Goal: Transaction & Acquisition: Book appointment/travel/reservation

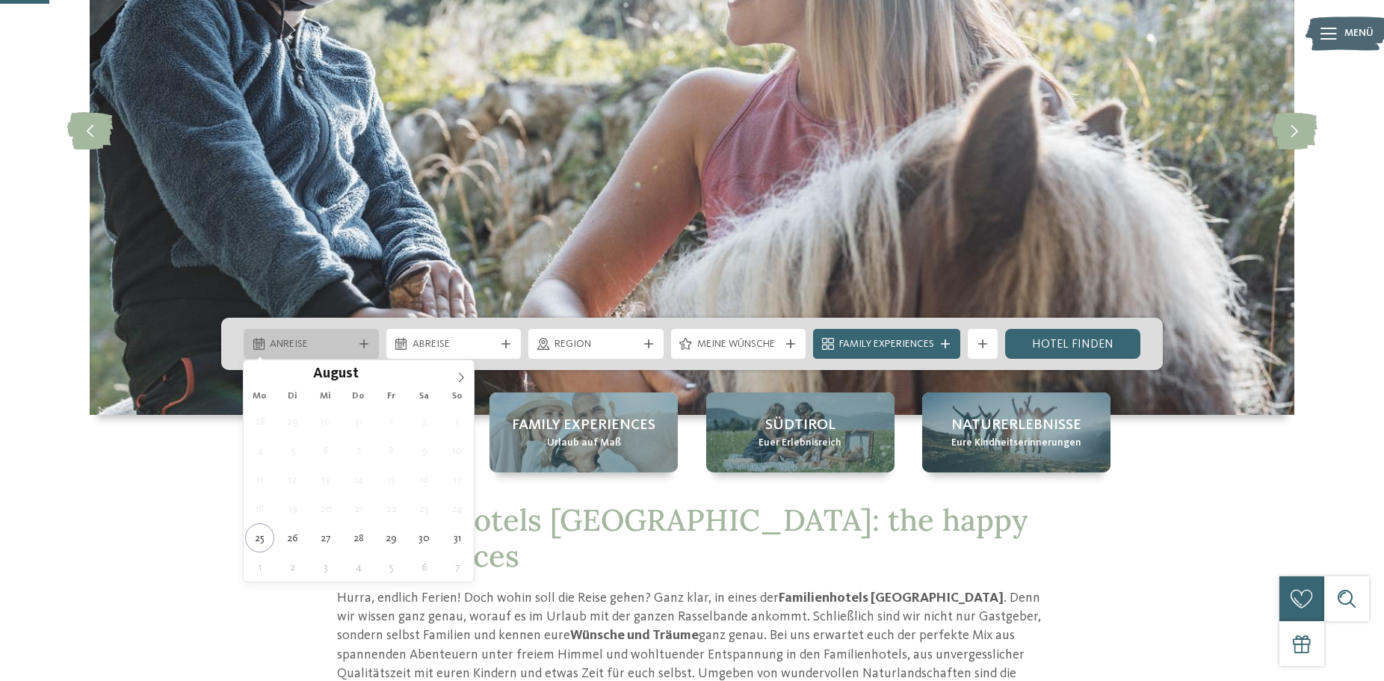
scroll to position [229, 0]
click at [459, 377] on icon at bounding box center [461, 377] width 10 height 10
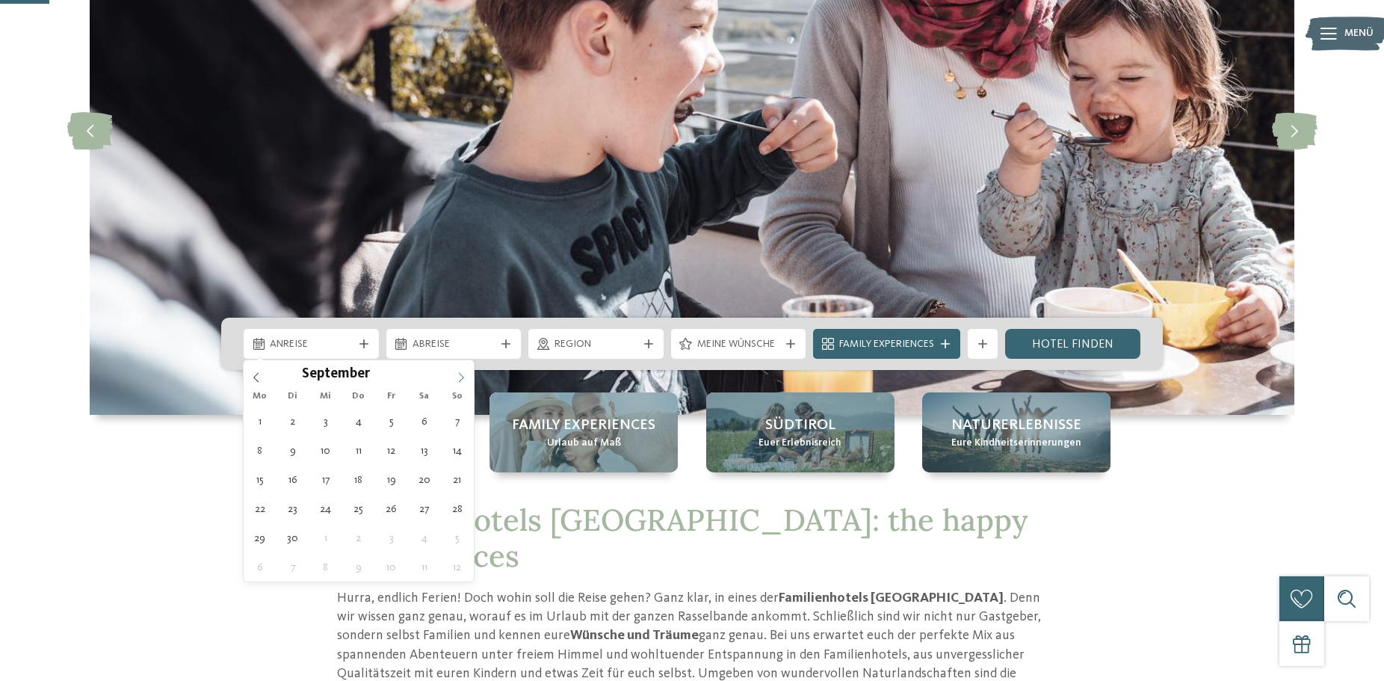
click at [459, 379] on icon at bounding box center [461, 377] width 10 height 10
type div "07.10.2025"
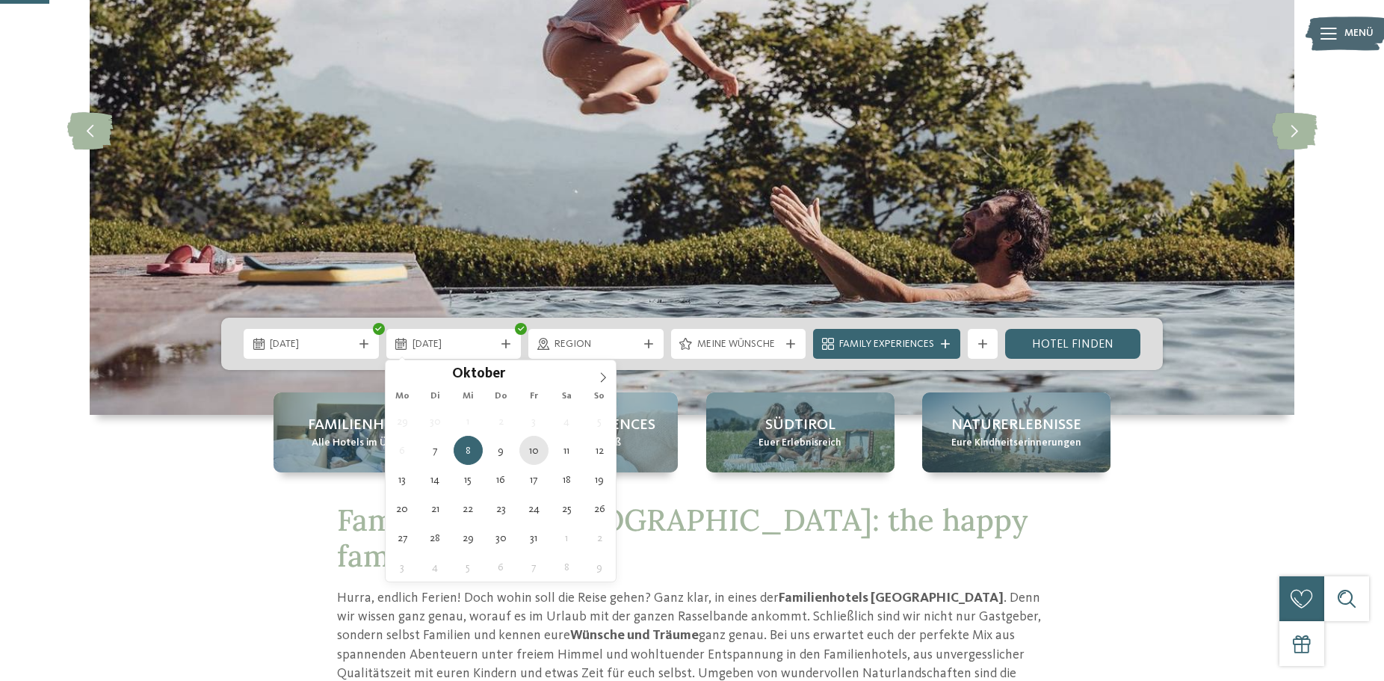
type div "10.10.2025"
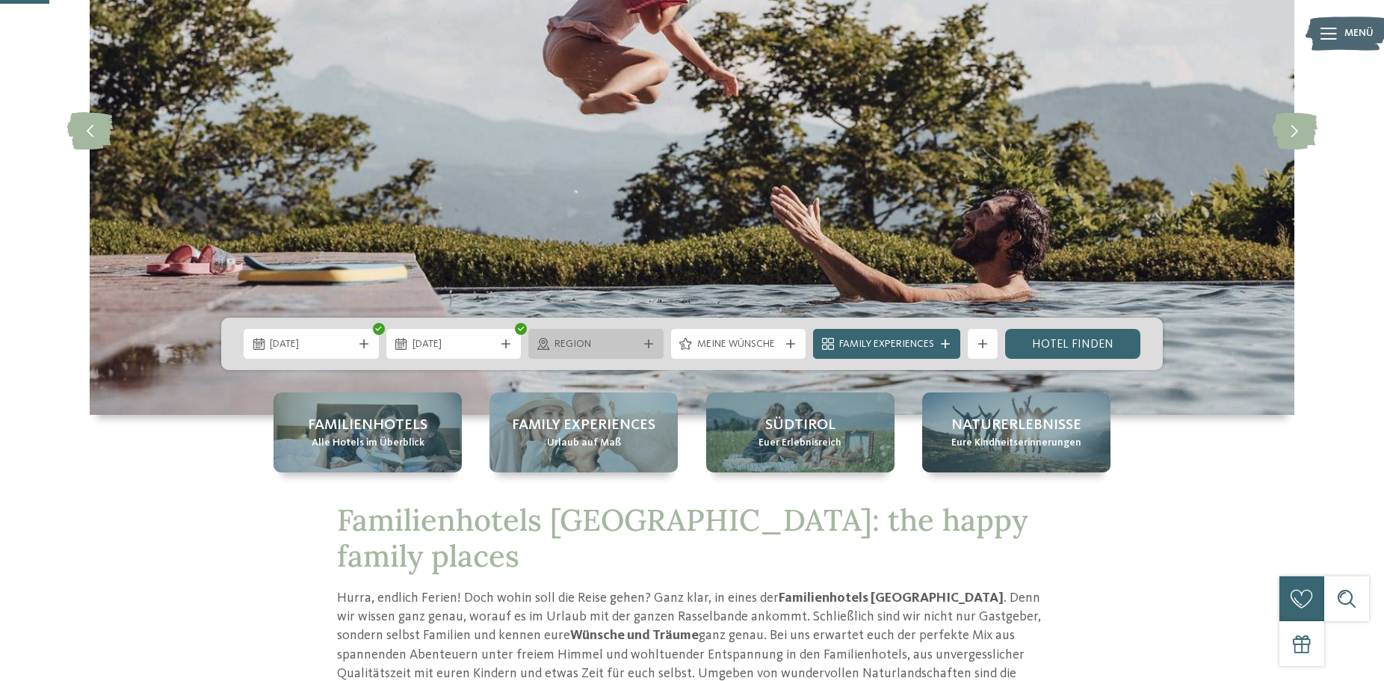
click at [647, 342] on icon at bounding box center [648, 343] width 9 height 9
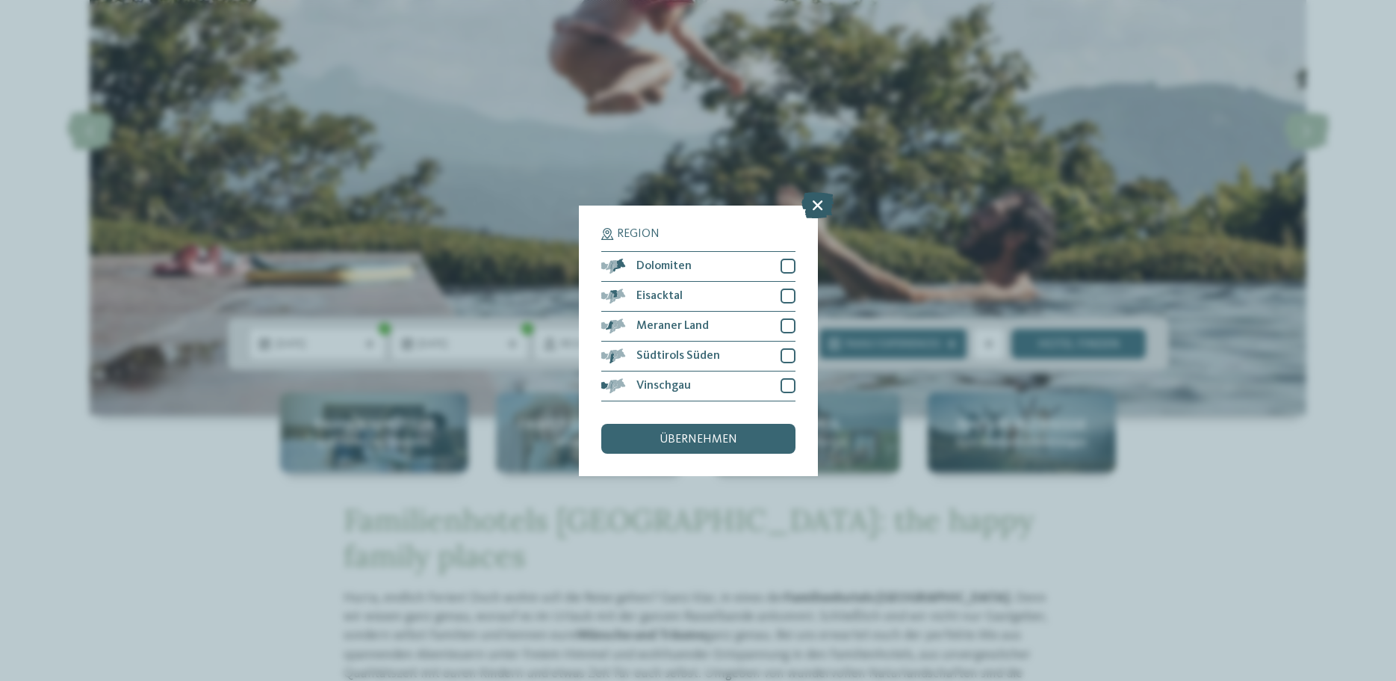
click at [811, 206] on icon at bounding box center [818, 204] width 32 height 26
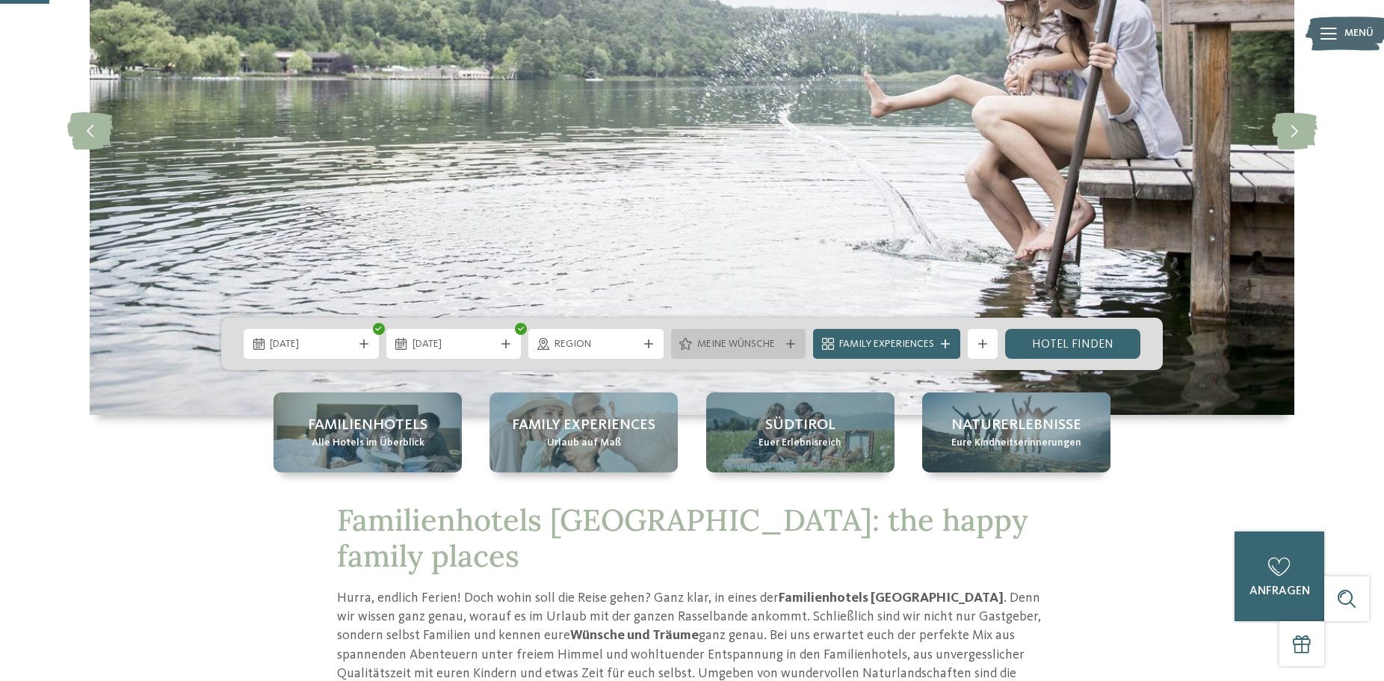
click at [763, 345] on span "Meine Wünsche" at bounding box center [738, 344] width 83 height 15
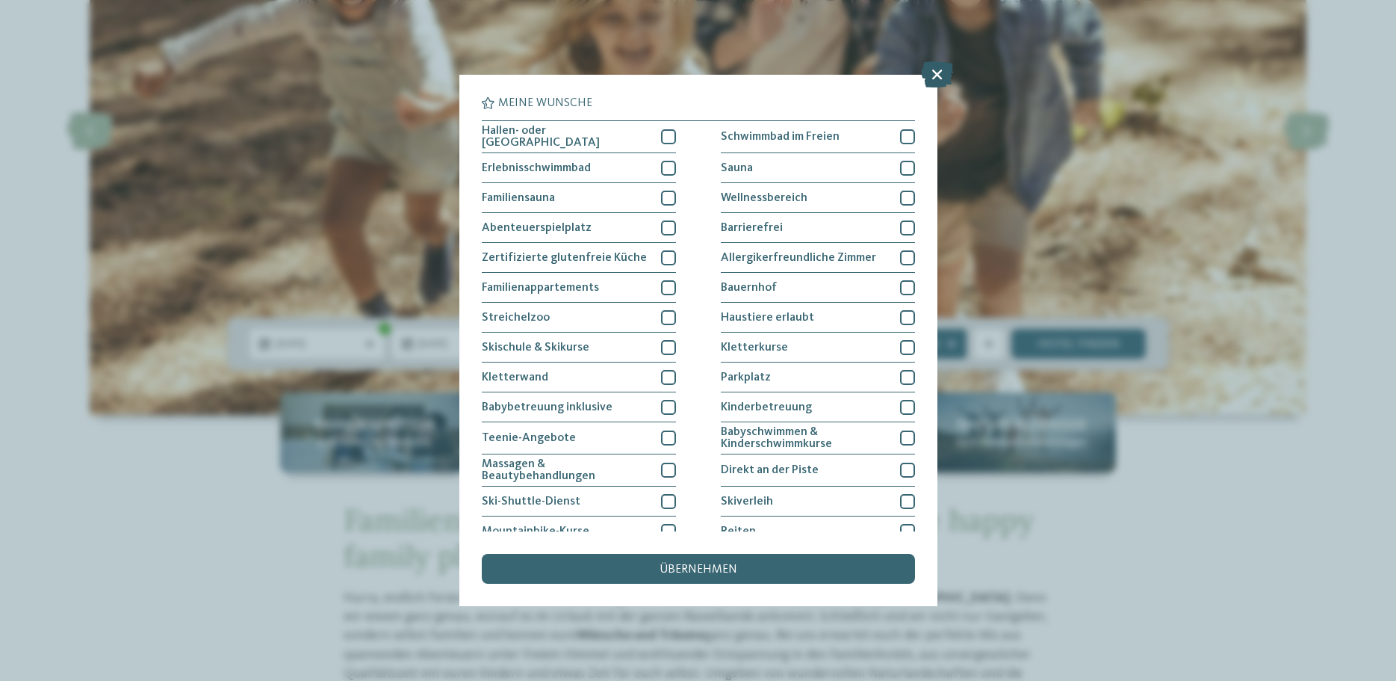
click at [935, 72] on icon at bounding box center [937, 74] width 32 height 26
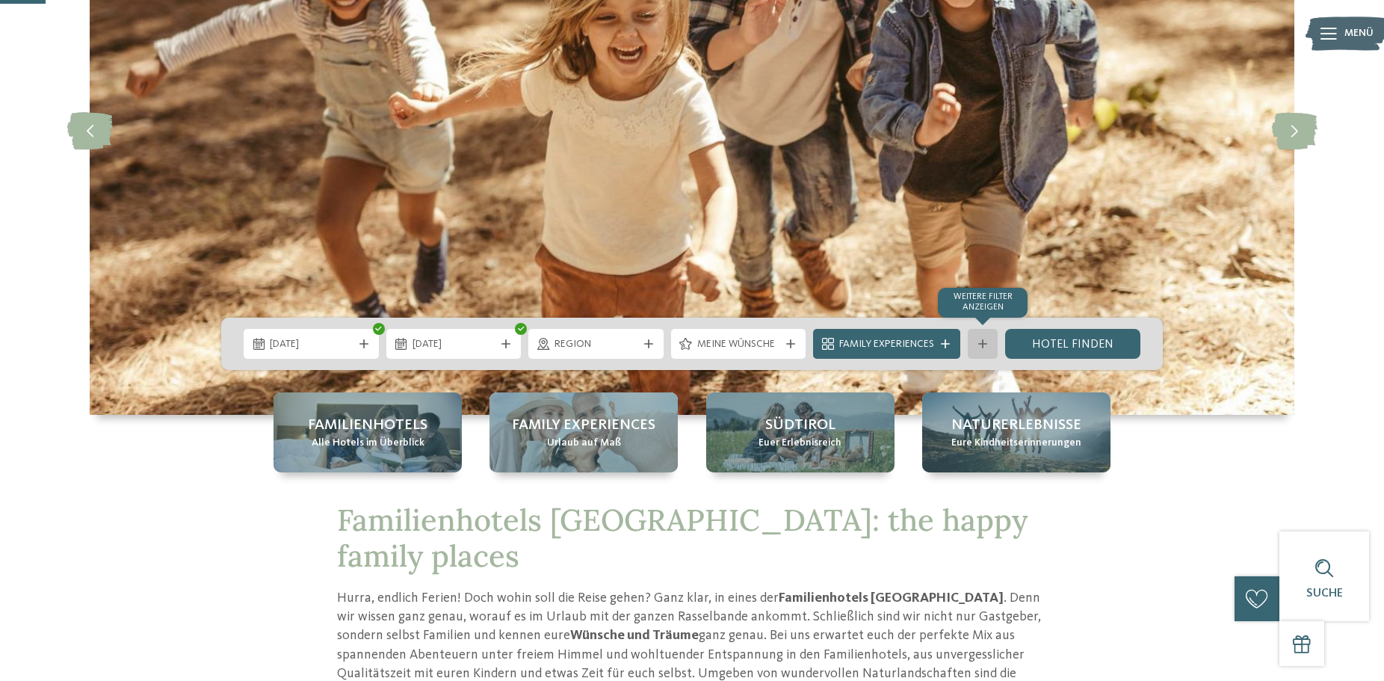
click at [994, 344] on div "Weitere Filter anzeigen" at bounding box center [982, 344] width 30 height 30
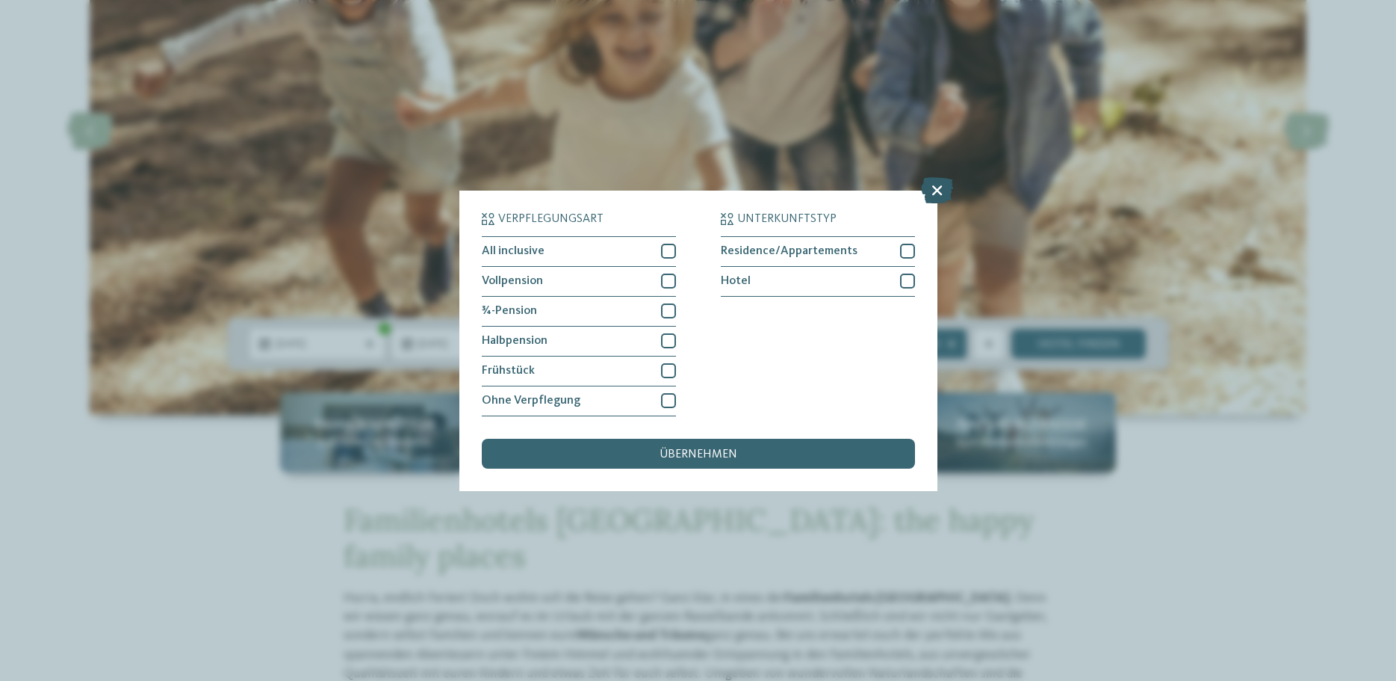
click at [940, 182] on icon at bounding box center [937, 189] width 32 height 26
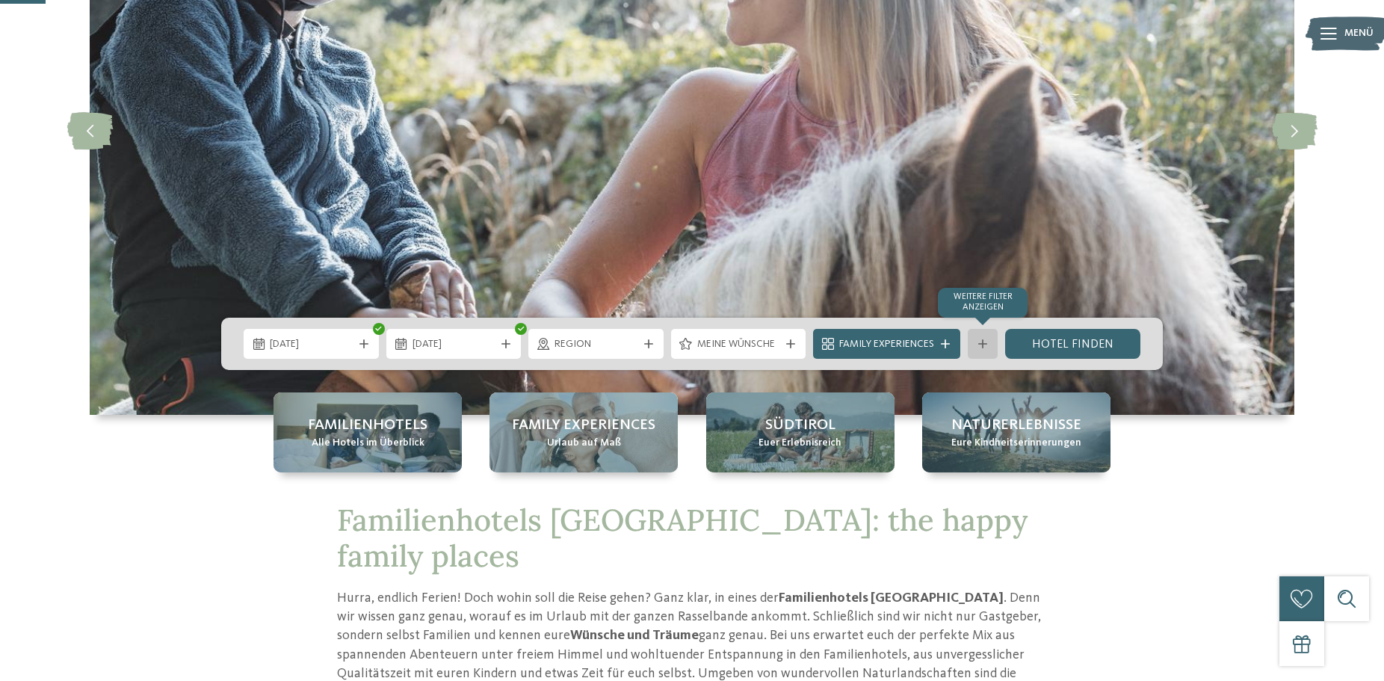
click at [982, 347] on icon at bounding box center [982, 343] width 9 height 9
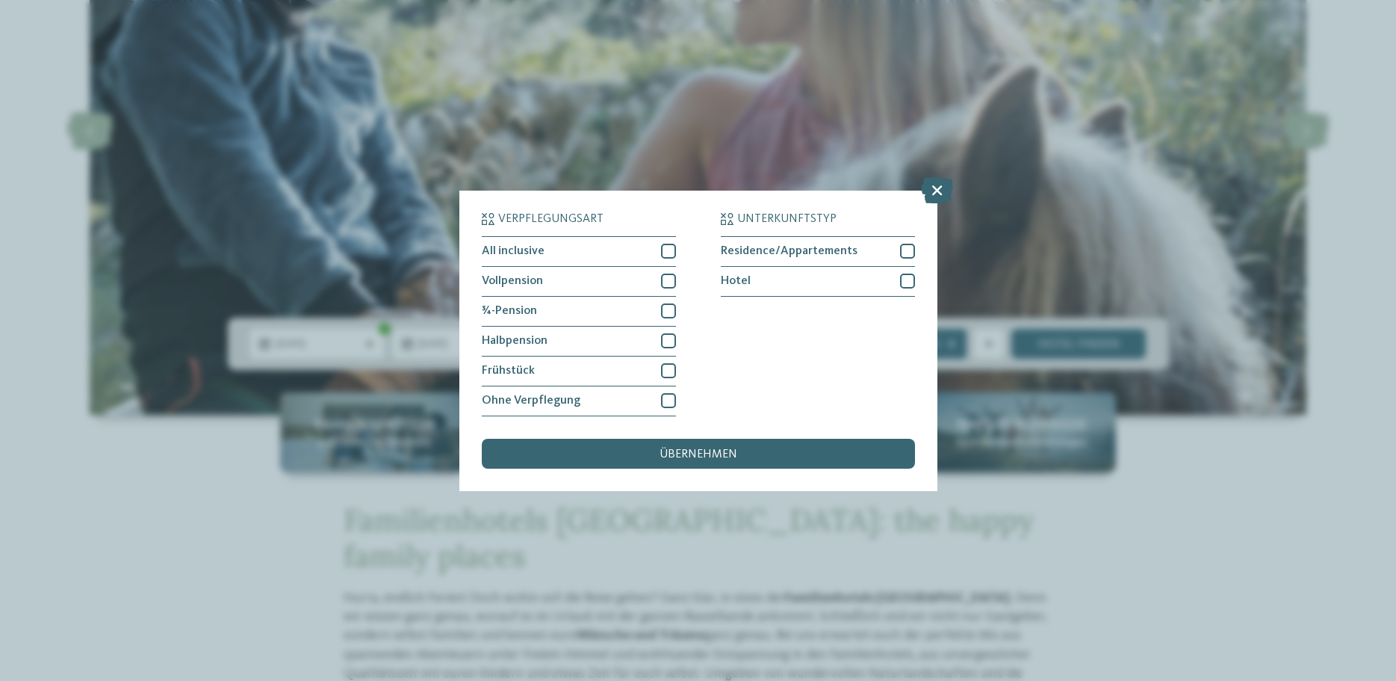
click at [916, 252] on div "Verpflegungsart All inclusive Vollpension ¾-Pension Hotel" at bounding box center [698, 340] width 478 height 300
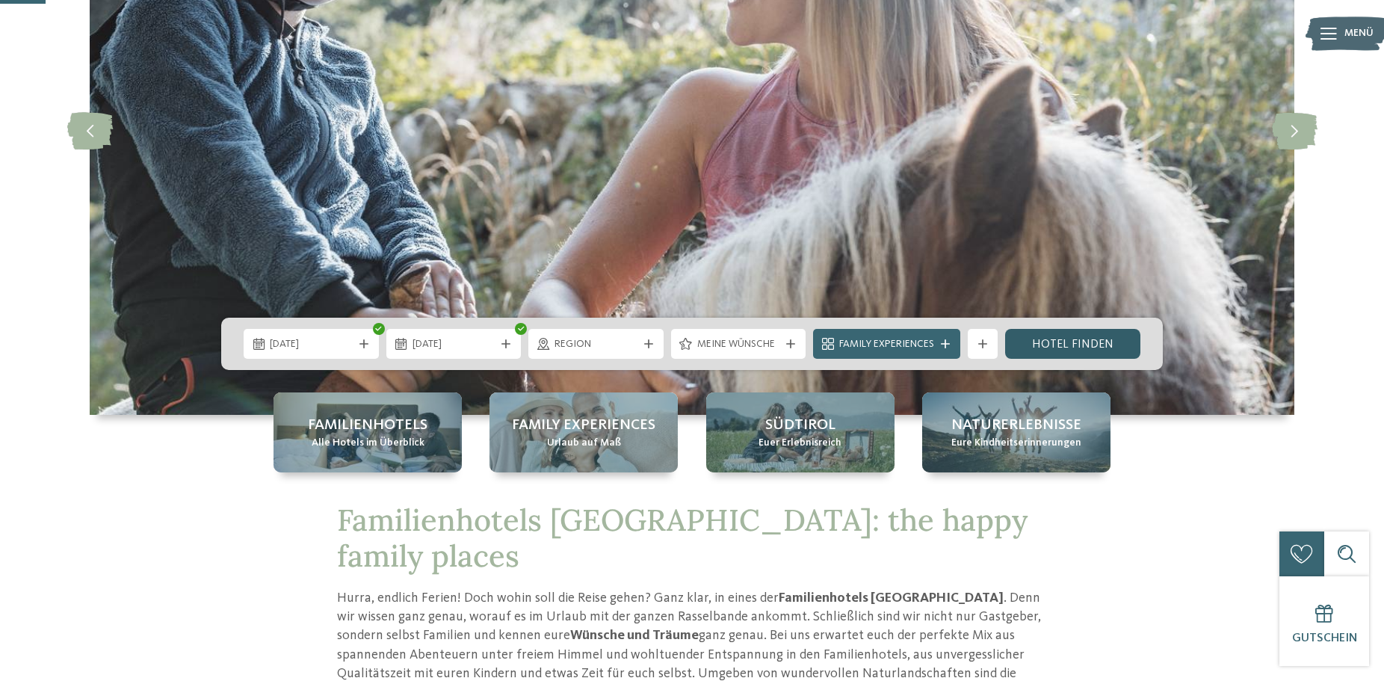
click at [1047, 347] on link "Hotel finden" at bounding box center [1072, 344] width 135 height 30
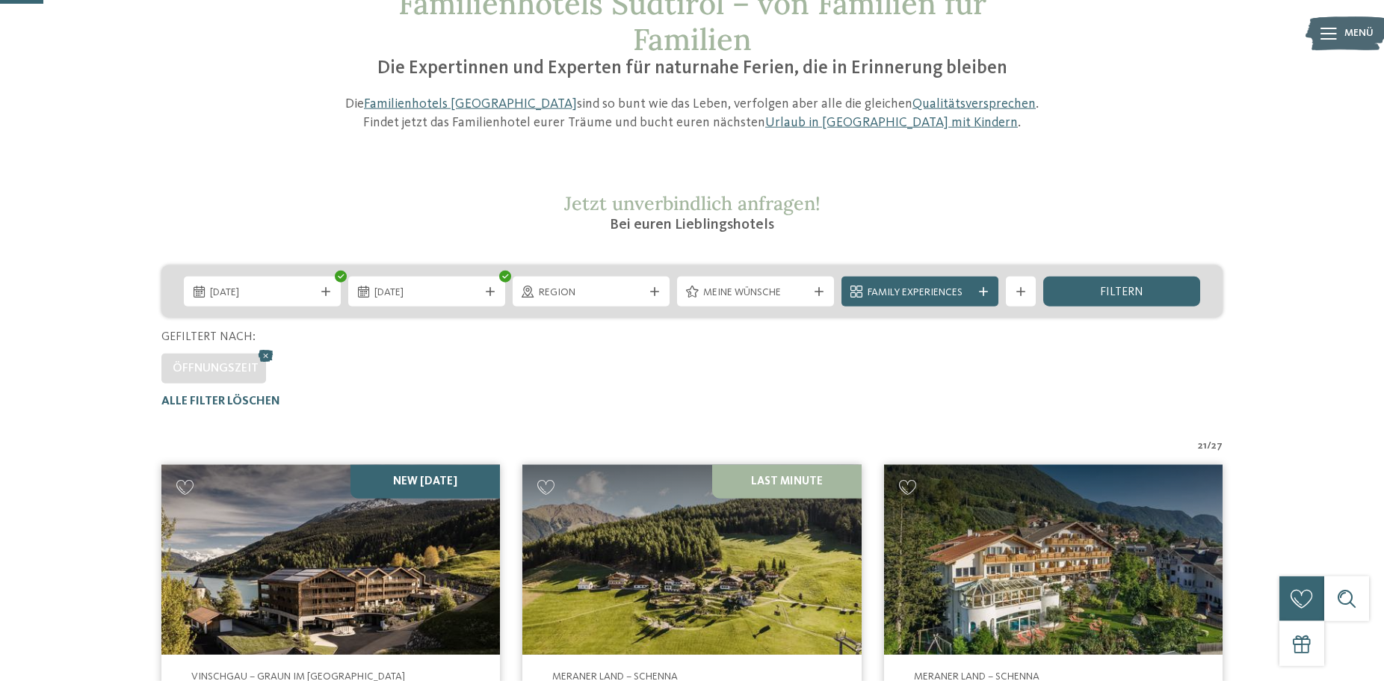
scroll to position [109, 0]
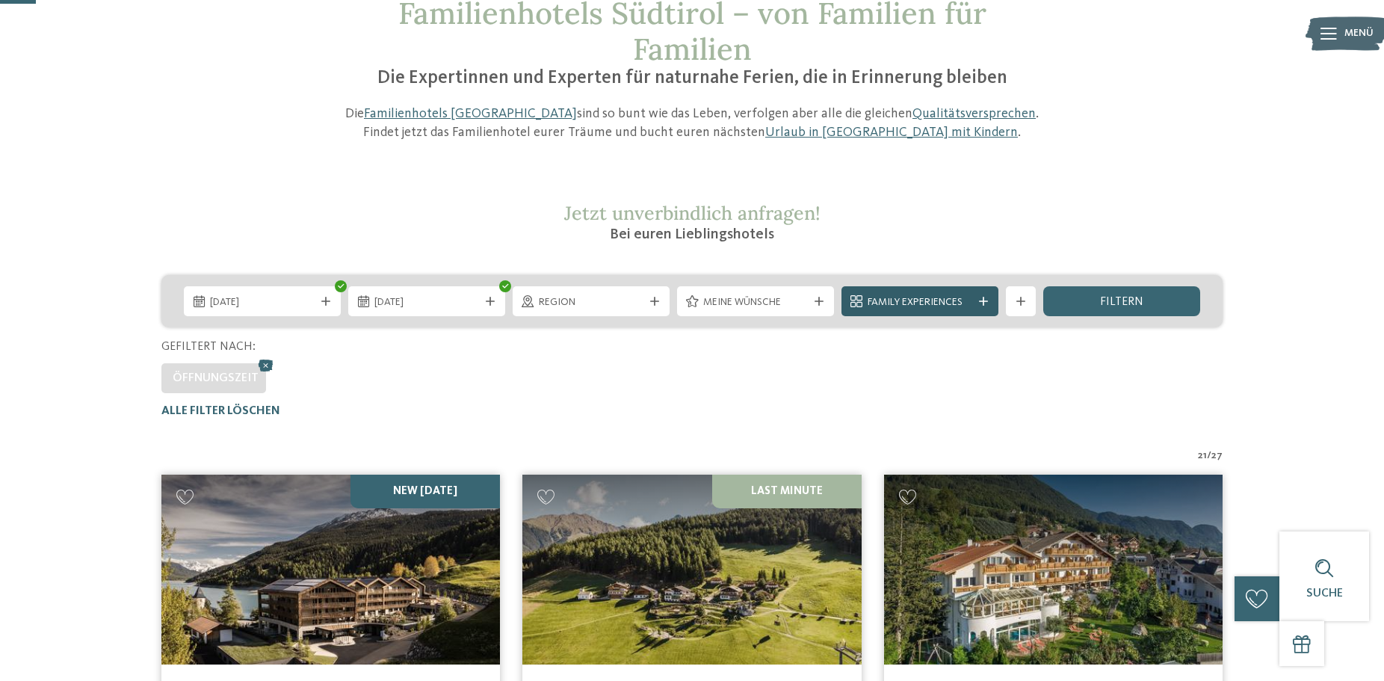
click at [993, 303] on div "Family Experiences" at bounding box center [919, 301] width 157 height 30
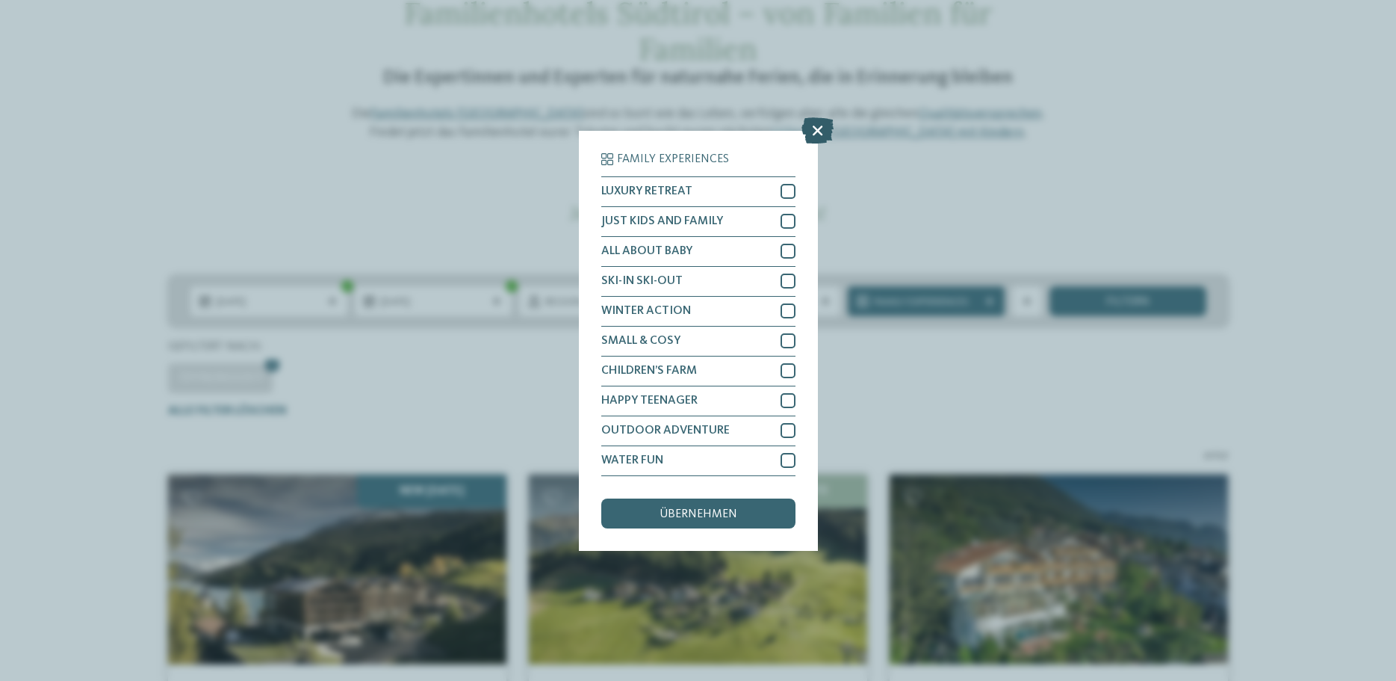
click at [825, 130] on icon at bounding box center [818, 130] width 32 height 26
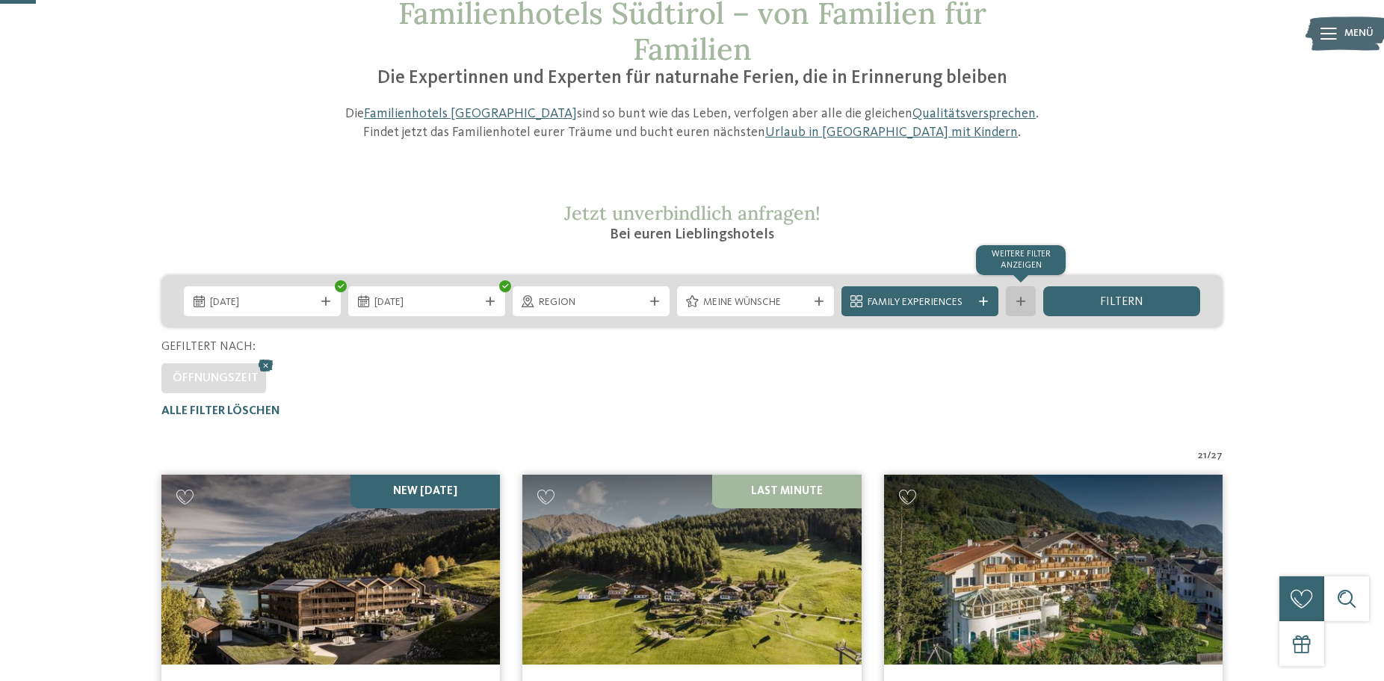
click at [1029, 308] on div "Weitere Filter anzeigen" at bounding box center [1021, 301] width 30 height 30
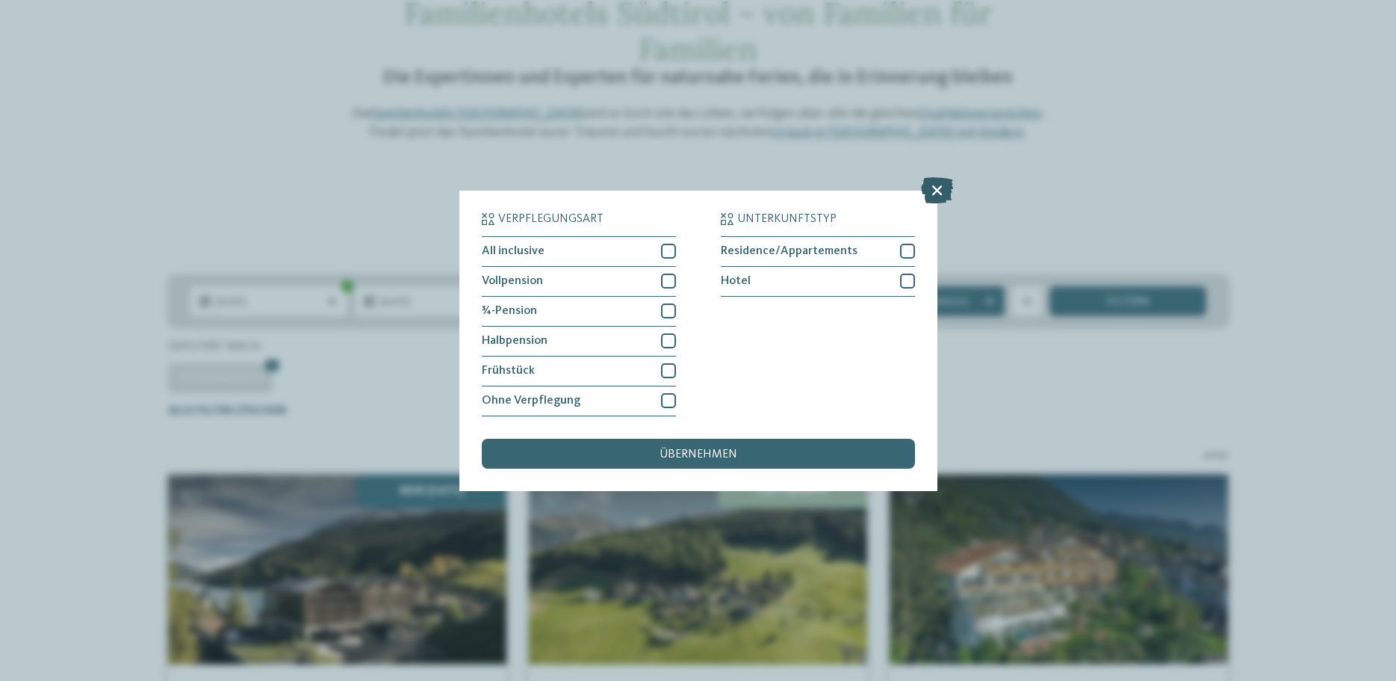
click at [926, 188] on icon at bounding box center [937, 189] width 32 height 26
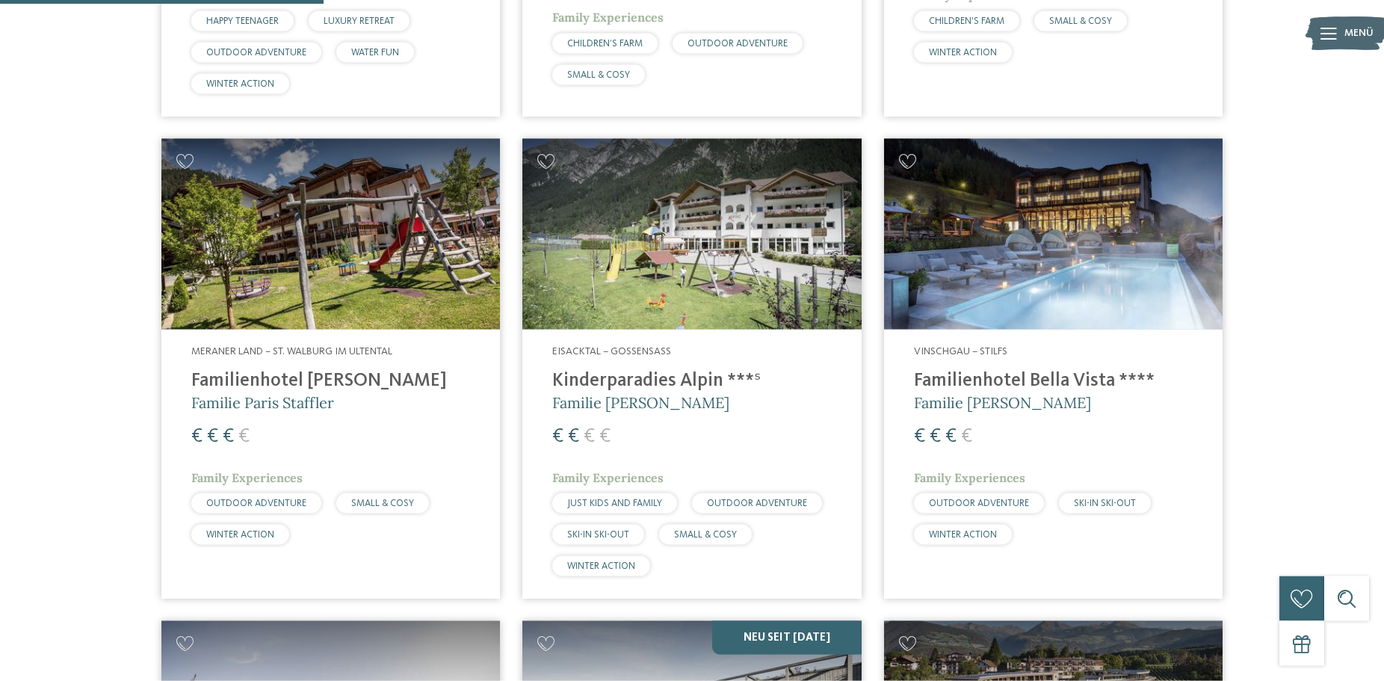
scroll to position [914, 0]
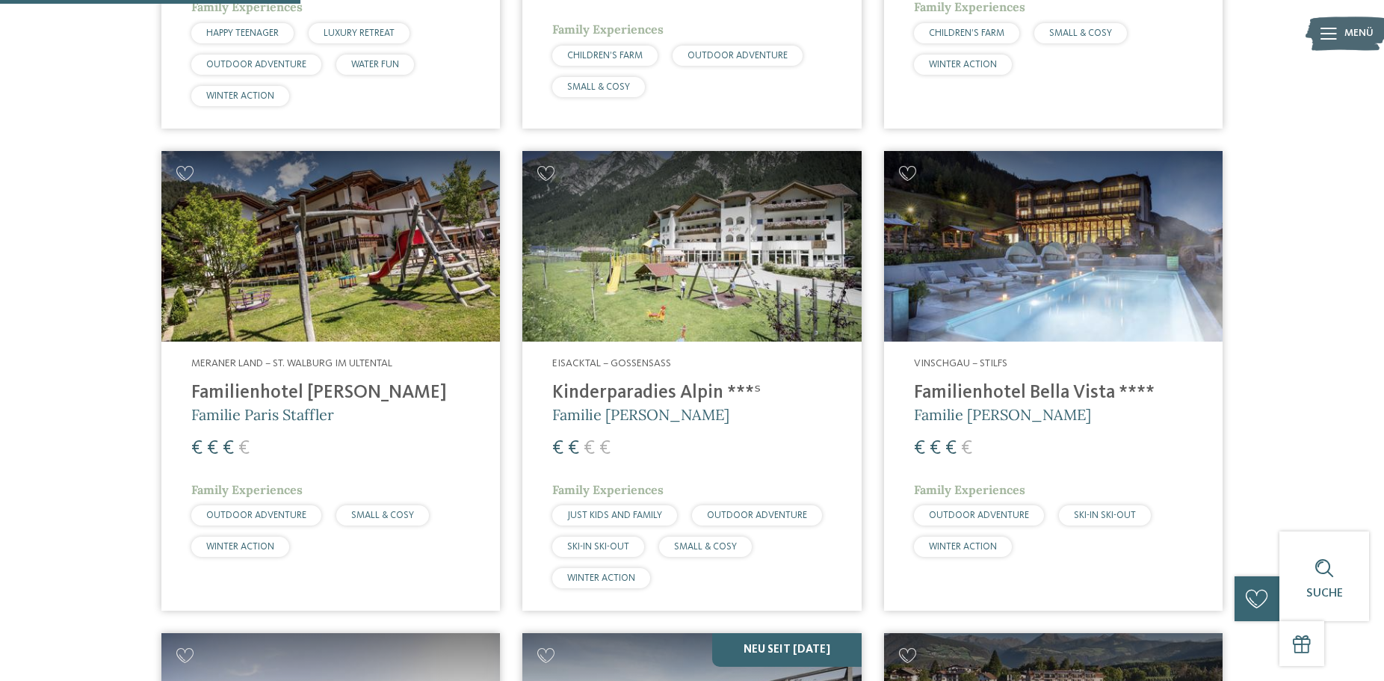
click at [672, 389] on h4 "Kinderparadies Alpin ***ˢ" at bounding box center [691, 393] width 279 height 22
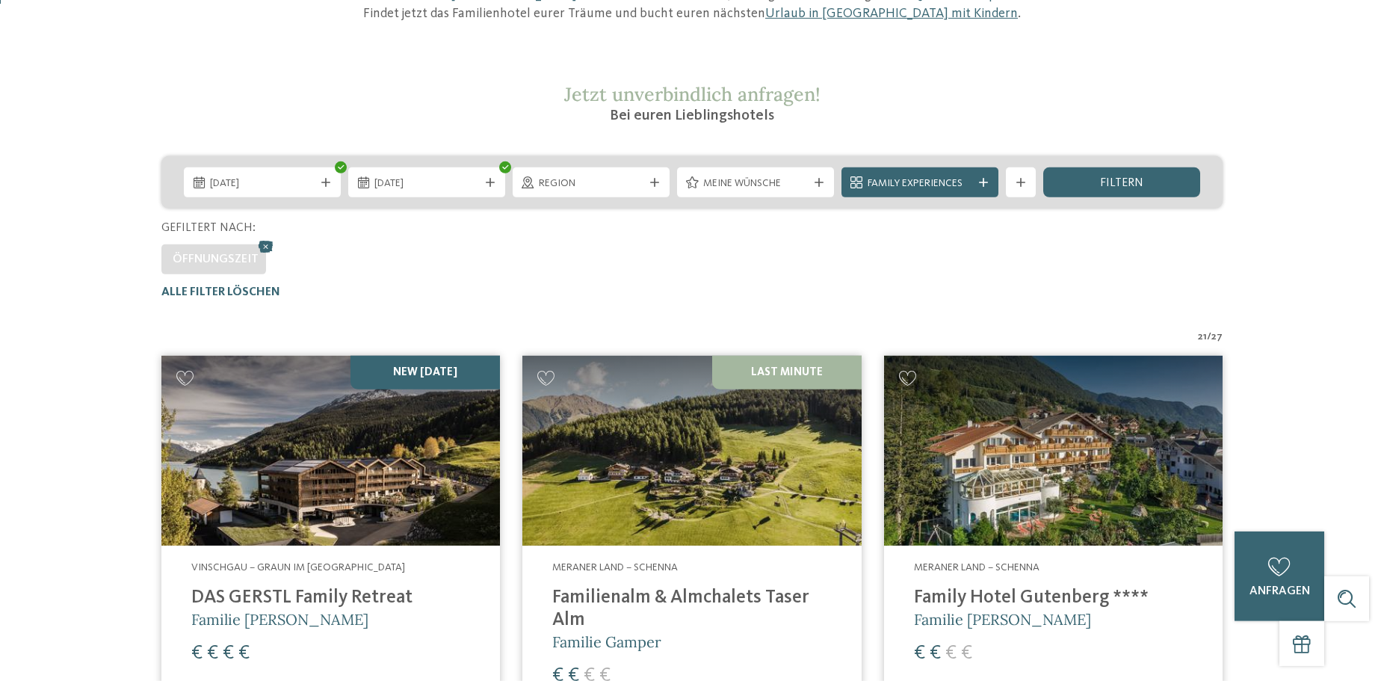
scroll to position [229, 0]
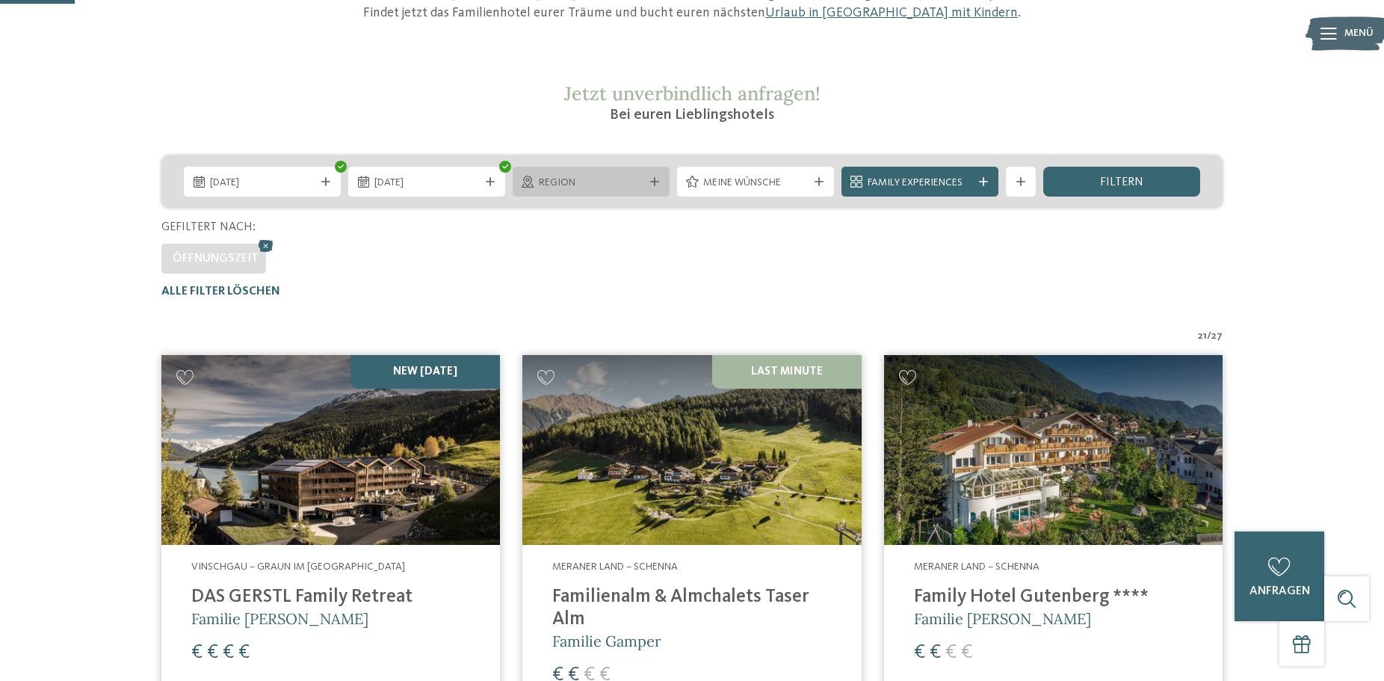
click at [635, 174] on div "Region" at bounding box center [591, 182] width 112 height 16
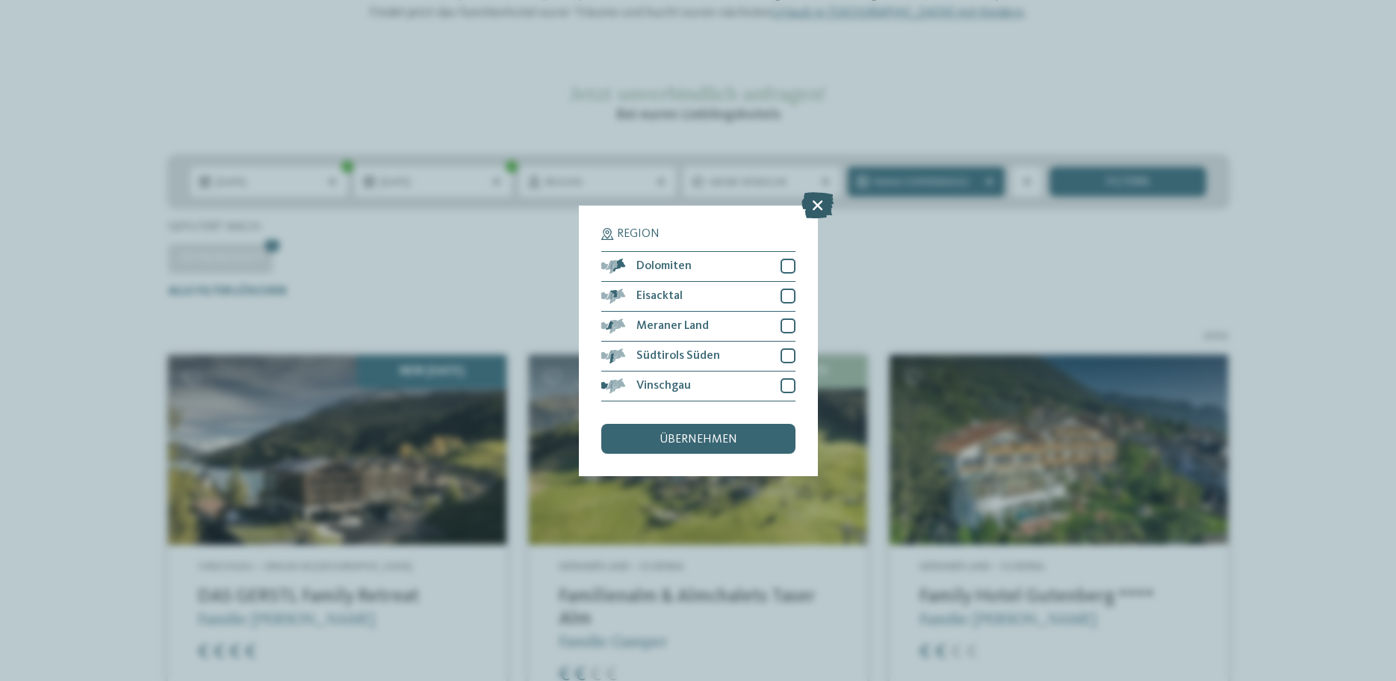
click at [817, 212] on icon at bounding box center [818, 204] width 32 height 26
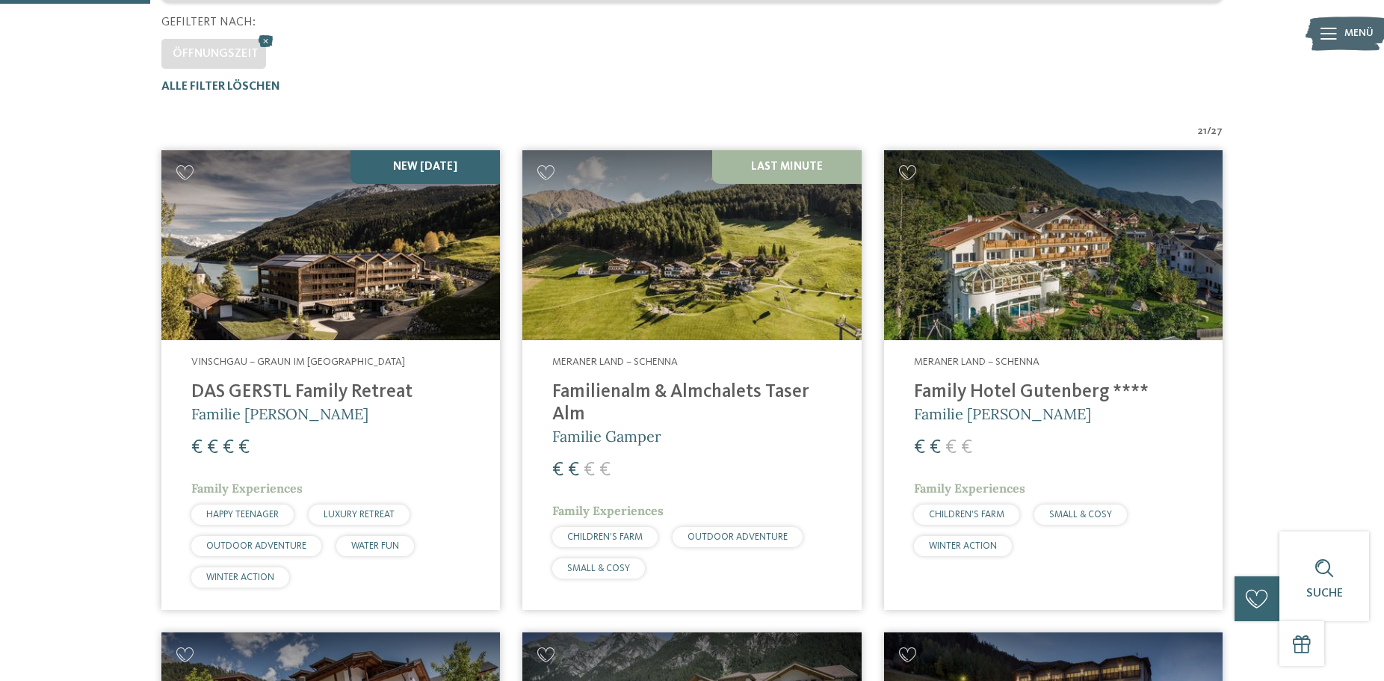
scroll to position [457, 0]
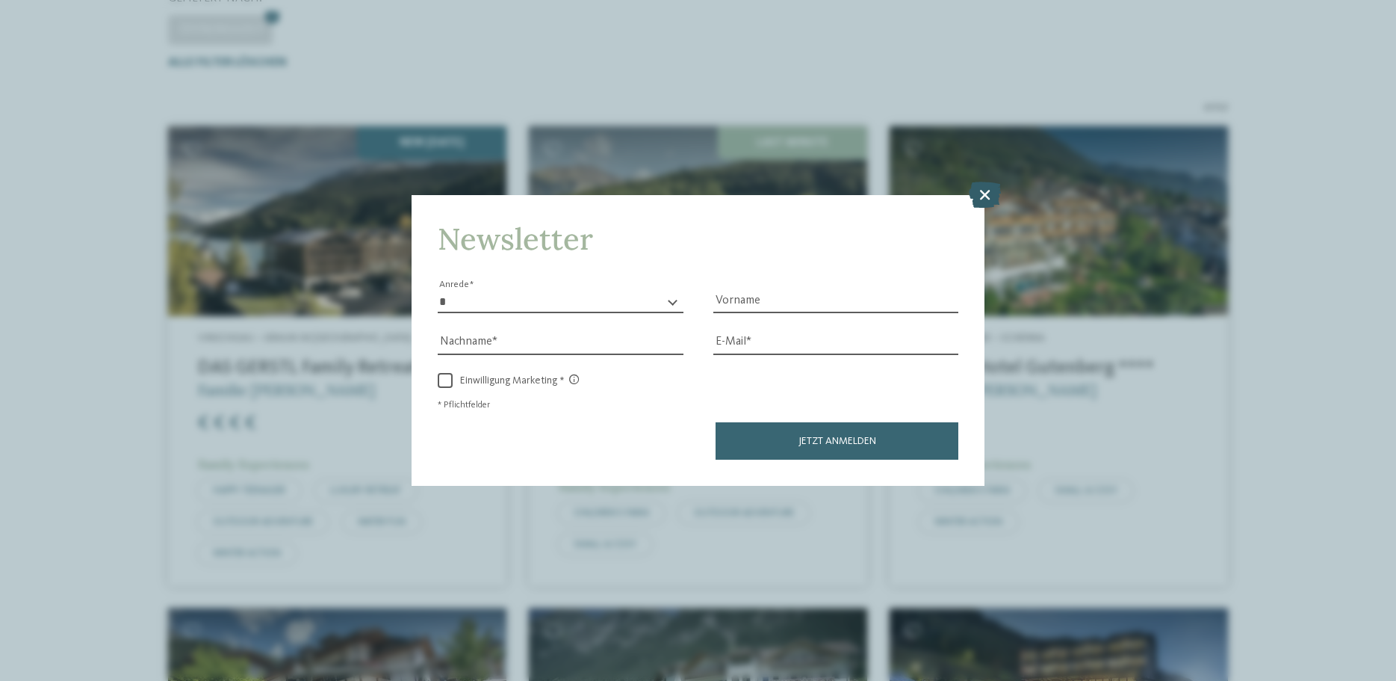
click at [979, 203] on icon at bounding box center [985, 195] width 32 height 26
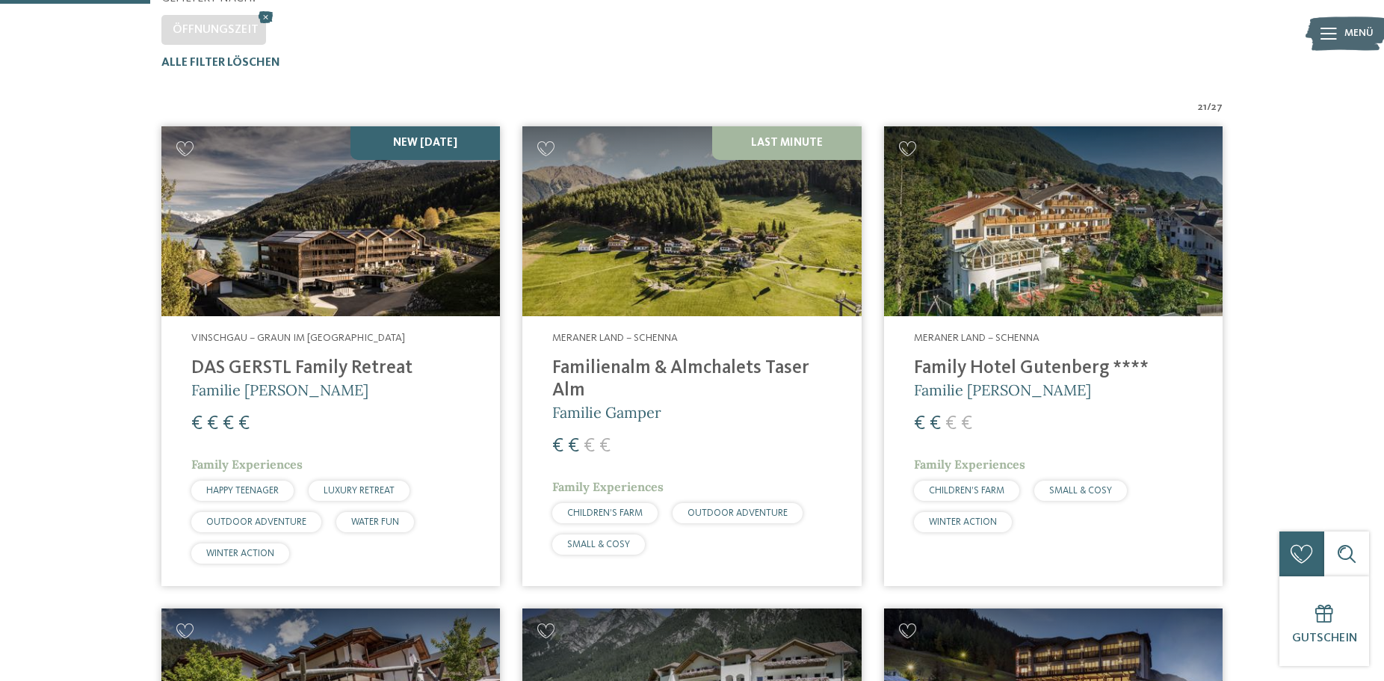
click at [254, 373] on h4 "DAS GERSTL Family Retreat" at bounding box center [330, 368] width 279 height 22
click at [962, 371] on h4 "Family Hotel Gutenberg ****" at bounding box center [1053, 368] width 279 height 22
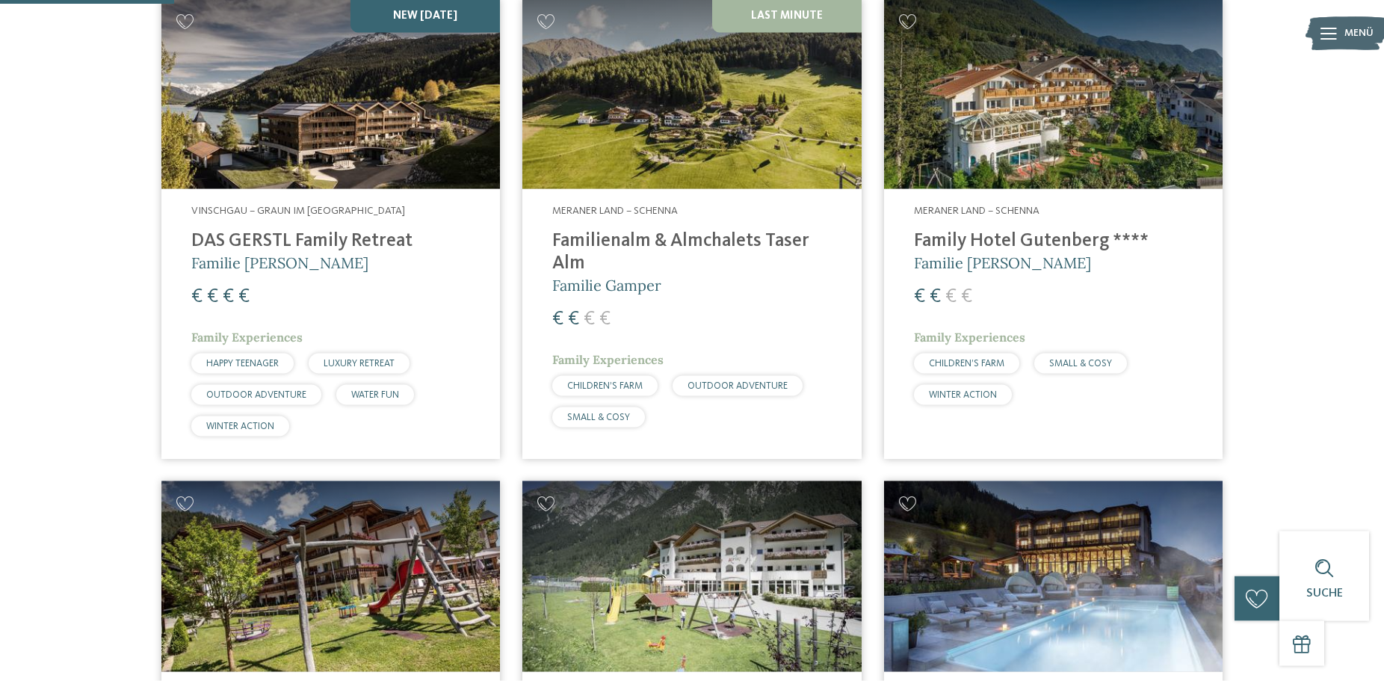
scroll to position [610, 0]
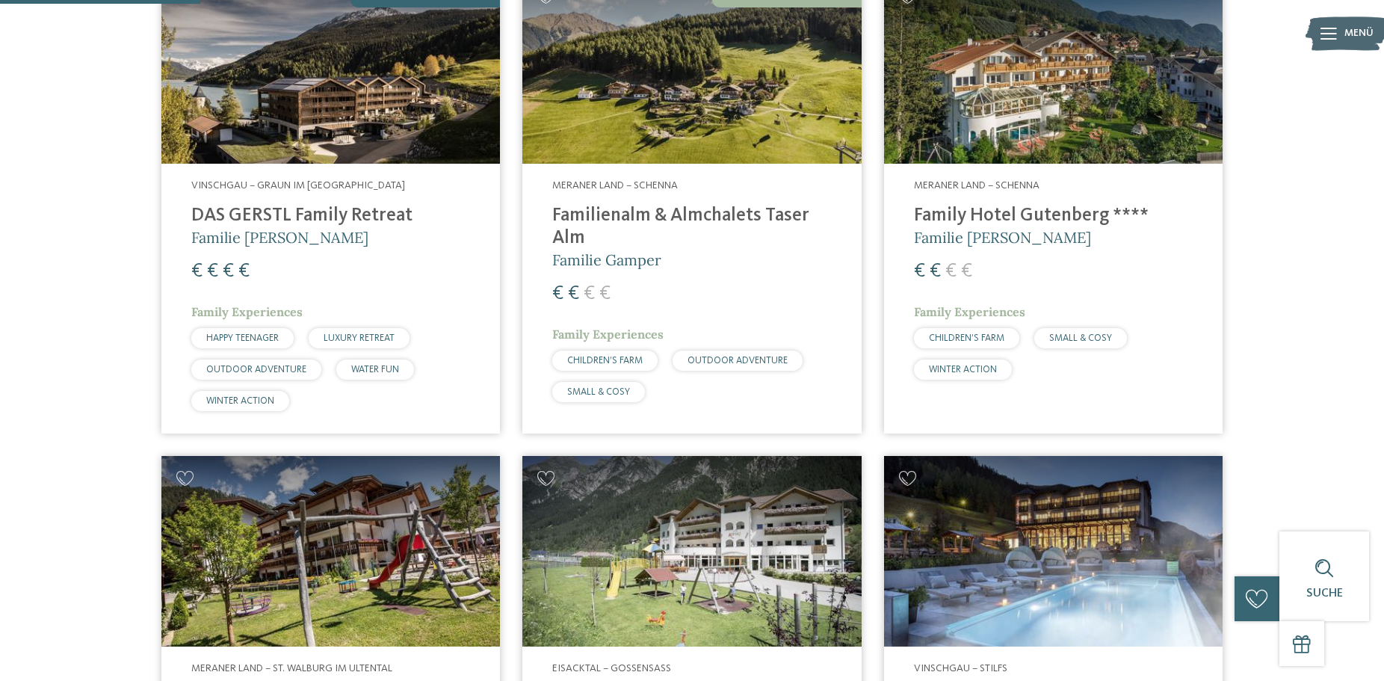
click at [681, 202] on div "Meraner Land – Schenna Familienalm & Almchalets Taser Alm Familie Gamper € € € …" at bounding box center [691, 294] width 338 height 260
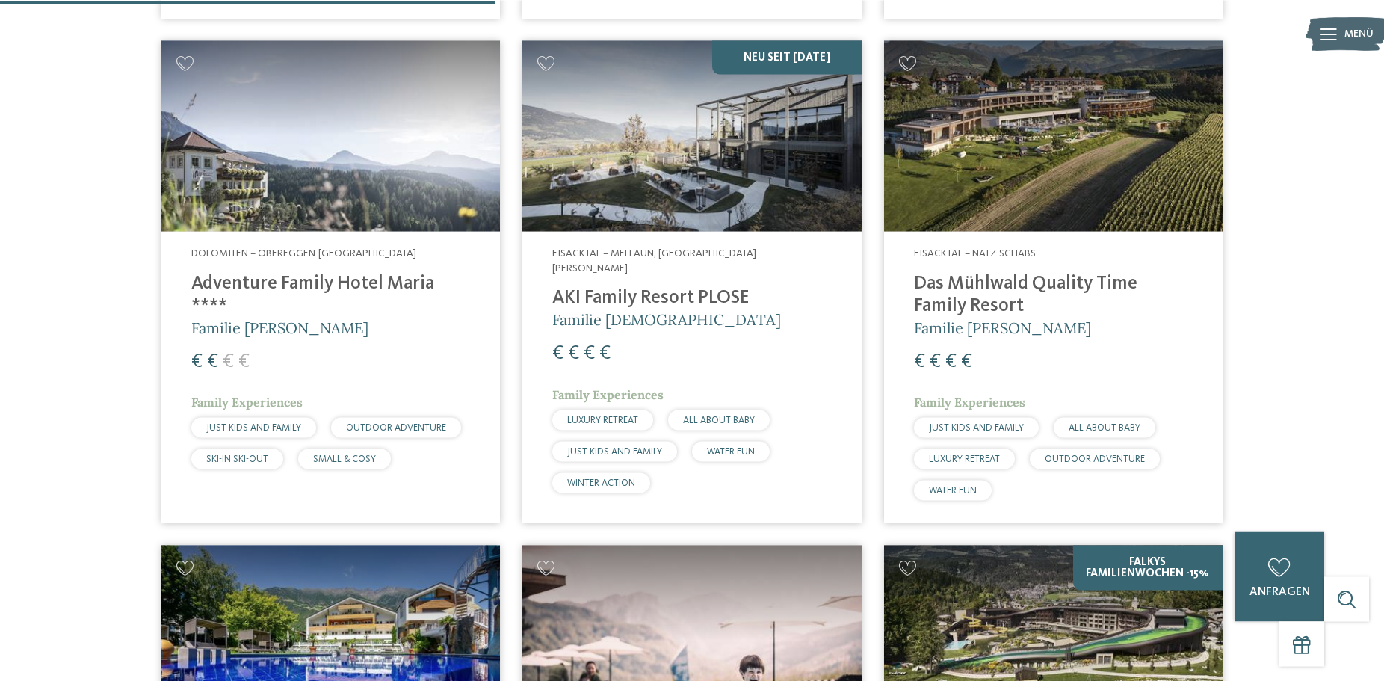
scroll to position [1524, 0]
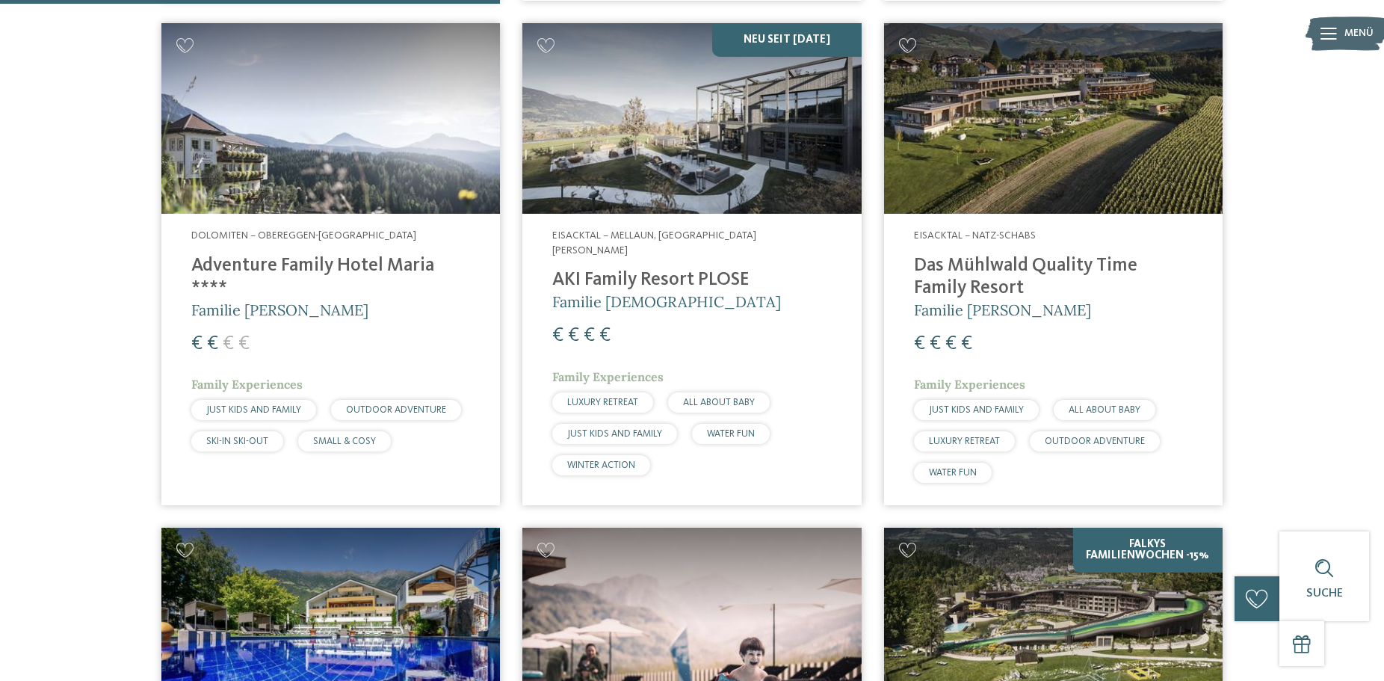
click at [967, 285] on h4 "Das Mühlwald Quality Time Family Resort" at bounding box center [1053, 277] width 279 height 45
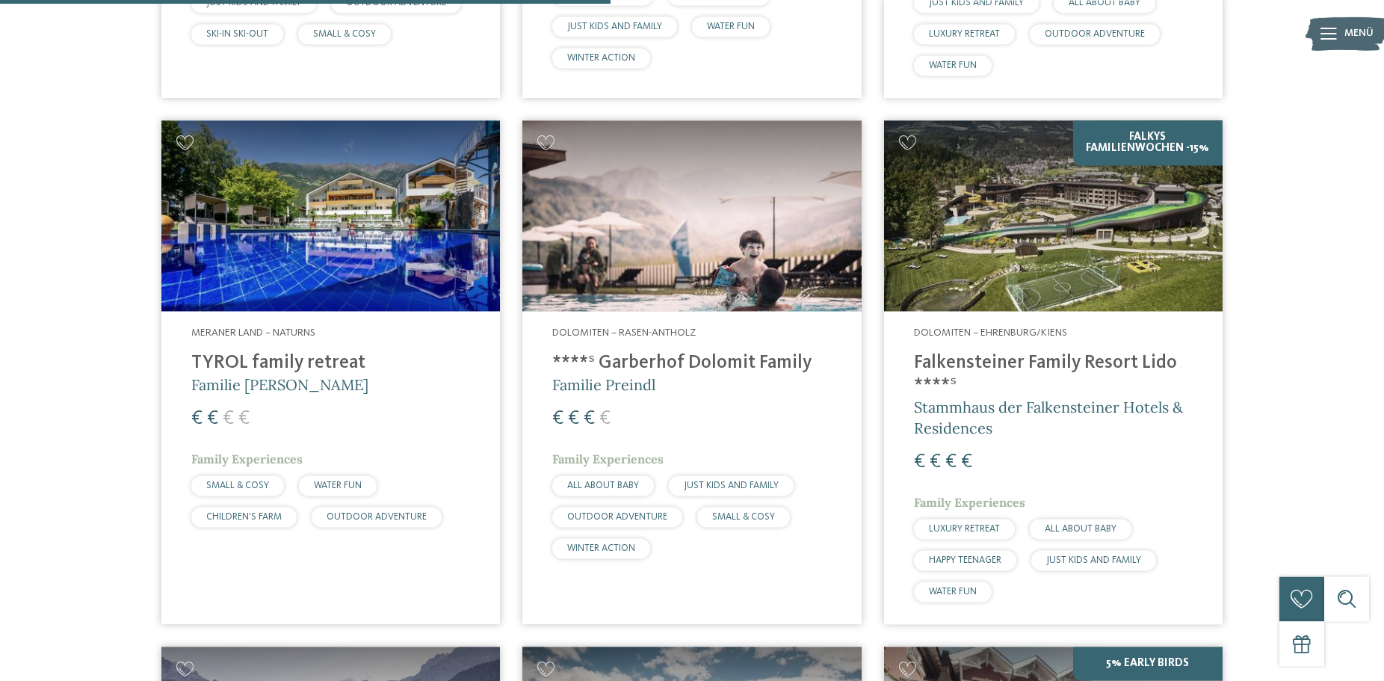
scroll to position [1981, 0]
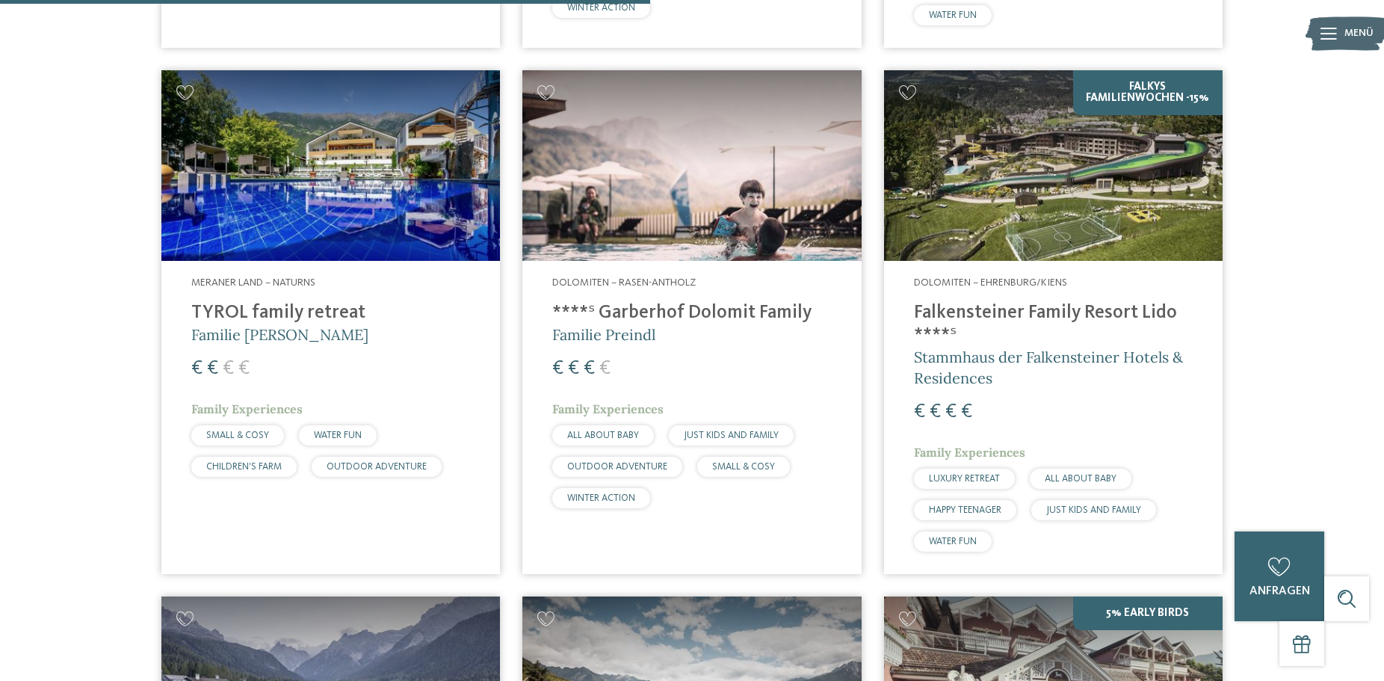
click at [699, 313] on h4 "****ˢ Garberhof Dolomit Family" at bounding box center [691, 313] width 279 height 22
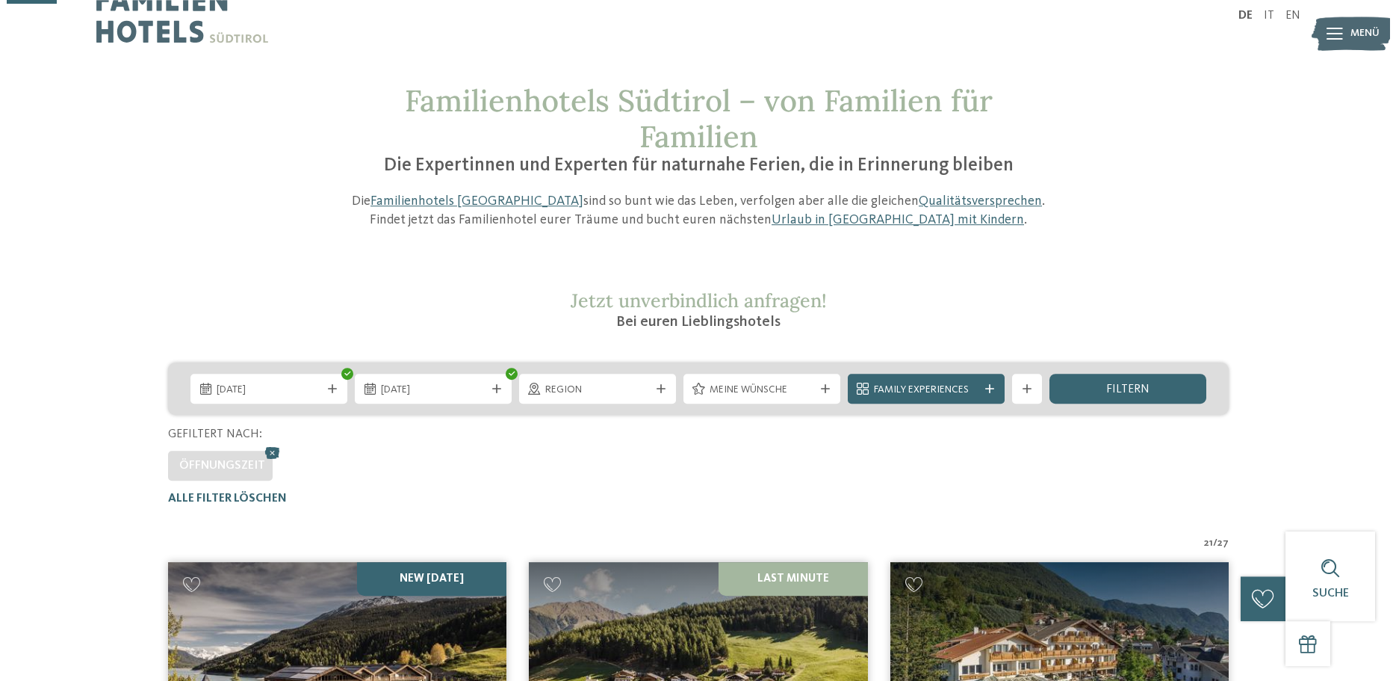
scroll to position [0, 0]
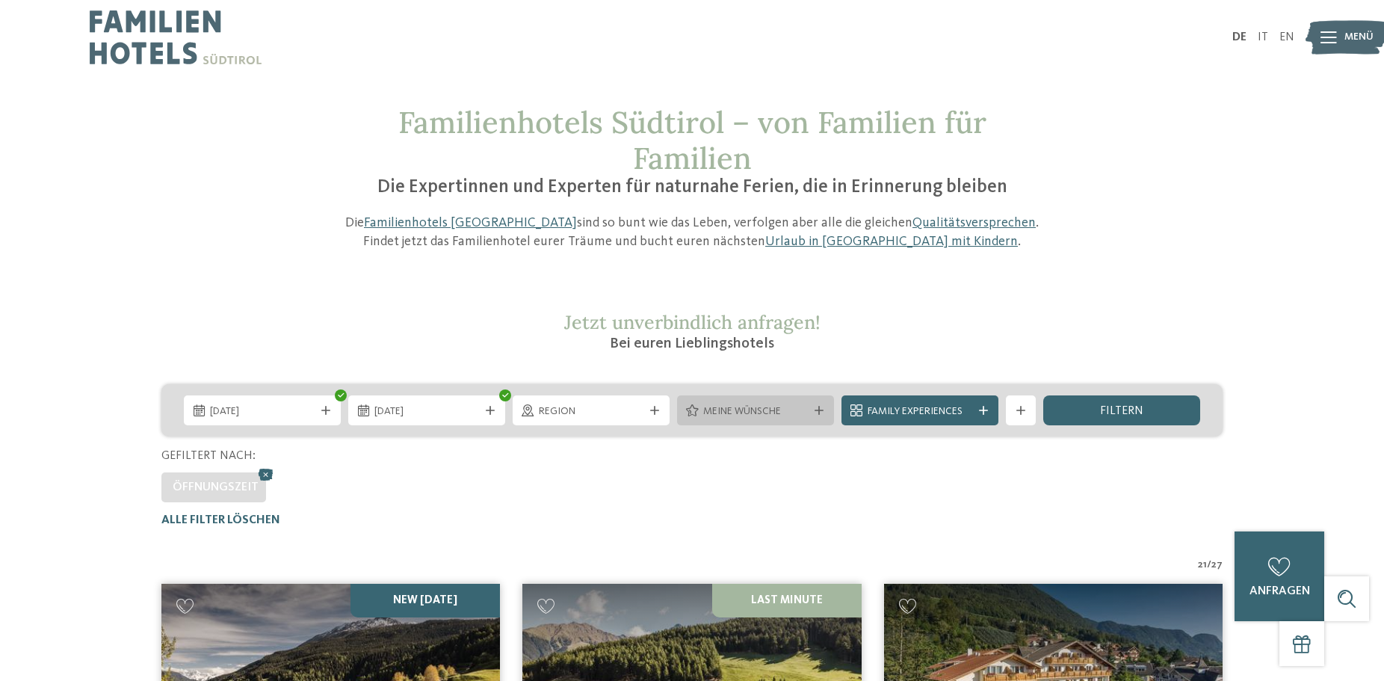
click at [816, 414] on icon at bounding box center [818, 410] width 9 height 9
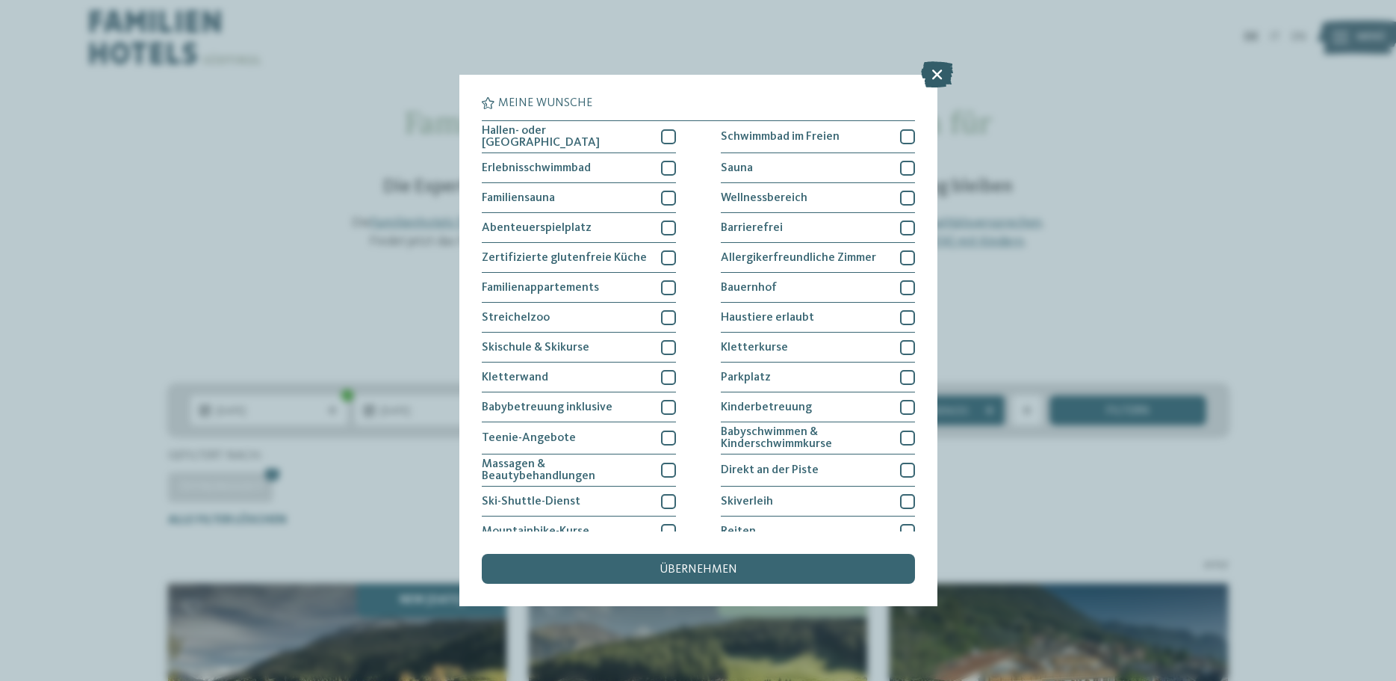
click at [938, 76] on icon at bounding box center [937, 74] width 32 height 26
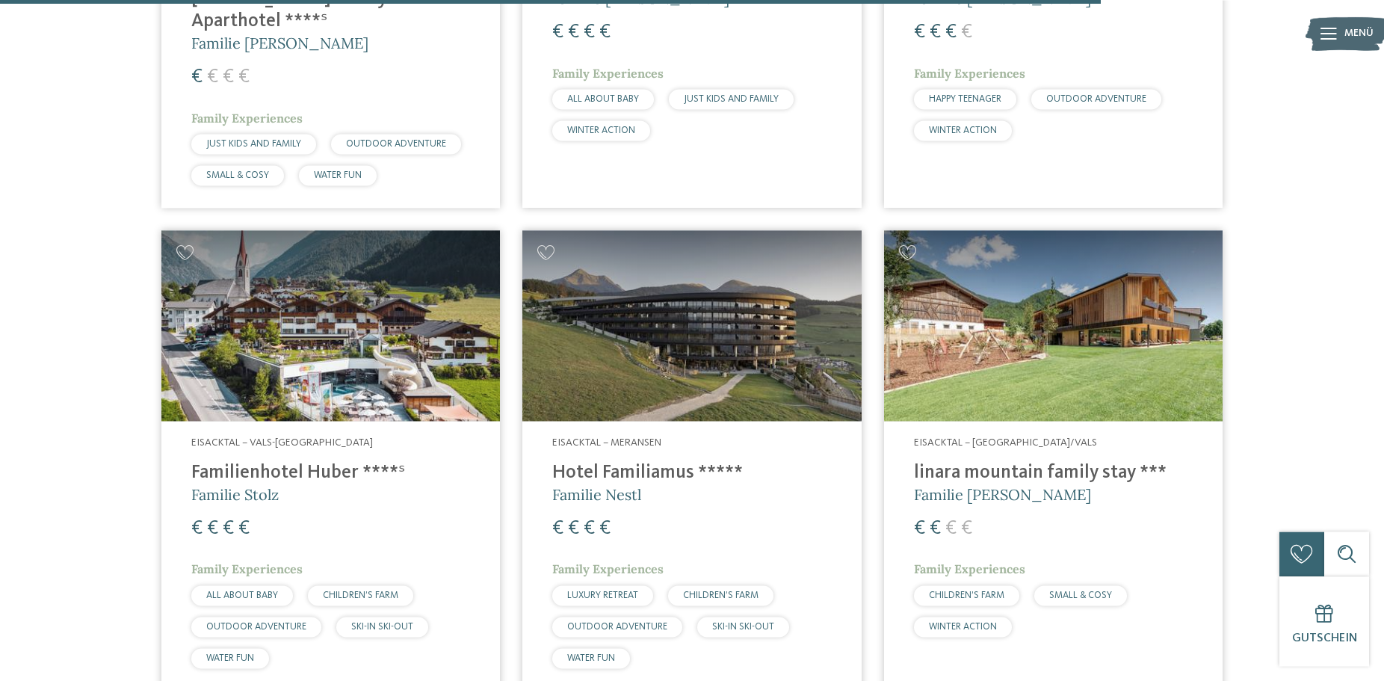
scroll to position [3353, 0]
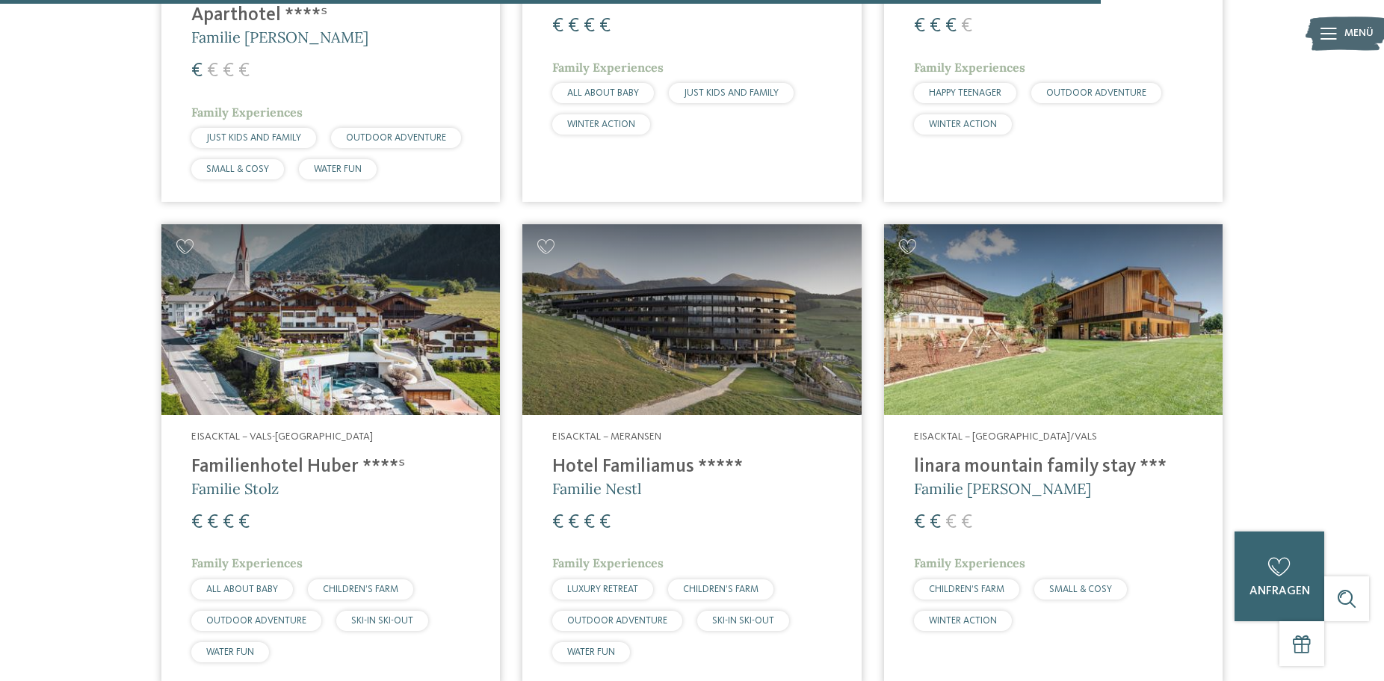
click at [306, 456] on h4 "Familienhotel Huber ****ˢ" at bounding box center [330, 467] width 279 height 22
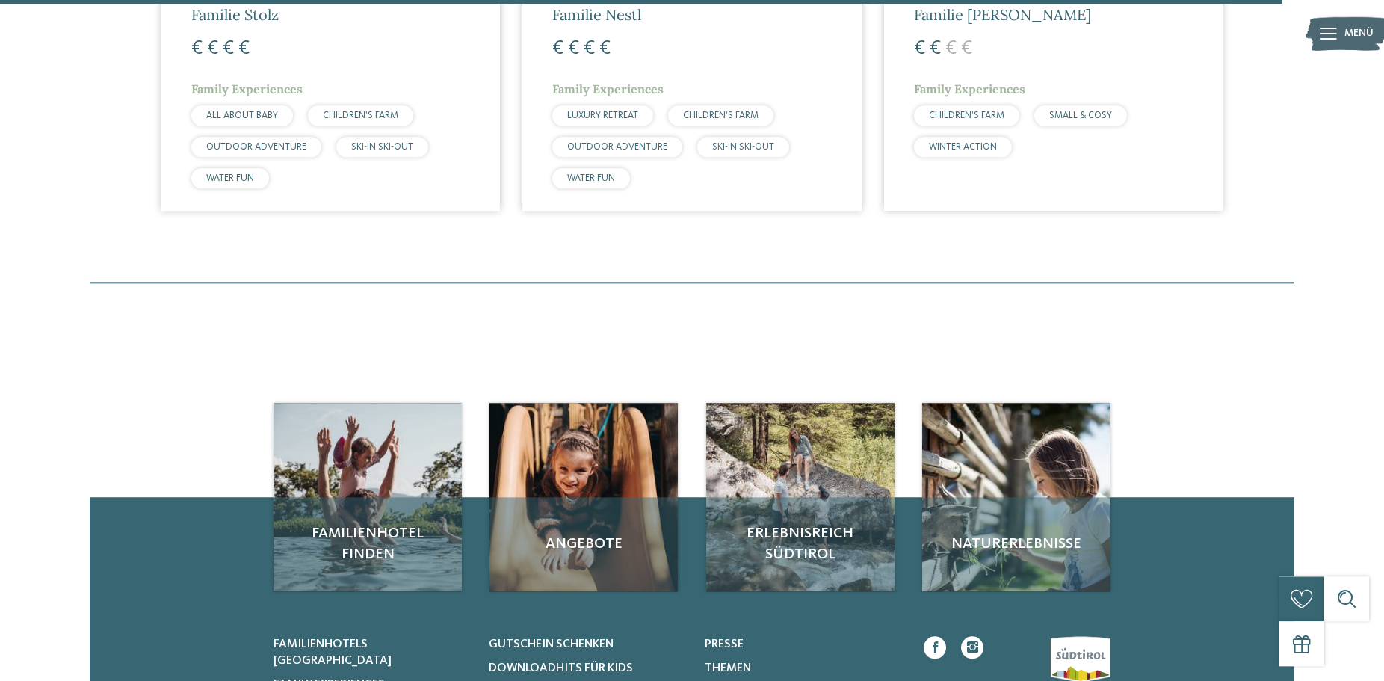
scroll to position [3962, 0]
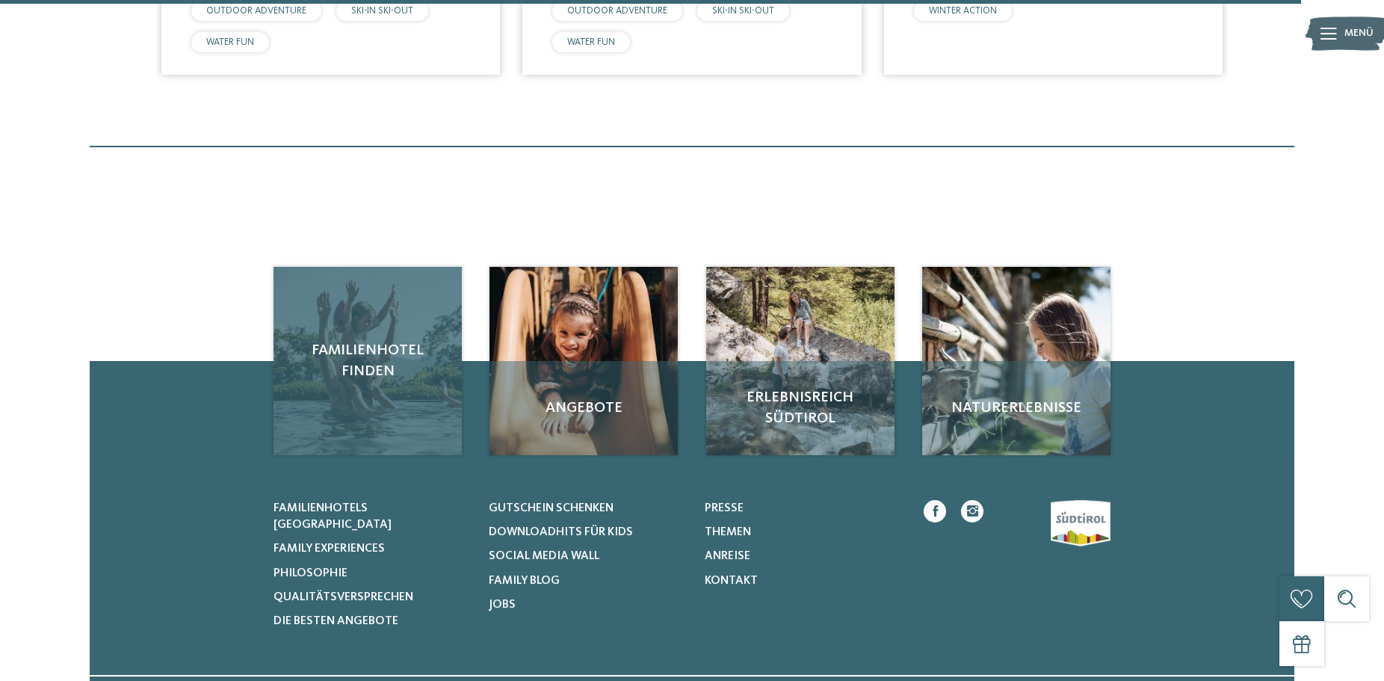
click at [366, 392] on div "Familienhotel finden" at bounding box center [367, 361] width 188 height 188
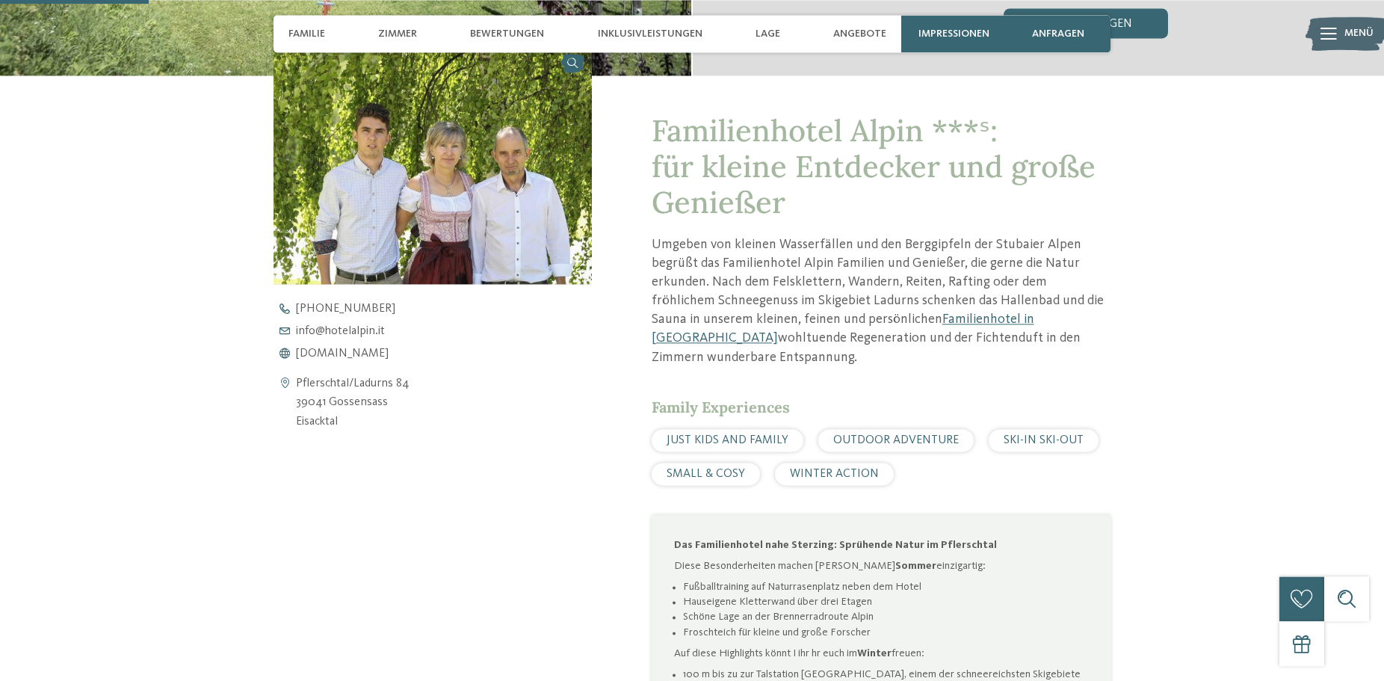
scroll to position [533, 0]
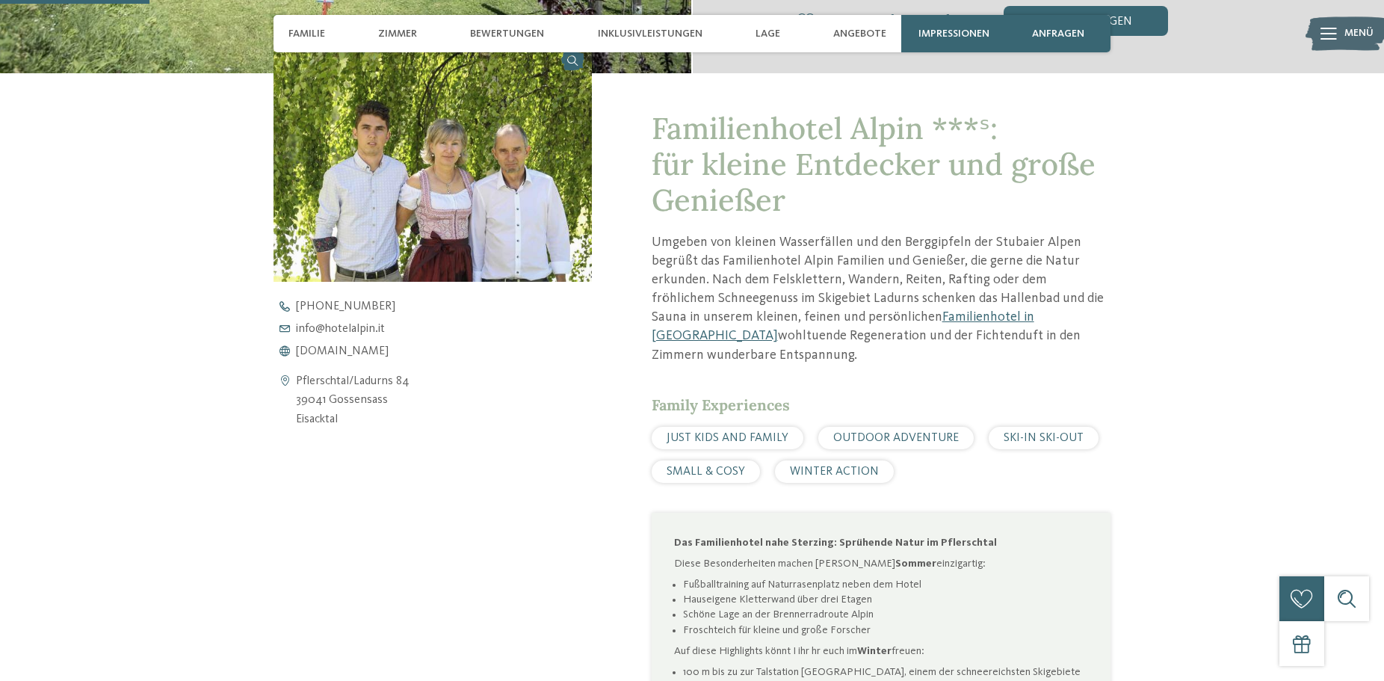
drag, startPoint x: 387, startPoint y: 403, endPoint x: 294, endPoint y: 400, distance: 93.4
click at [294, 400] on div "Pflerschtal/Ladurns 84 39041 Gossensass Eisacktal" at bounding box center [432, 401] width 318 height 58
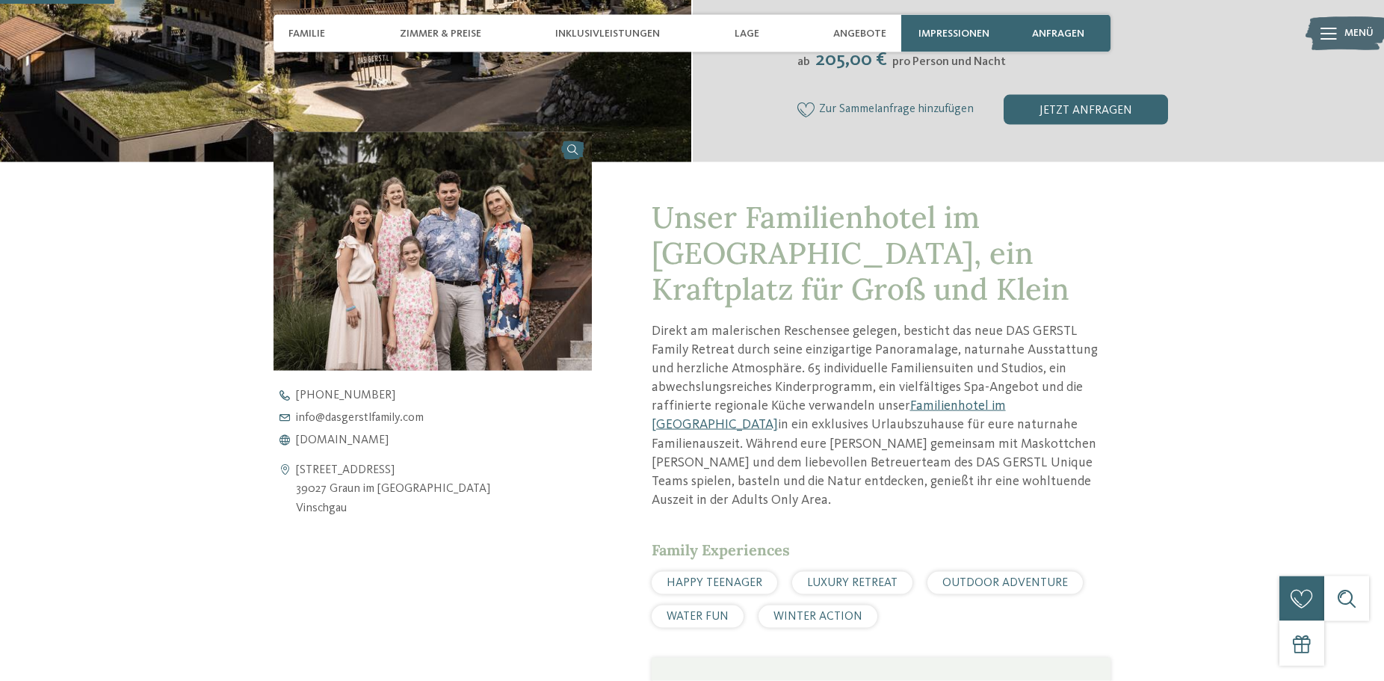
scroll to position [457, 0]
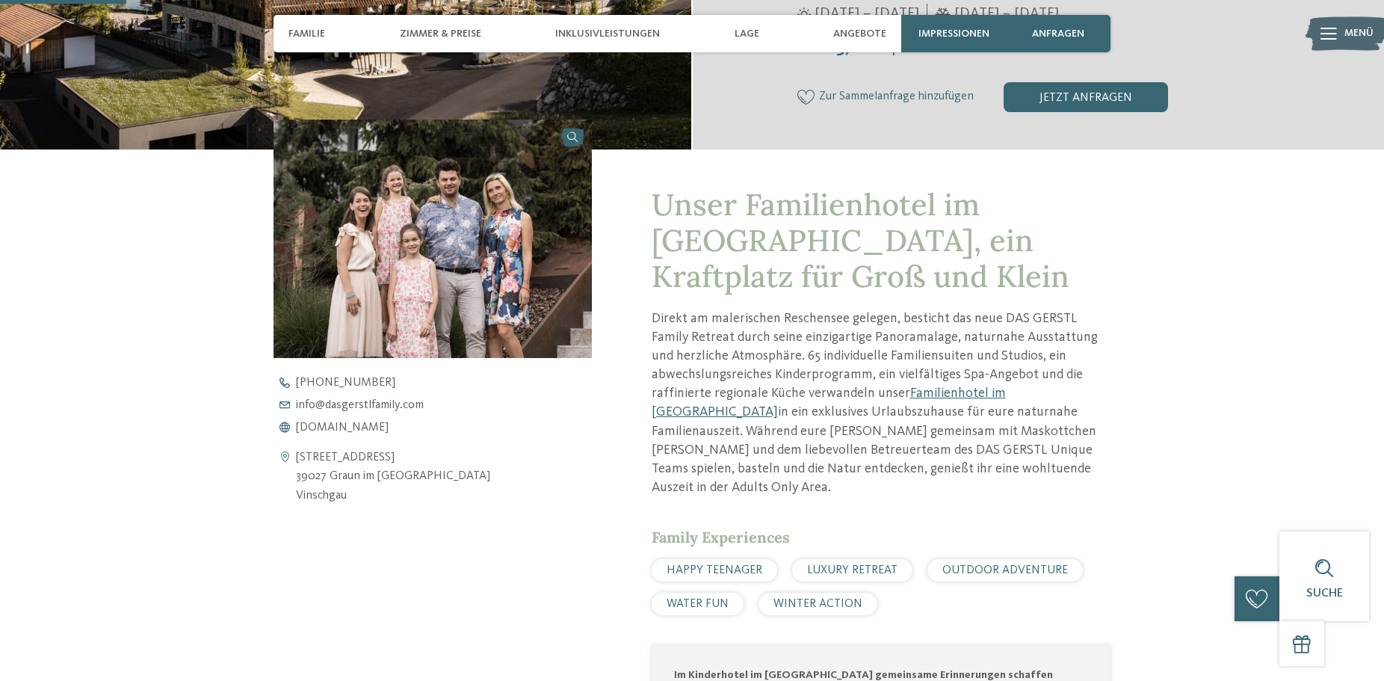
drag, startPoint x: 342, startPoint y: 500, endPoint x: 309, endPoint y: 479, distance: 39.6
click at [297, 477] on address "Altdorfstrasse Reschen 61 39027 Graun im Vinschgau am Reschensee Vinschgau" at bounding box center [393, 477] width 194 height 58
click at [462, 37] on span "Zimmer & Preise" at bounding box center [440, 34] width 81 height 13
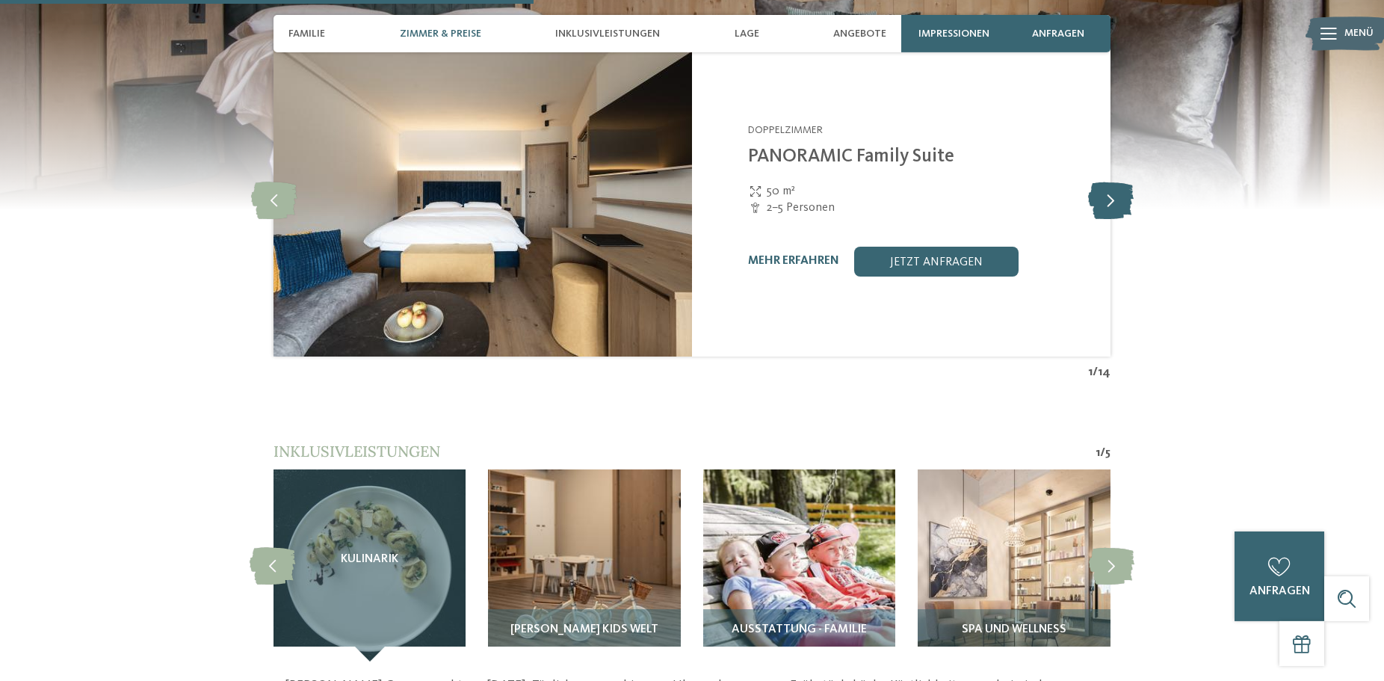
scroll to position [1635, 0]
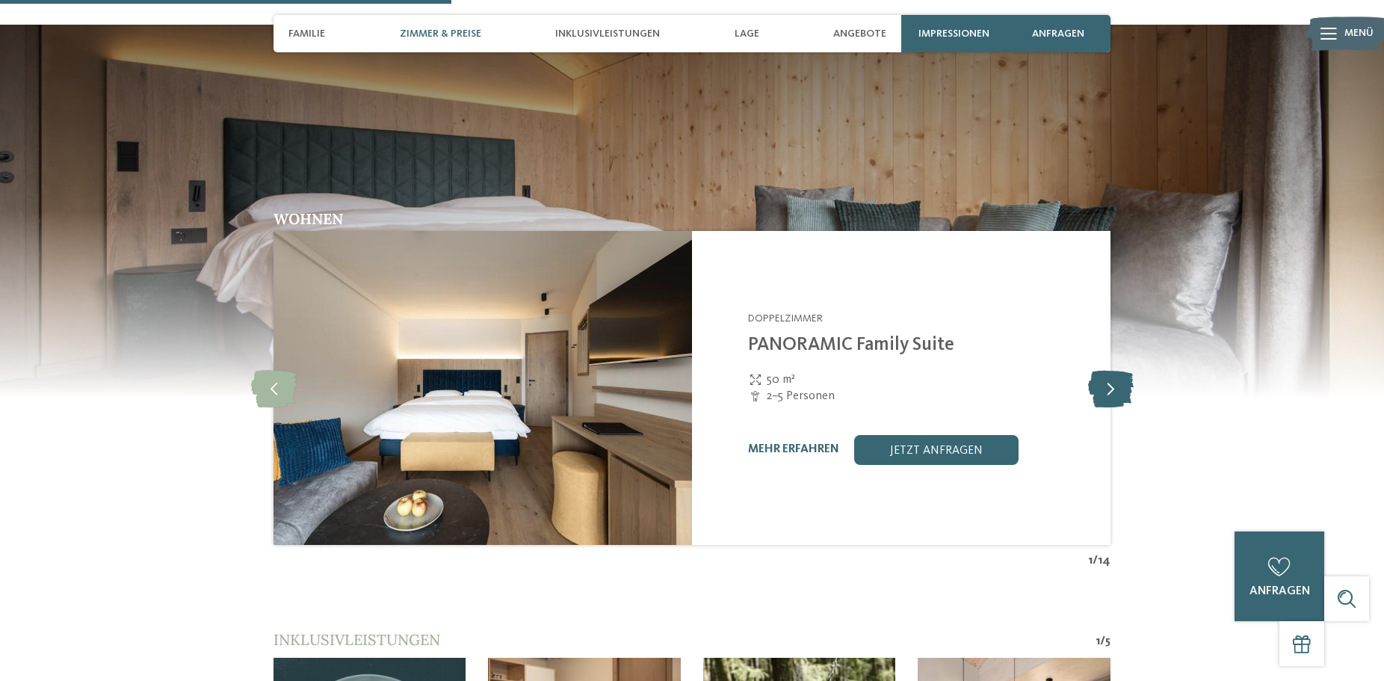
click at [1115, 369] on icon at bounding box center [1111, 387] width 46 height 37
click at [1109, 372] on icon at bounding box center [1111, 387] width 46 height 37
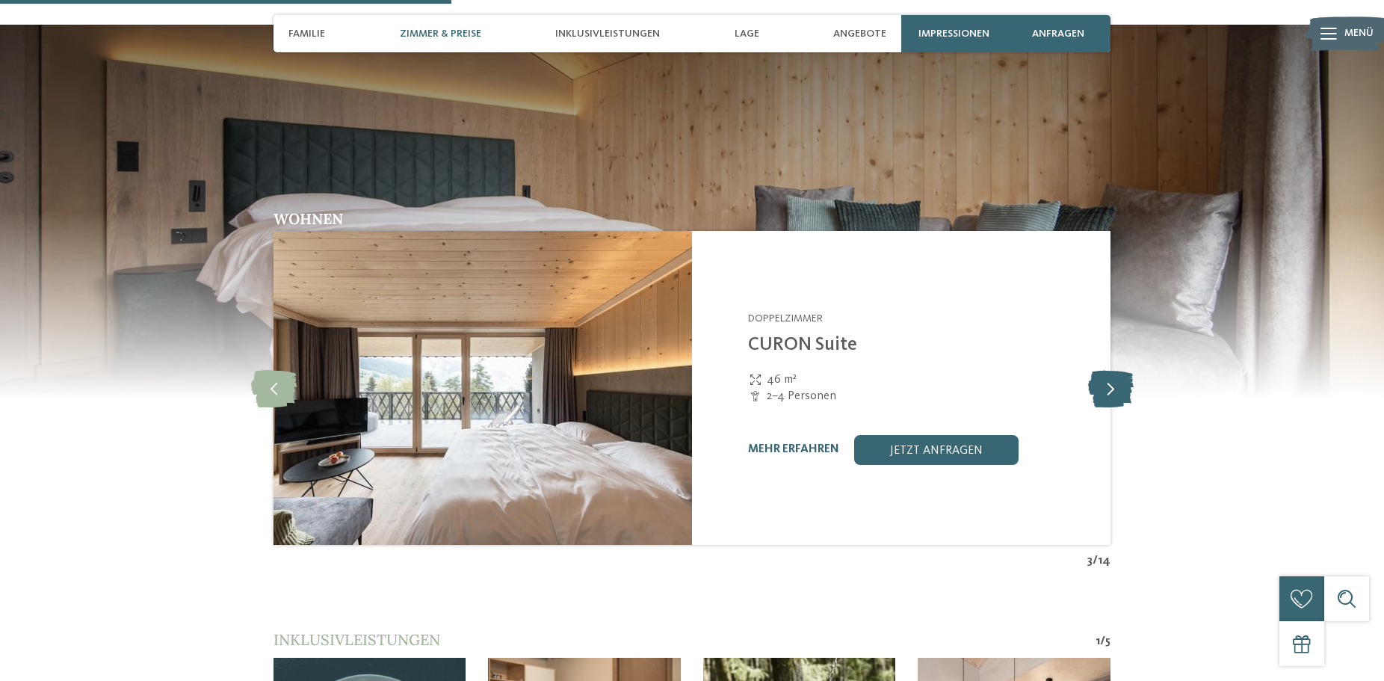
click at [1109, 372] on icon at bounding box center [1111, 387] width 46 height 37
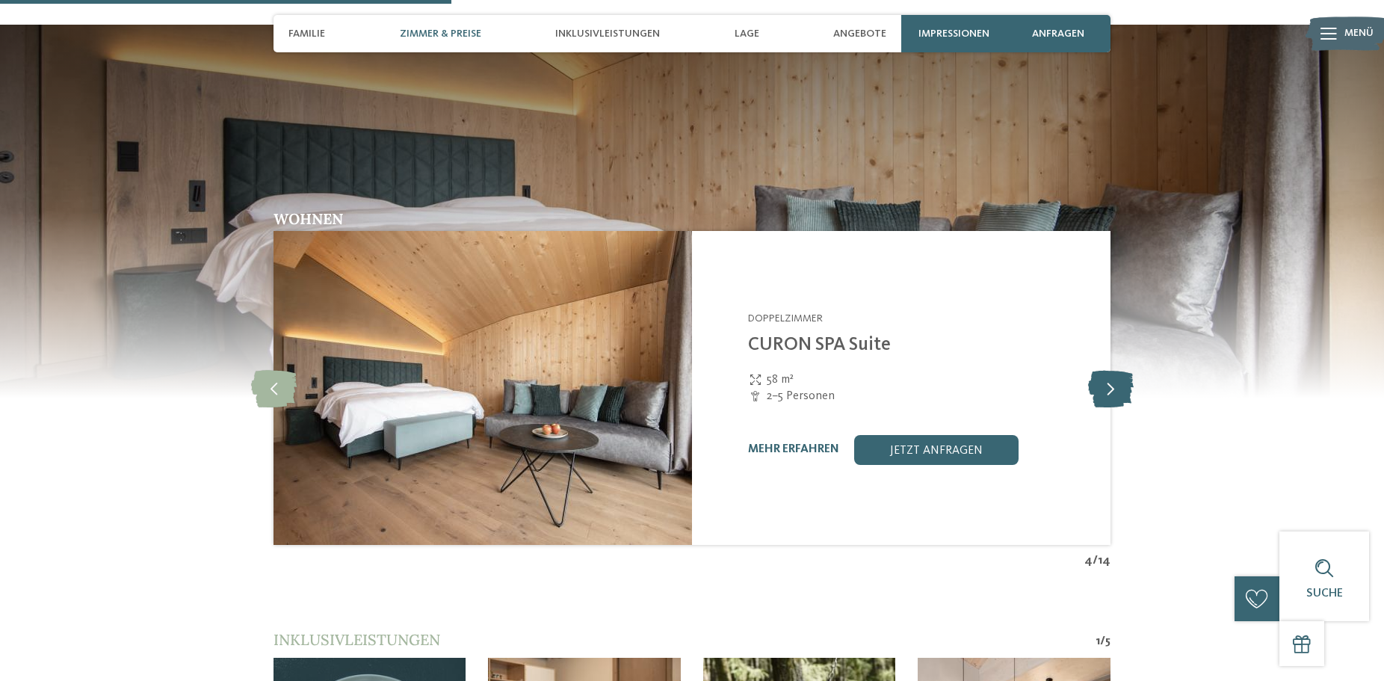
click at [1109, 372] on icon at bounding box center [1111, 387] width 46 height 37
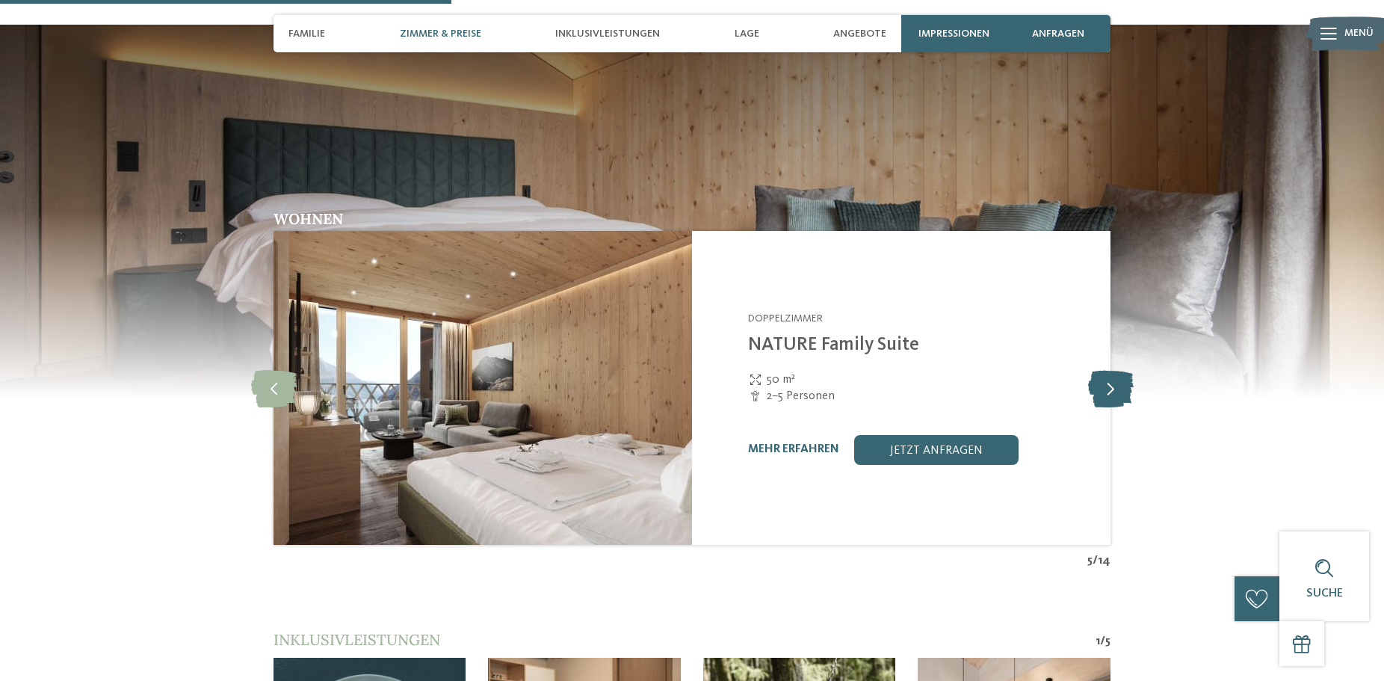
click at [1109, 372] on icon at bounding box center [1111, 387] width 46 height 37
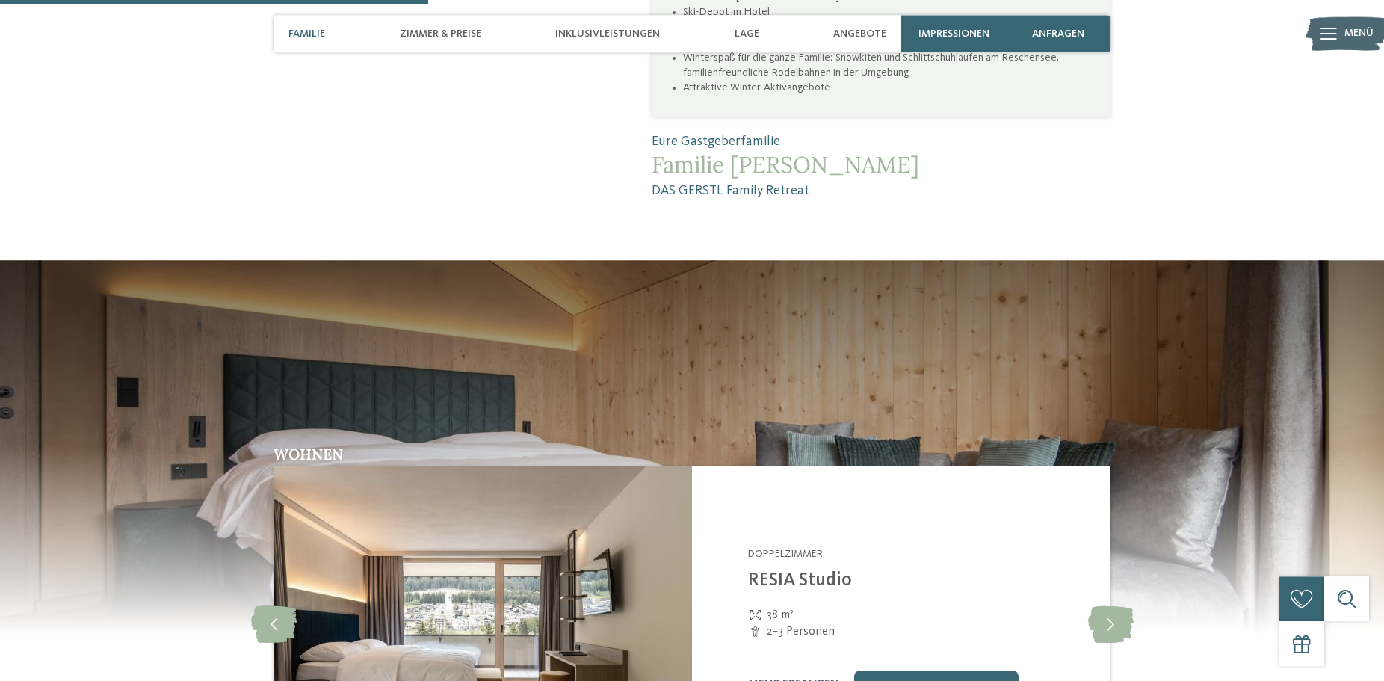
scroll to position [1331, 0]
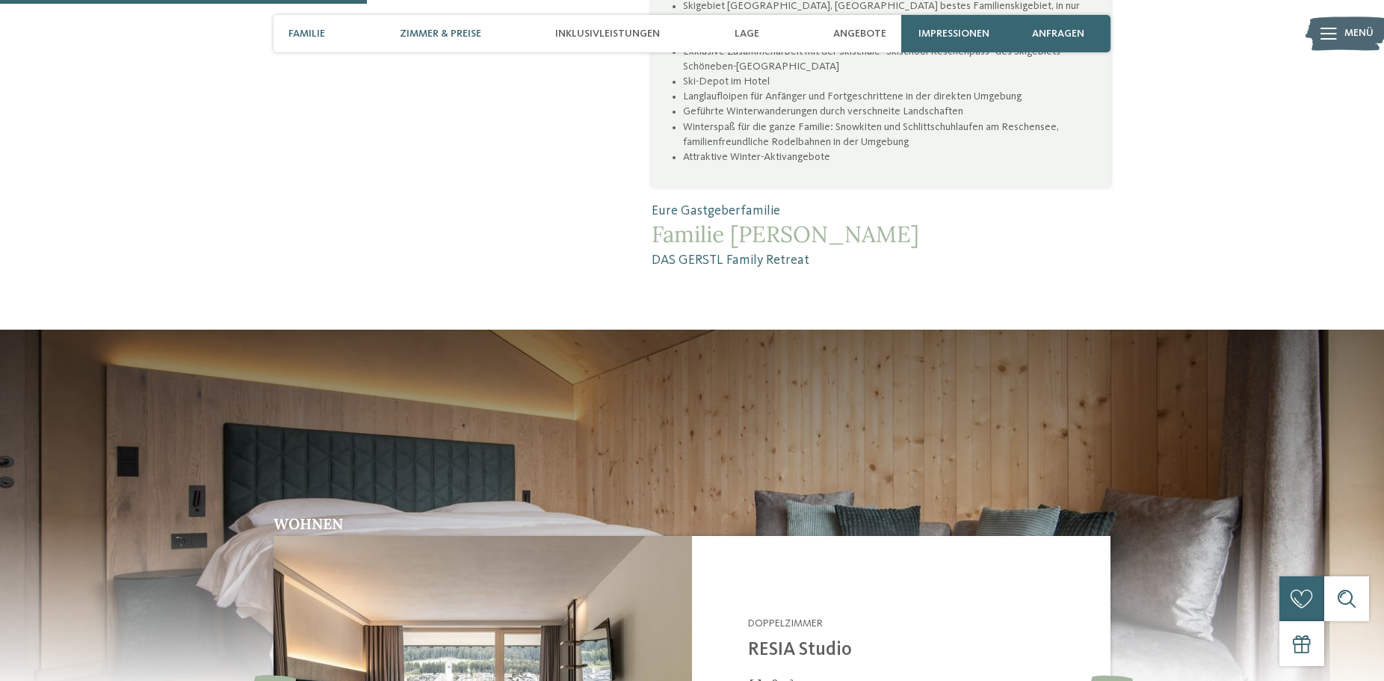
click at [450, 33] on span "Zimmer & Preise" at bounding box center [440, 34] width 81 height 13
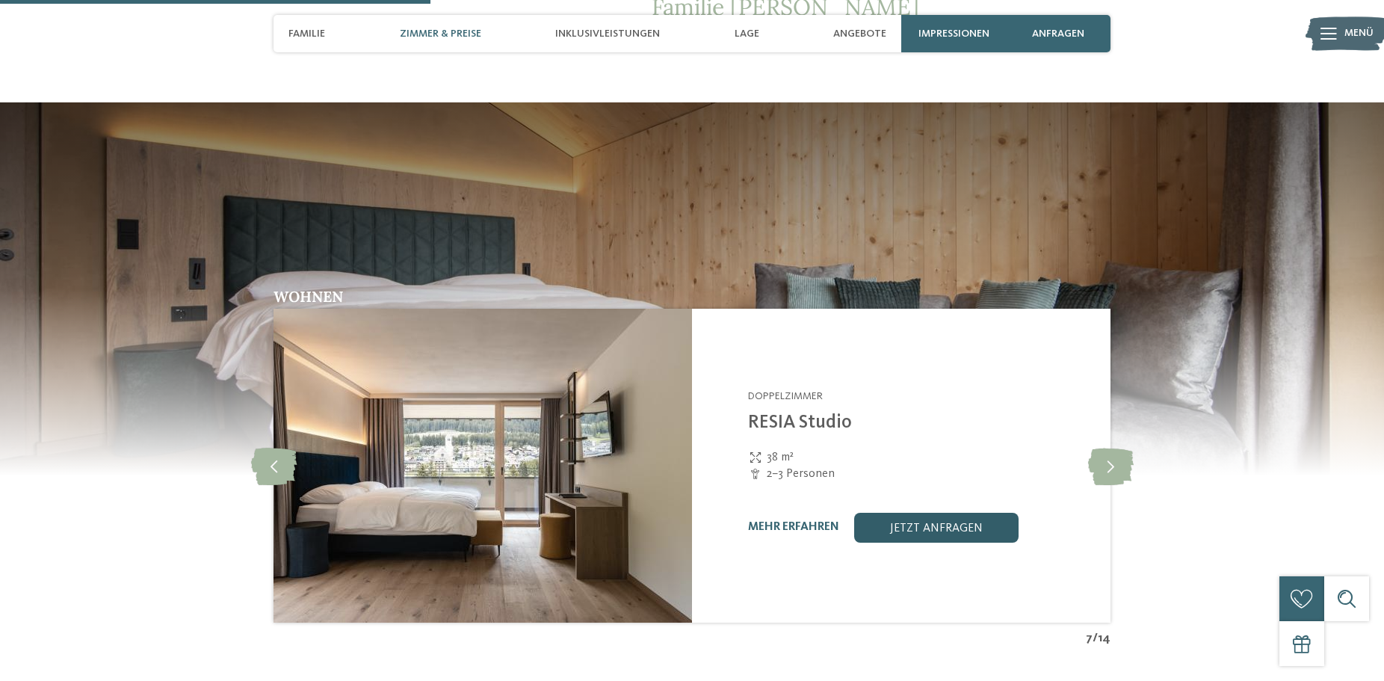
scroll to position [1559, 0]
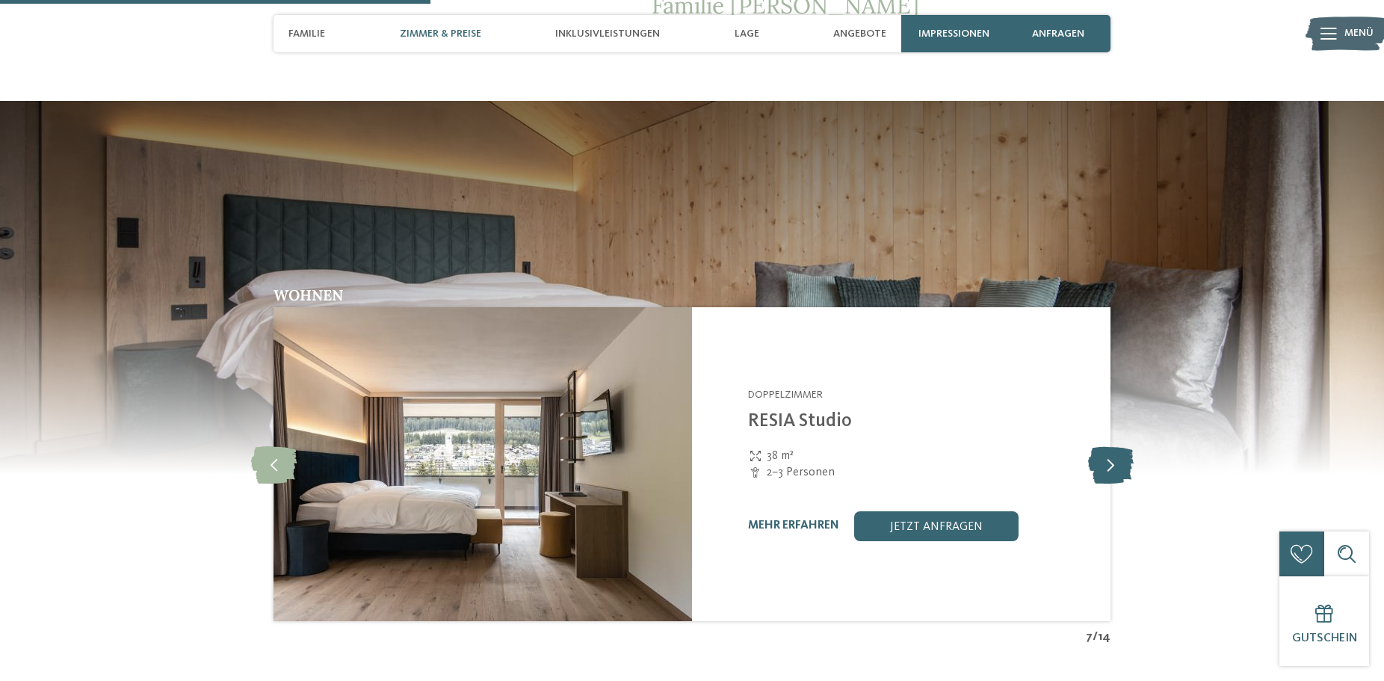
click at [1115, 449] on icon at bounding box center [1111, 463] width 46 height 37
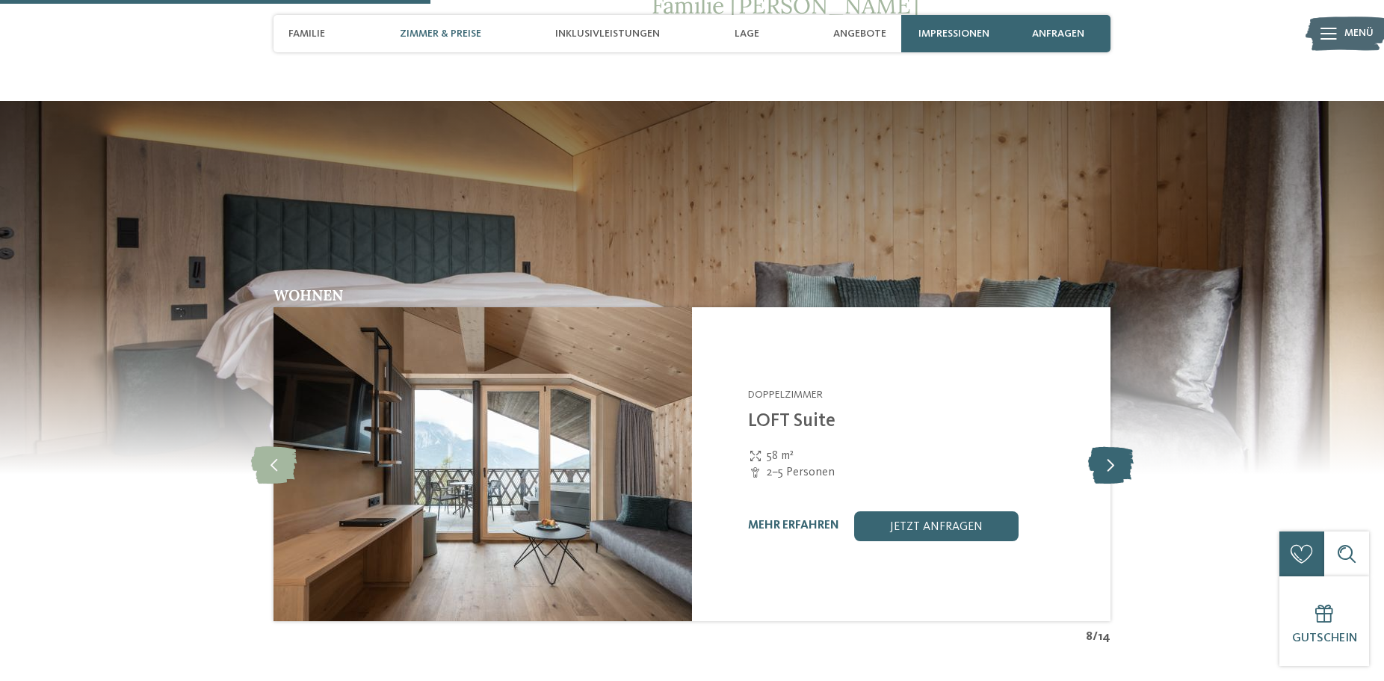
click at [1109, 446] on icon at bounding box center [1111, 463] width 46 height 37
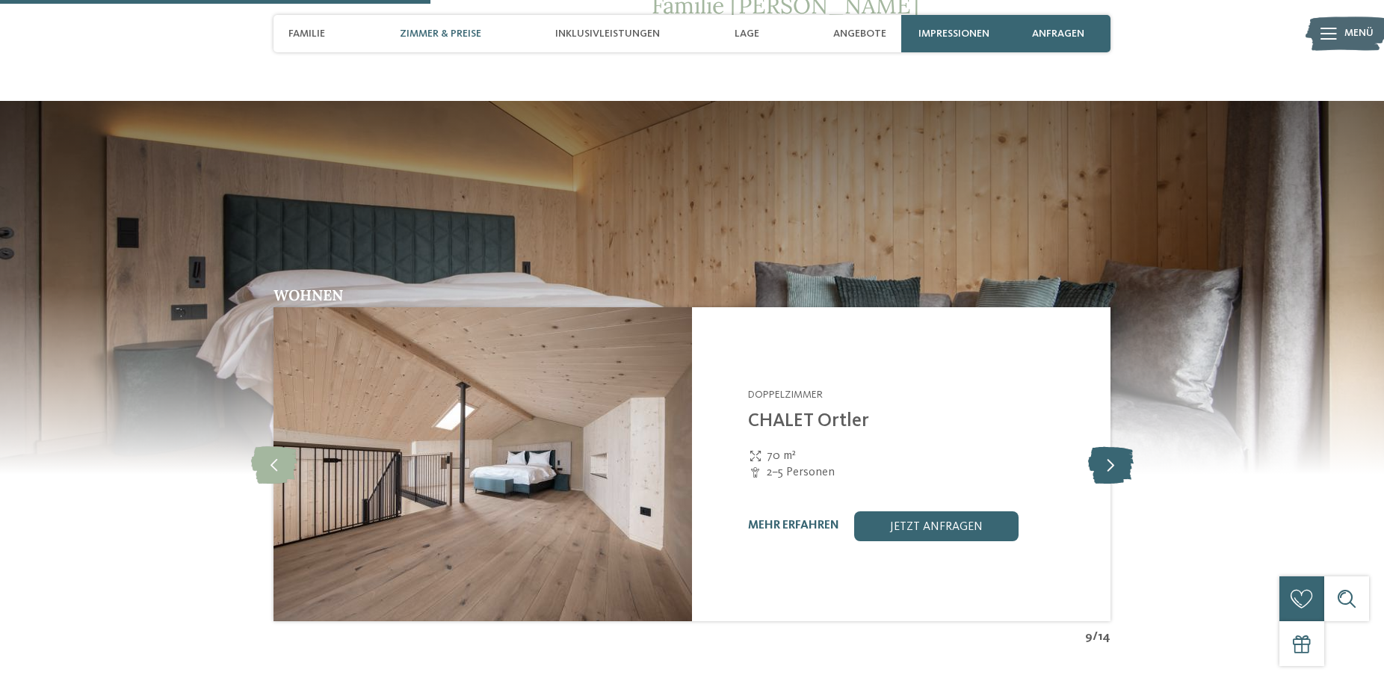
click at [1109, 446] on icon at bounding box center [1111, 463] width 46 height 37
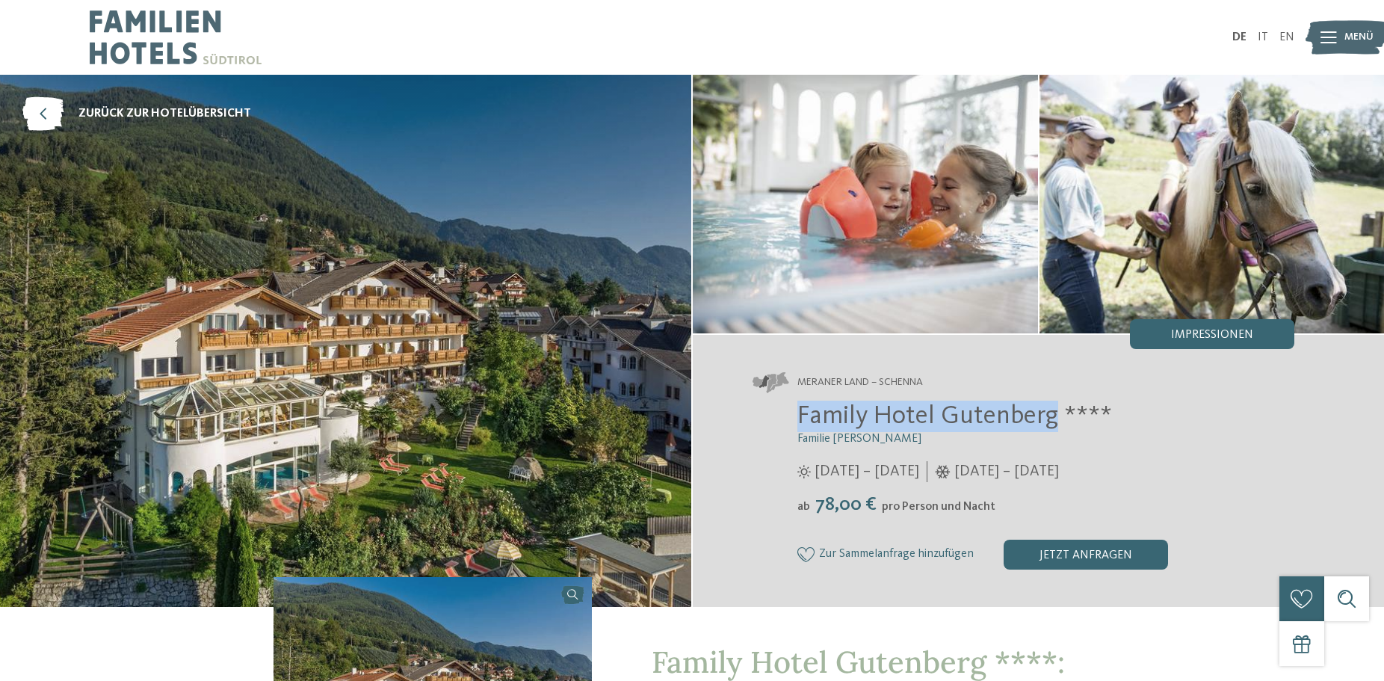
drag, startPoint x: 1050, startPoint y: 418, endPoint x: 793, endPoint y: 415, distance: 257.0
click at [793, 415] on div "Family Hotel Gutenberg **** Familie Ainhauser [DATE] – [DATE] ab" at bounding box center [1023, 484] width 542 height 168
copy span "Family Hotel Gutenberg"
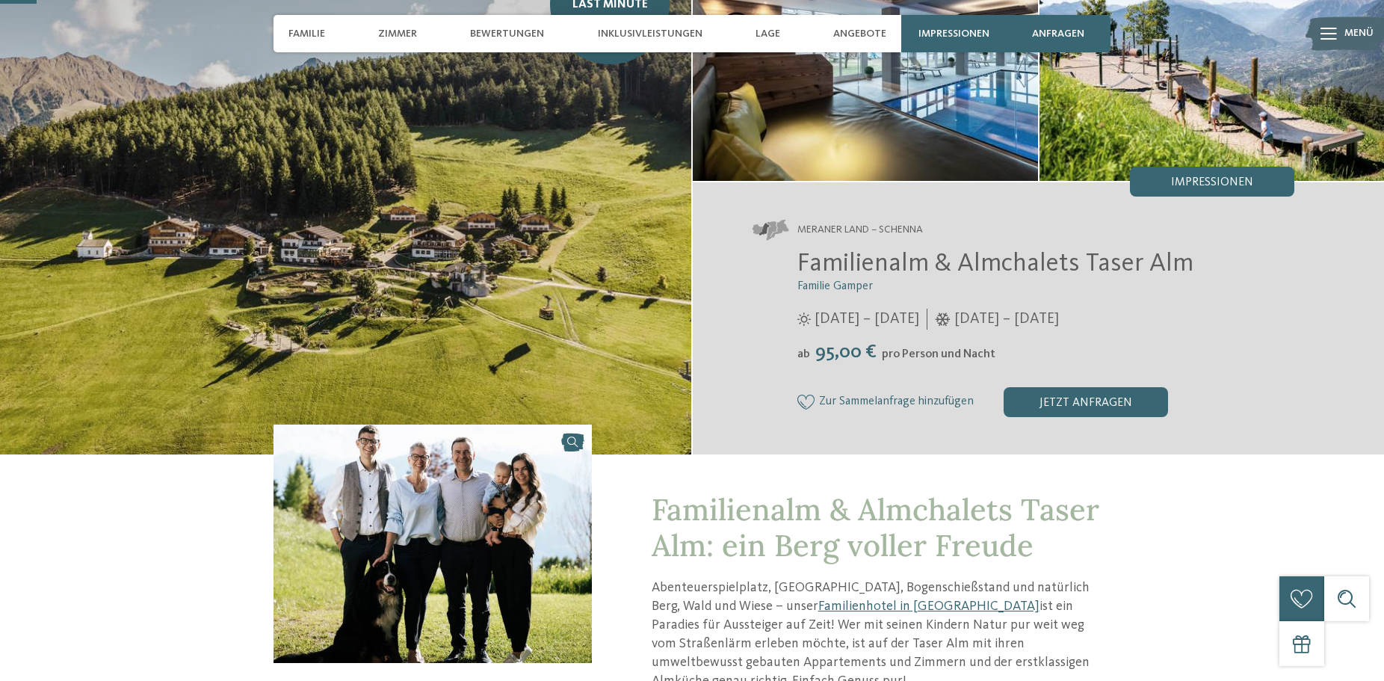
scroll to position [152, 0]
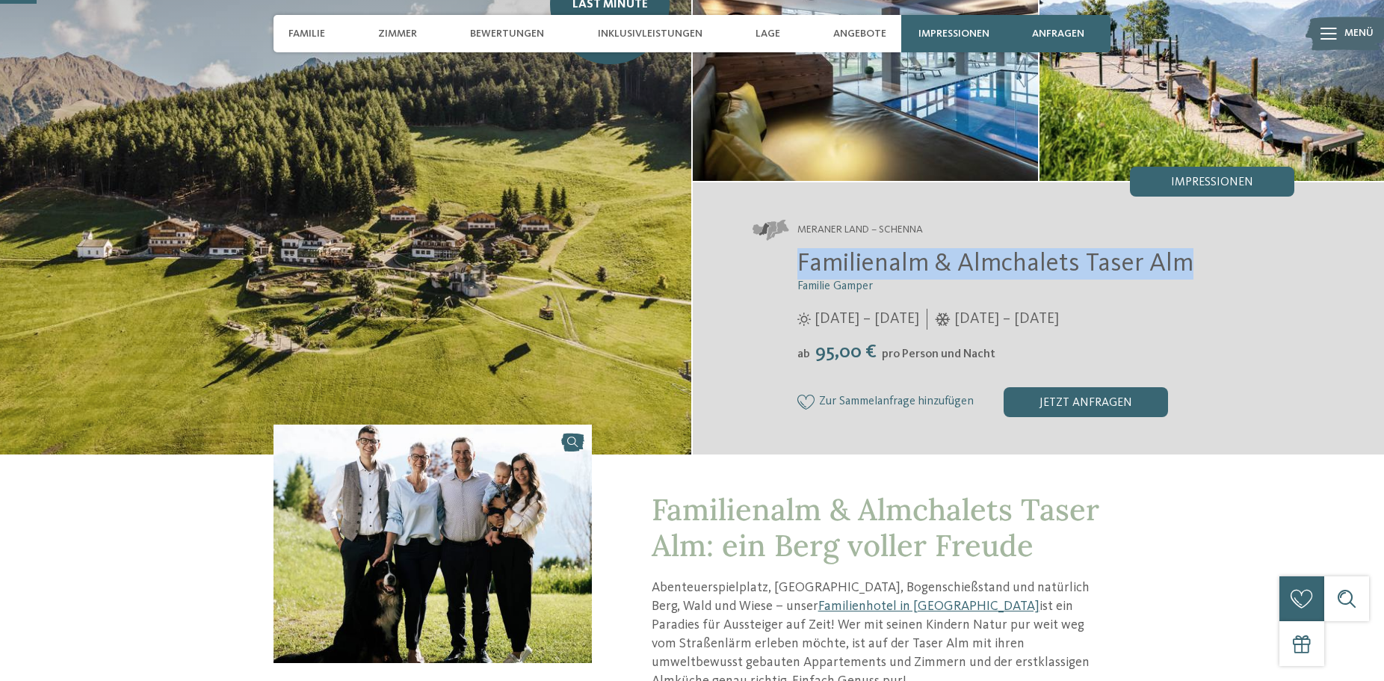
drag, startPoint x: 1193, startPoint y: 267, endPoint x: 802, endPoint y: 259, distance: 390.8
click at [802, 259] on h2 "Familienalm & Almchalets Taser Alm" at bounding box center [1045, 263] width 497 height 31
copy span "Familienalm & Almchalets Taser Alm"
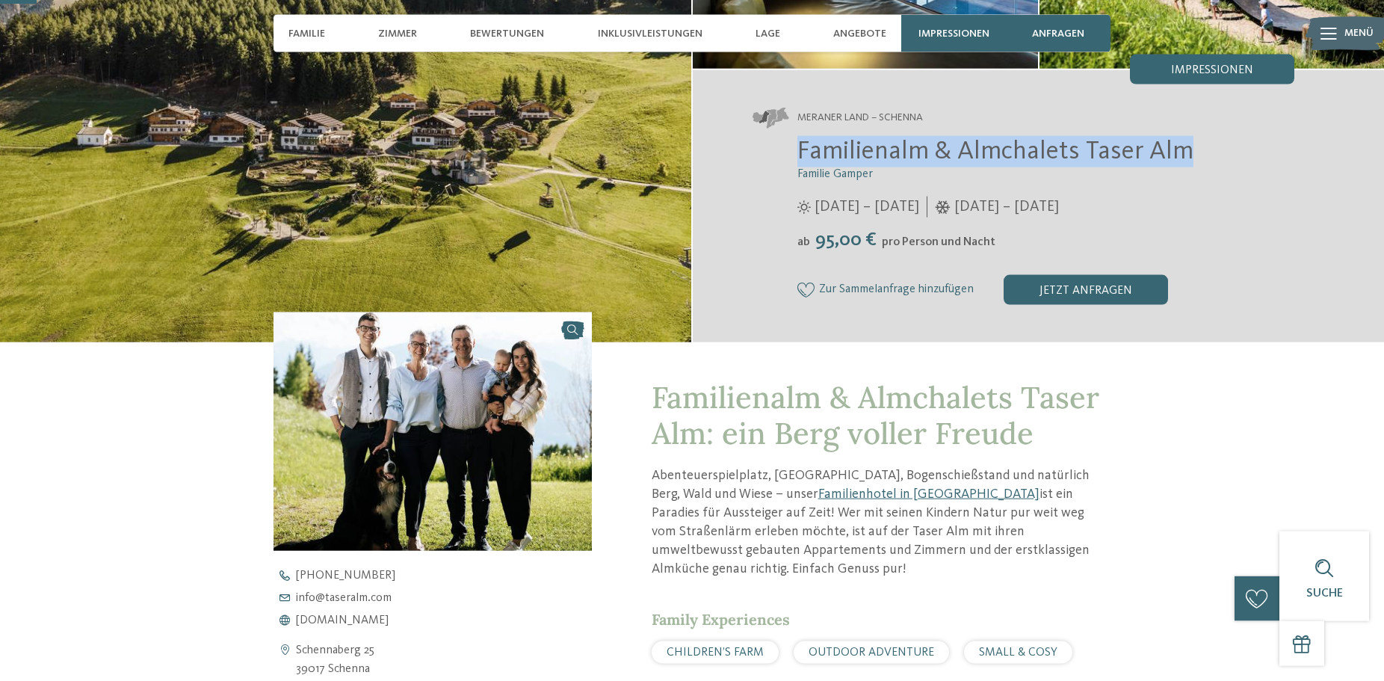
scroll to position [457, 0]
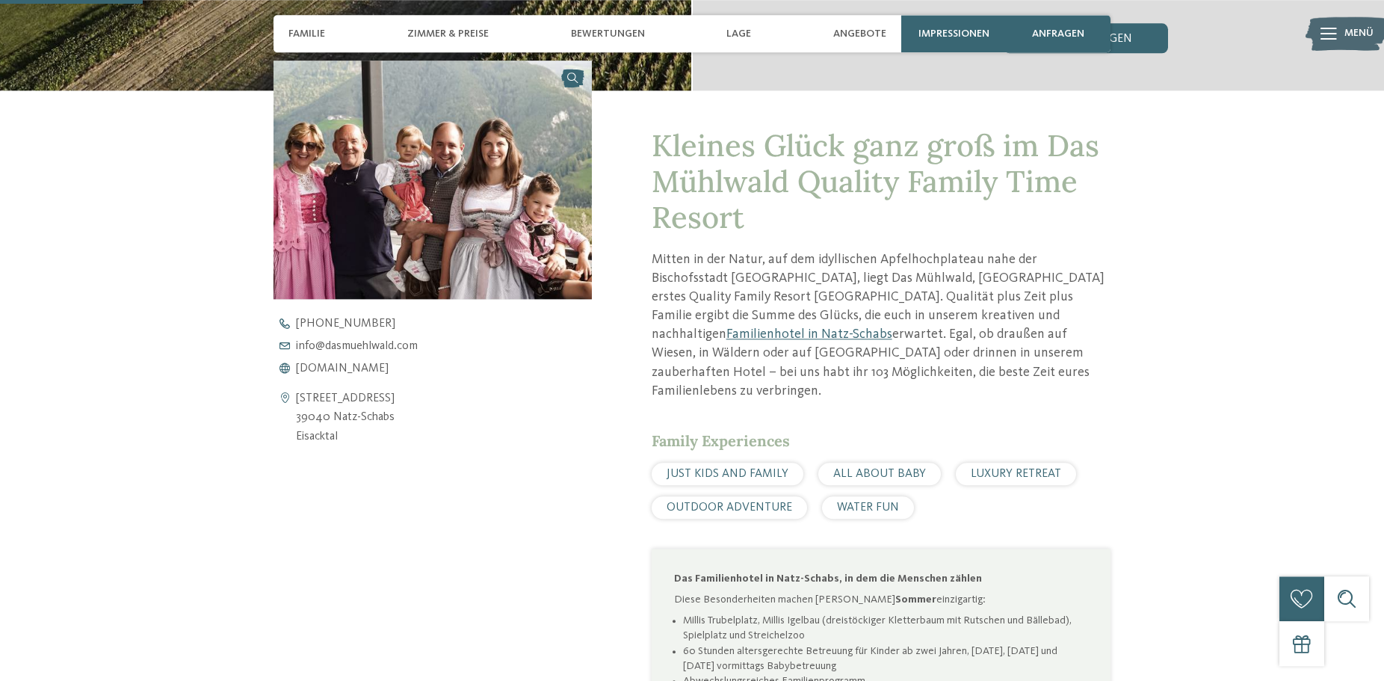
scroll to position [533, 0]
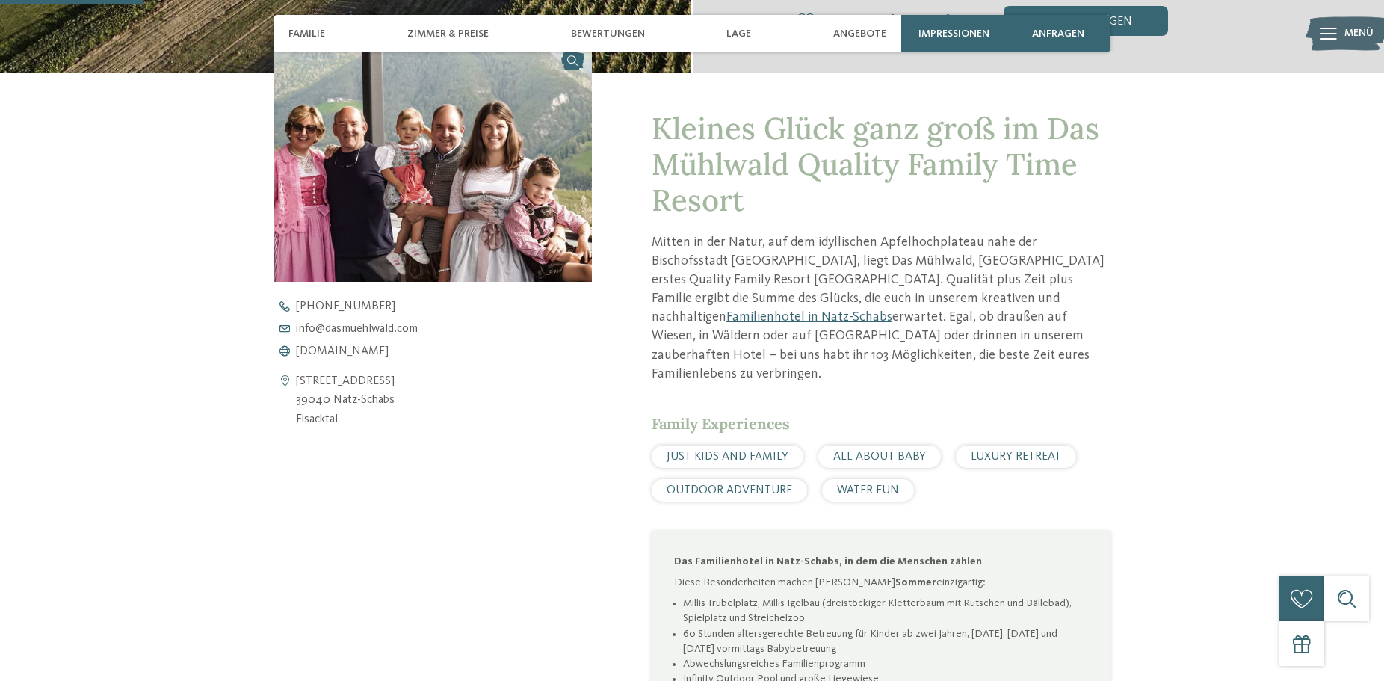
drag, startPoint x: 388, startPoint y: 400, endPoint x: 292, endPoint y: 401, distance: 96.4
click at [292, 401] on div "Schlossergasse 40 39040 Natz-Schabs Eisacktal" at bounding box center [432, 401] width 318 height 58
click at [330, 398] on address "Schlossergasse 40 39040 Natz-Schabs Eisacktal" at bounding box center [345, 401] width 99 height 58
drag, startPoint x: 406, startPoint y: 398, endPoint x: 296, endPoint y: 398, distance: 109.8
click at [296, 398] on div "Schlossergasse 40 39040 Natz-Schabs Eisacktal" at bounding box center [432, 401] width 318 height 58
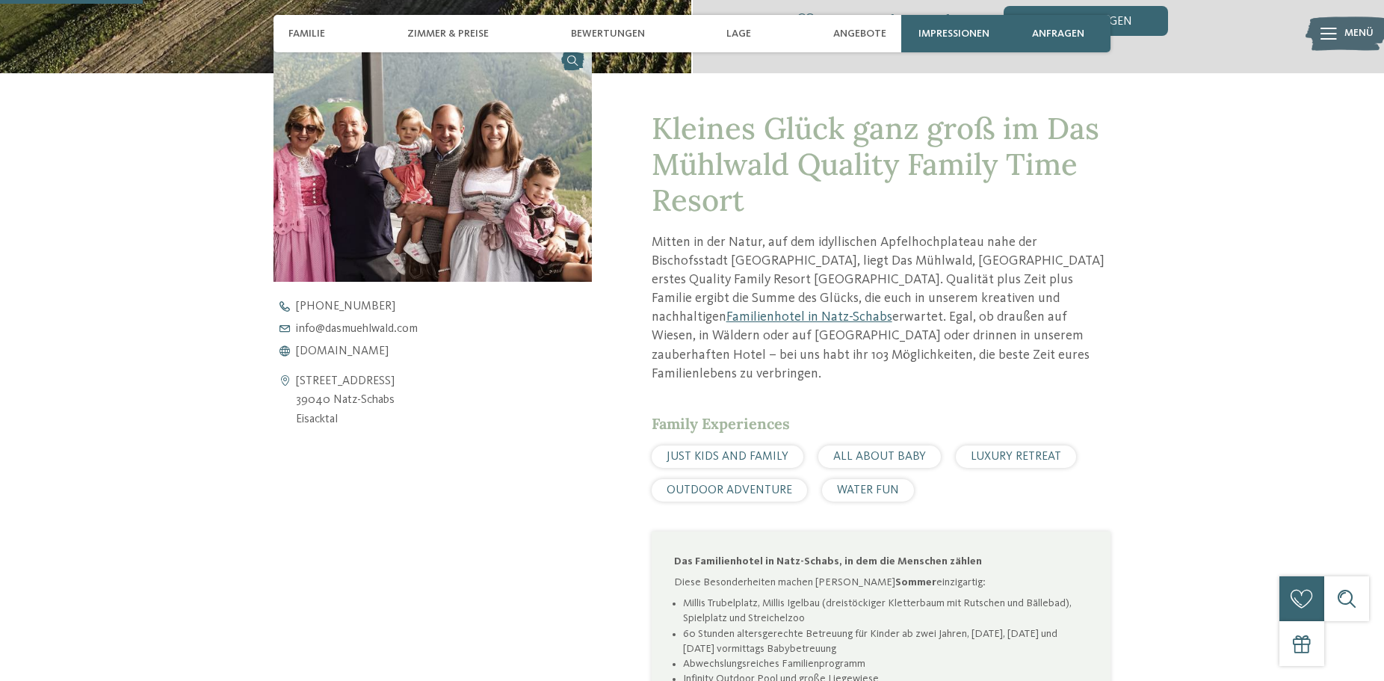
copy address "39040 Natz-Schabs"
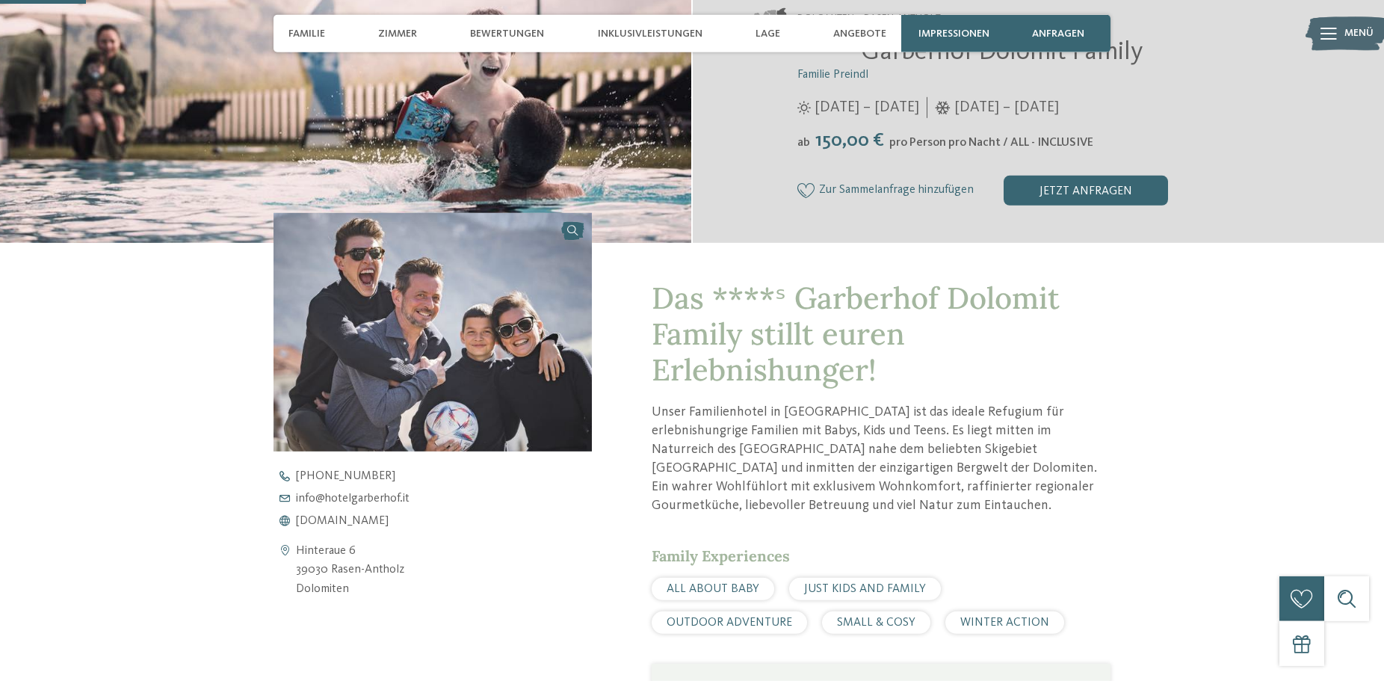
scroll to position [381, 0]
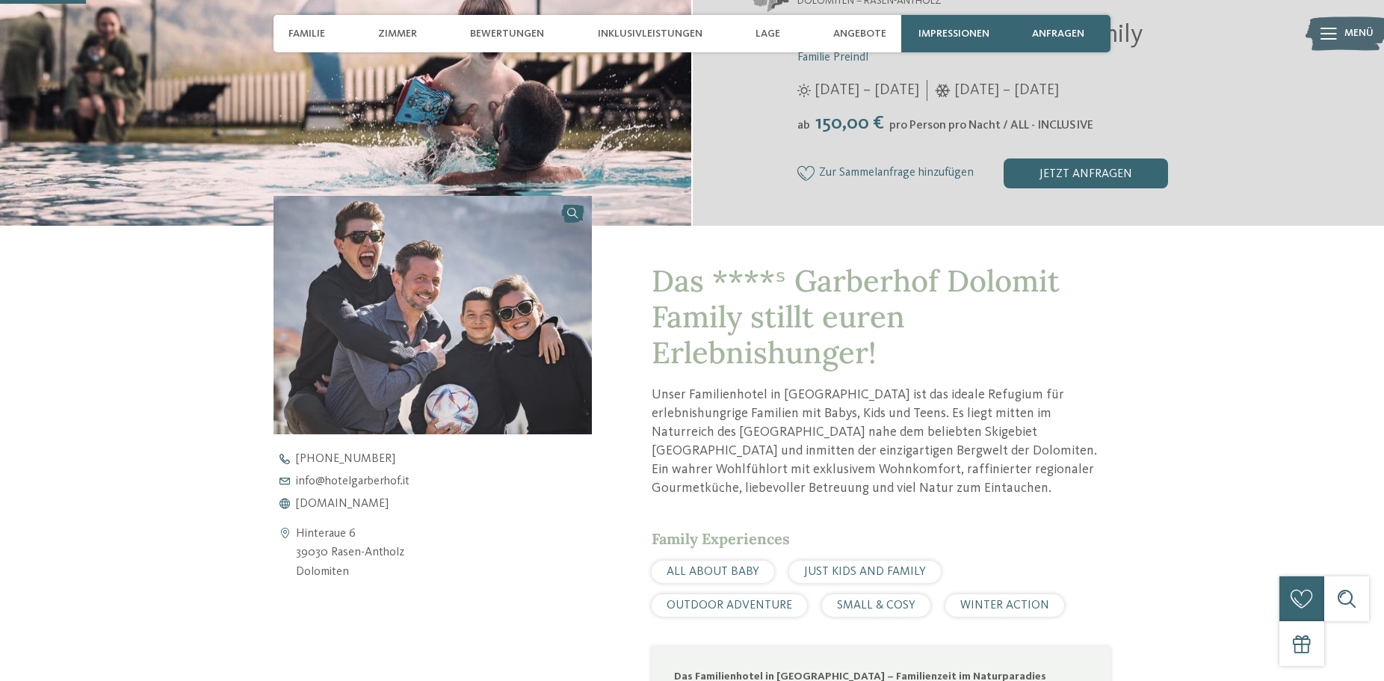
drag, startPoint x: 414, startPoint y: 551, endPoint x: 296, endPoint y: 554, distance: 118.1
click at [296, 554] on div "Hinteraue 6 39030 Rasen-Antholz Dolomiten" at bounding box center [432, 553] width 318 height 58
copy address "39030 Rasen-Antholz"
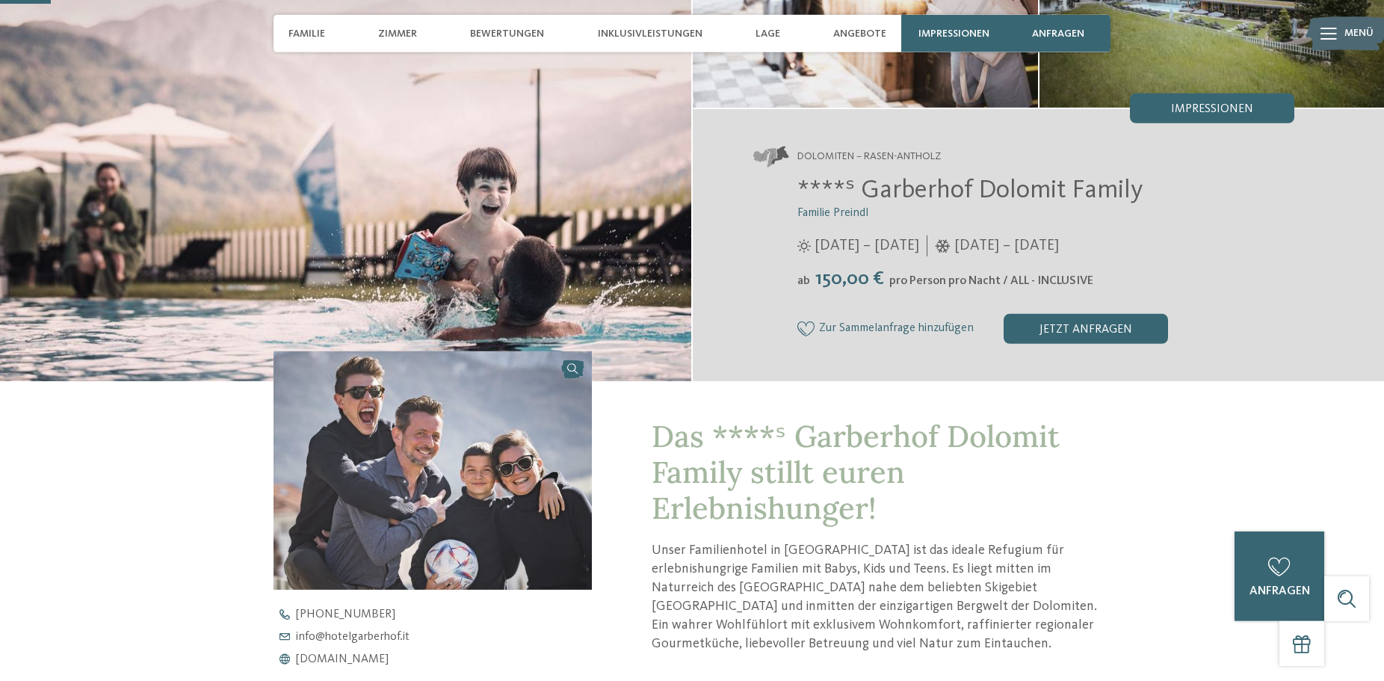
scroll to position [152, 0]
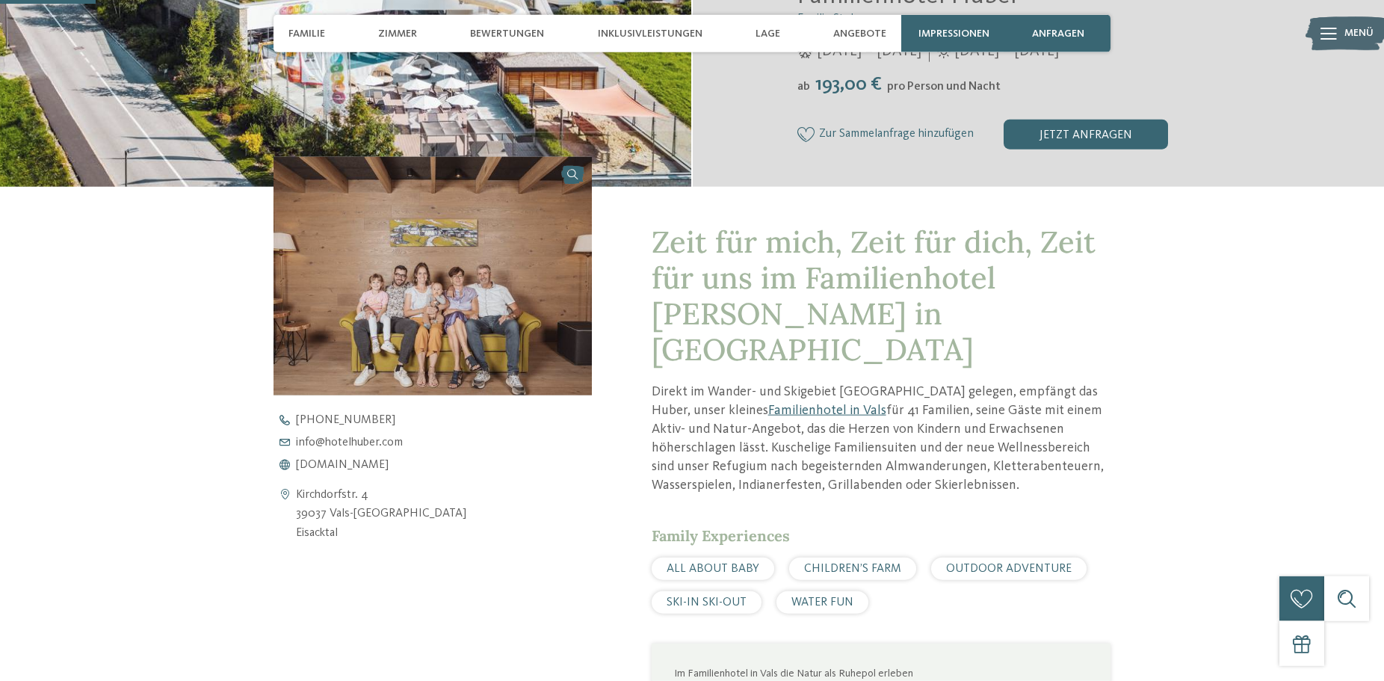
scroll to position [457, 0]
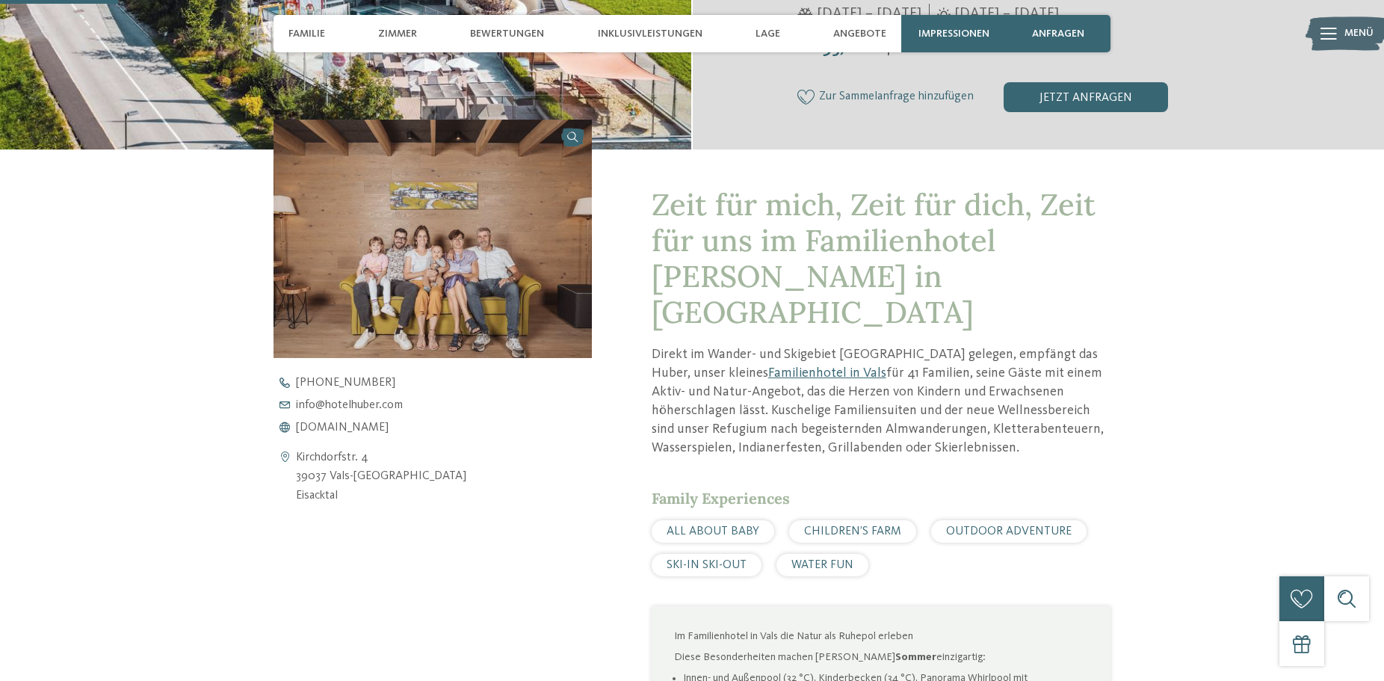
drag, startPoint x: 411, startPoint y: 482, endPoint x: 294, endPoint y: 480, distance: 117.3
click at [294, 480] on div "Kirchdorfstr. 4 39037 Vals-Mühlbach Eisacktal" at bounding box center [432, 477] width 318 height 58
copy div "Kirchdorfstr. 4 39037 Vals-Mühlbach"
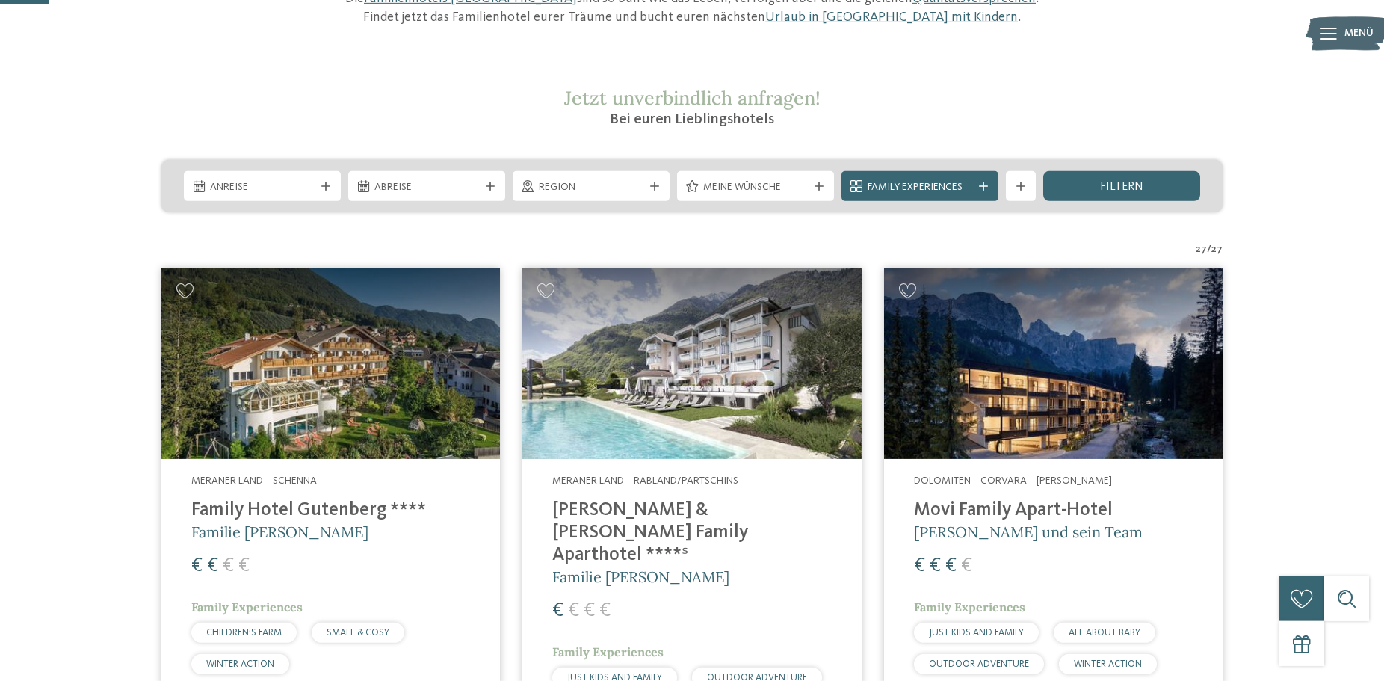
scroll to position [229, 0]
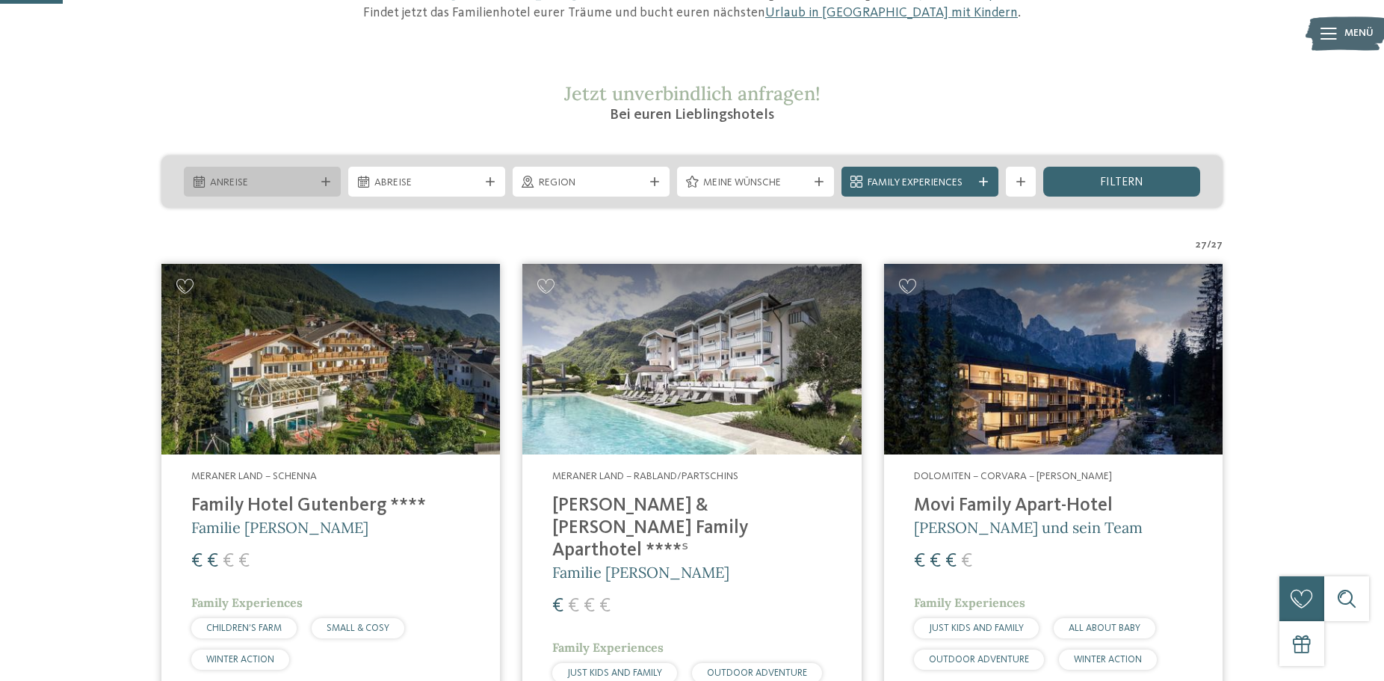
click at [306, 186] on span "Anreise" at bounding box center [262, 183] width 105 height 15
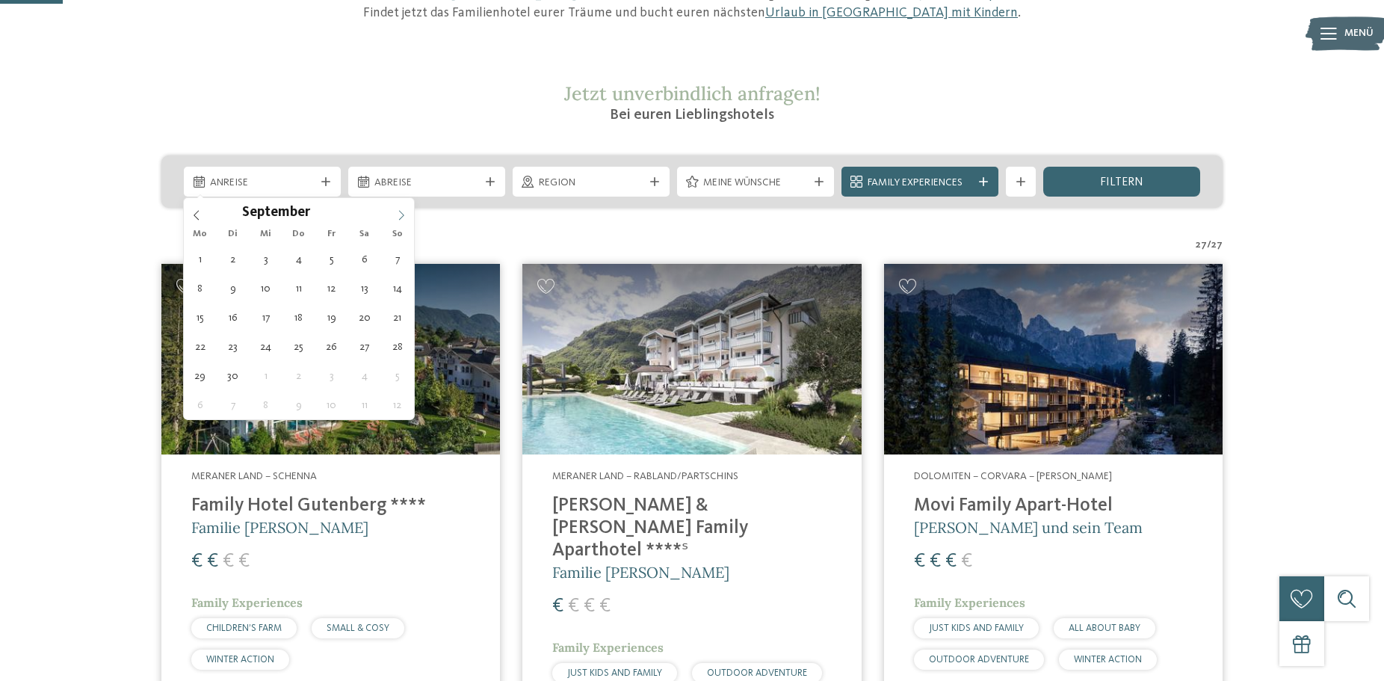
click at [394, 217] on span at bounding box center [400, 210] width 25 height 25
click at [397, 214] on icon at bounding box center [401, 215] width 10 height 10
type div "[DATE]"
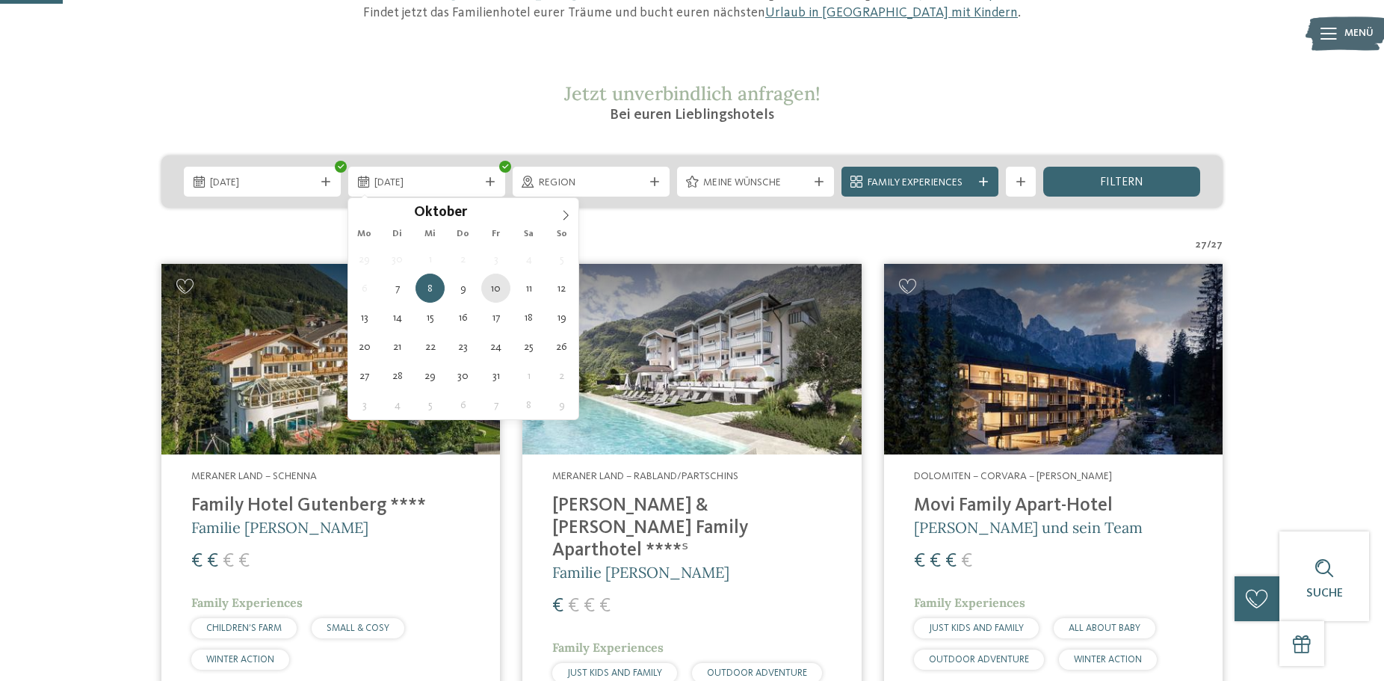
type div "[DATE]"
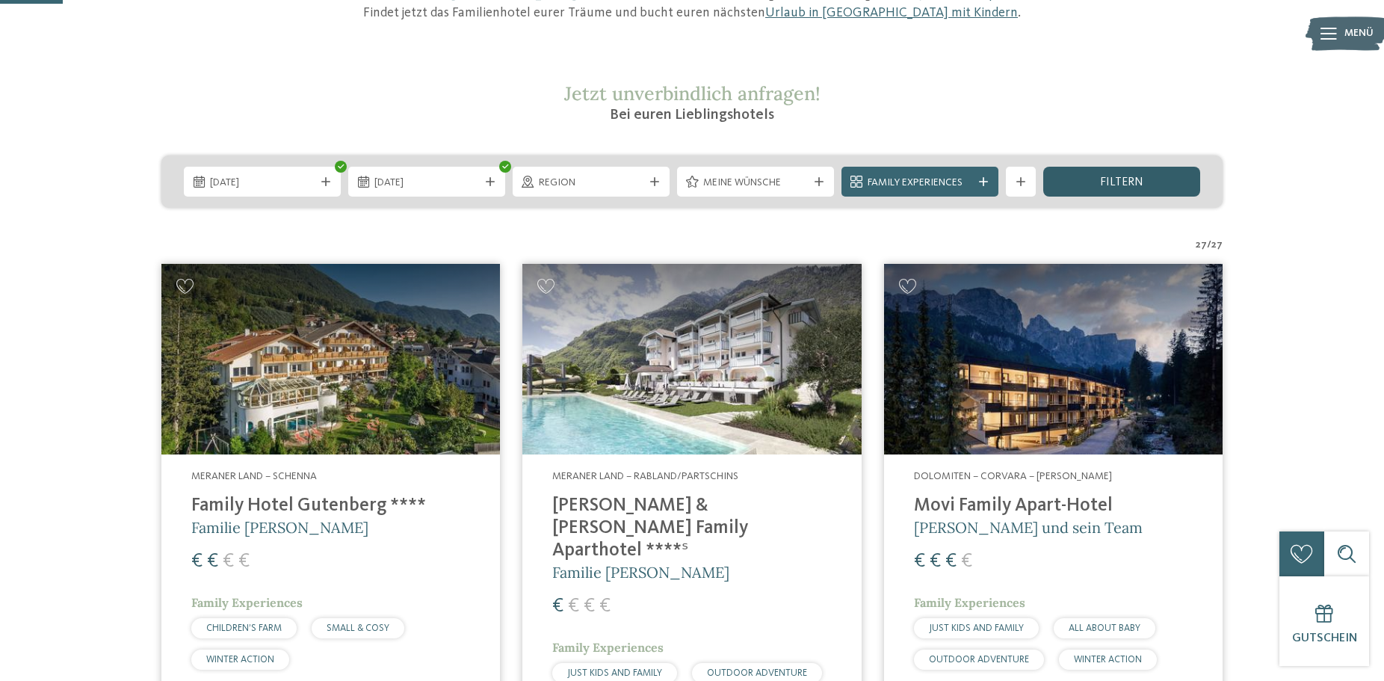
click at [1085, 175] on div "filtern" at bounding box center [1121, 182] width 157 height 30
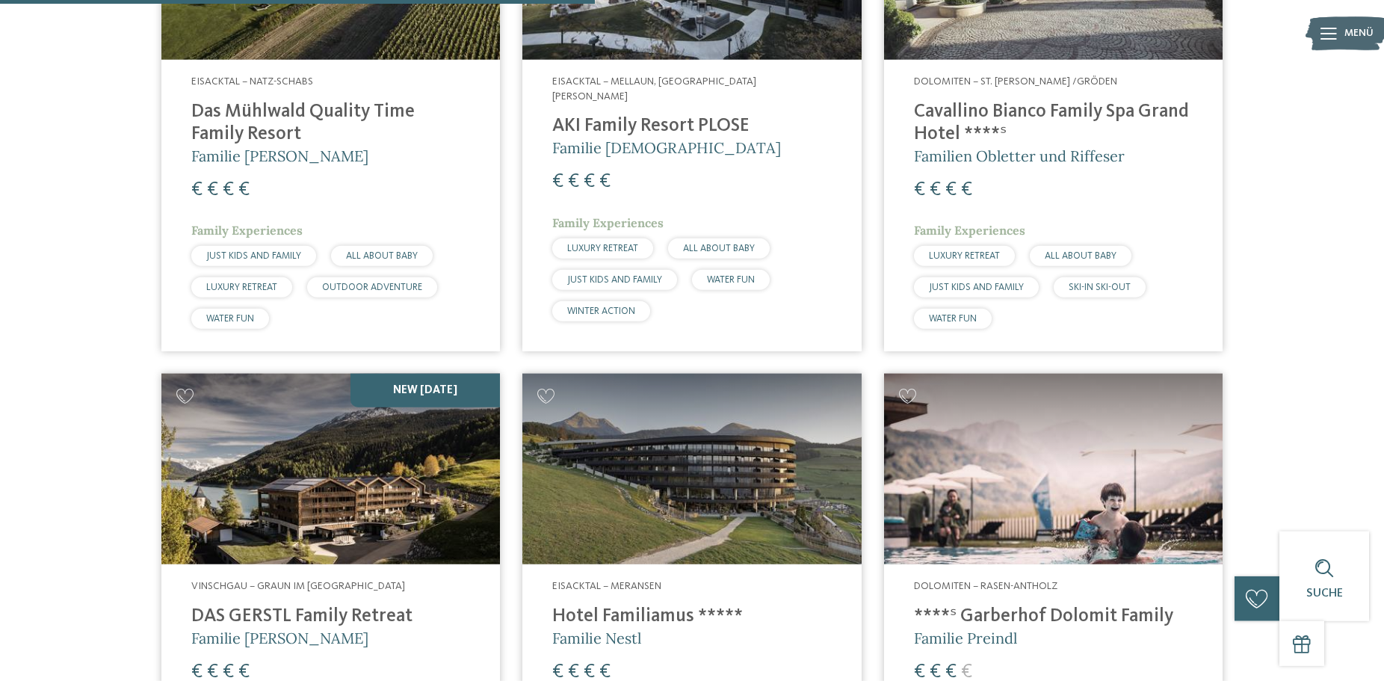
scroll to position [1633, 0]
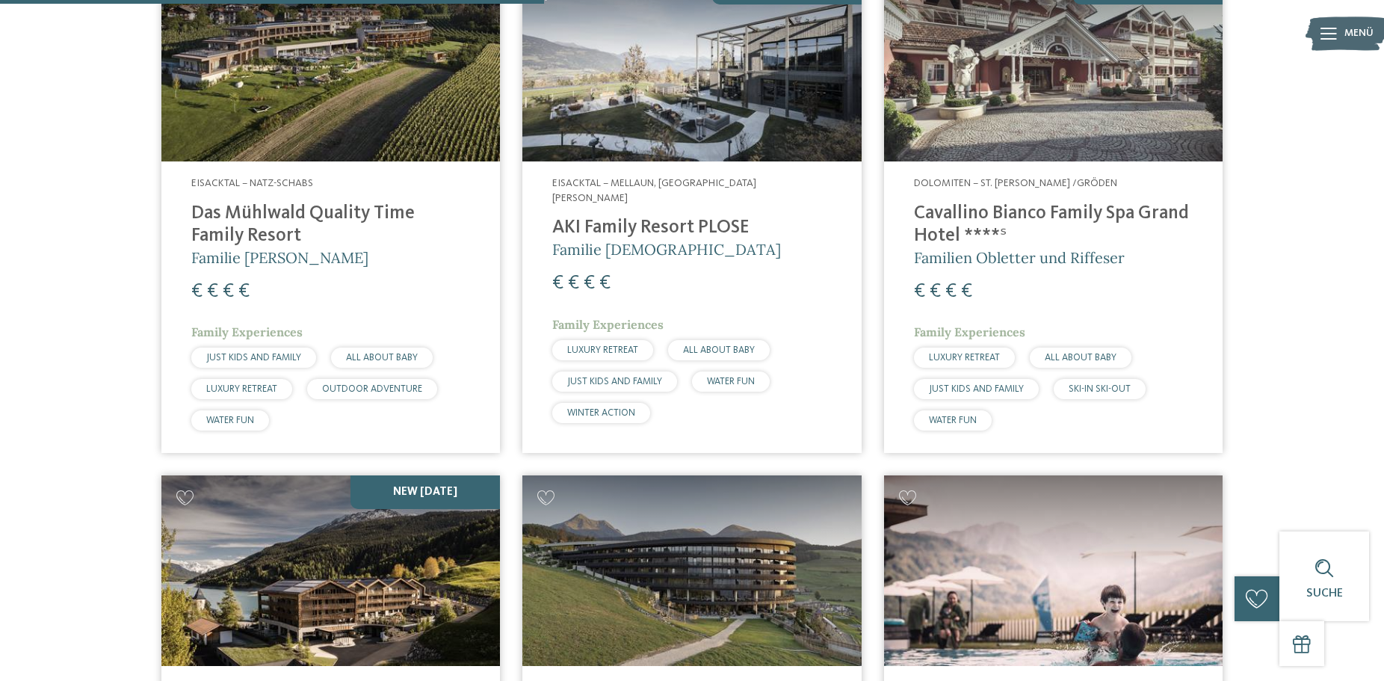
click at [626, 217] on h4 "AKI Family Resort PLOSE" at bounding box center [691, 228] width 279 height 22
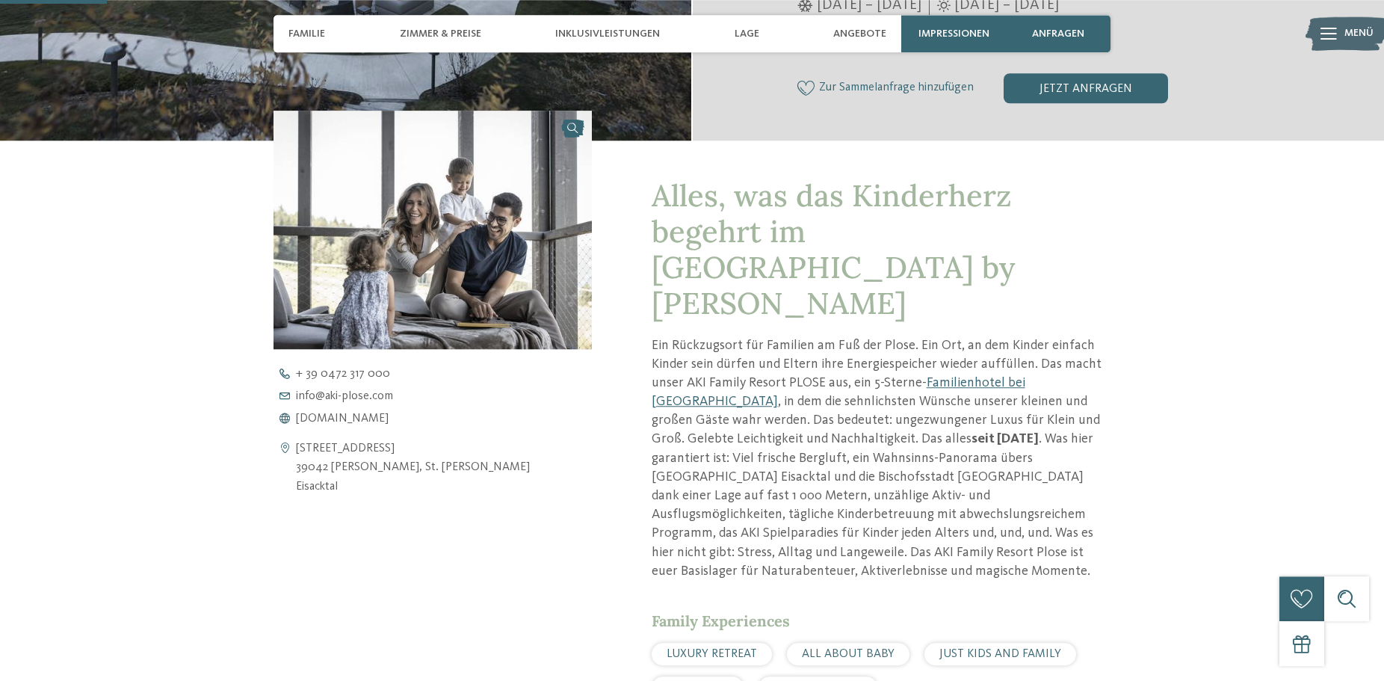
scroll to position [533, 0]
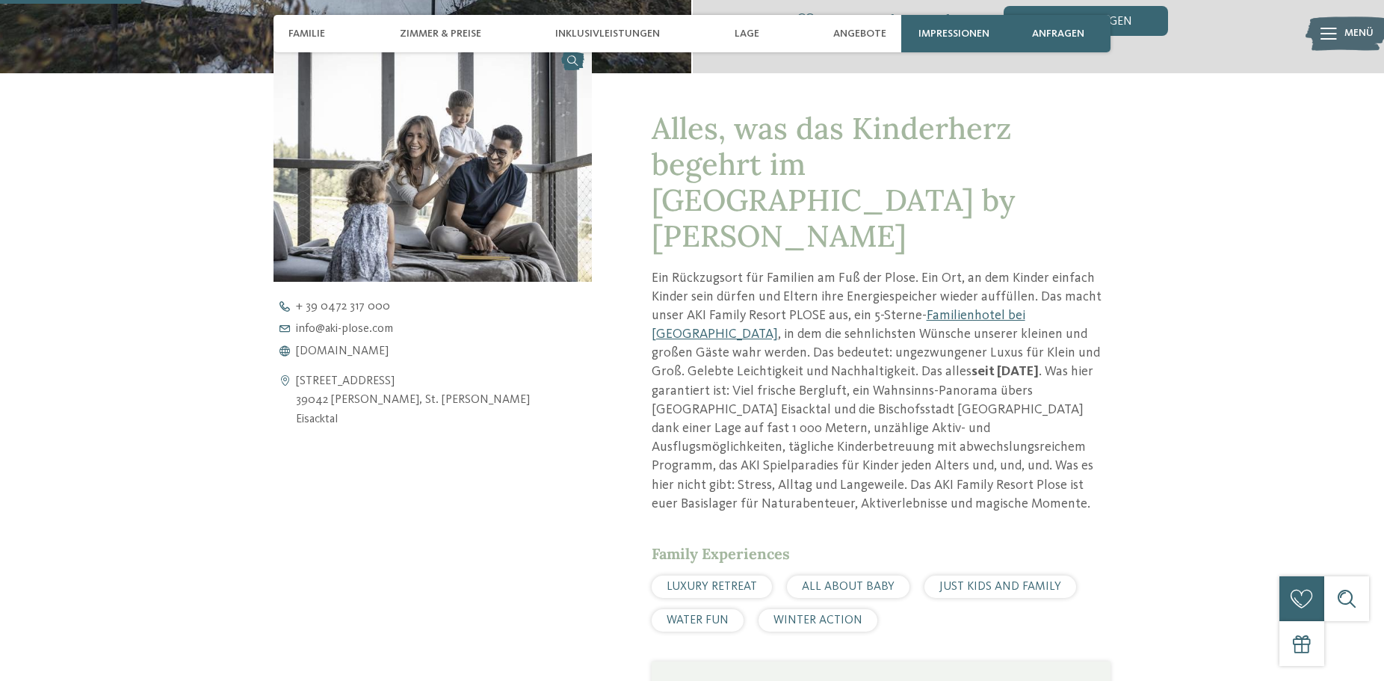
drag, startPoint x: 297, startPoint y: 401, endPoint x: 454, endPoint y: 400, distance: 157.6
click at [454, 400] on div "[STREET_ADDRESS] 39042 Mellaun, [GEOGRAPHIC_DATA][PERSON_NAME] [GEOGRAPHIC_DATA]" at bounding box center [432, 401] width 318 height 58
copy address "39042 [PERSON_NAME], St. [PERSON_NAME]"
